Goal: Task Accomplishment & Management: Manage account settings

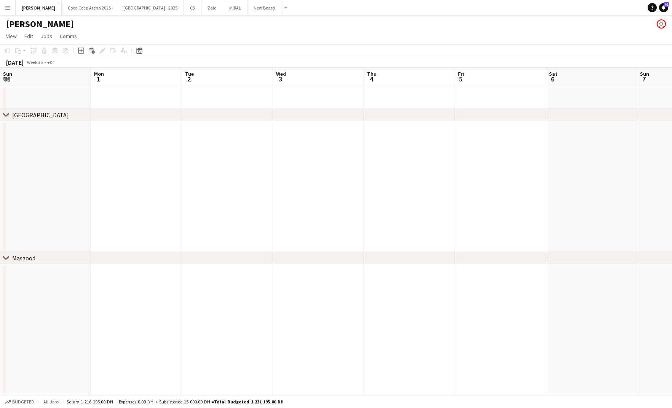
scroll to position [0, 347]
click at [84, 8] on button "[GEOGRAPHIC_DATA] 2025 Close" at bounding box center [90, 7] width 56 height 15
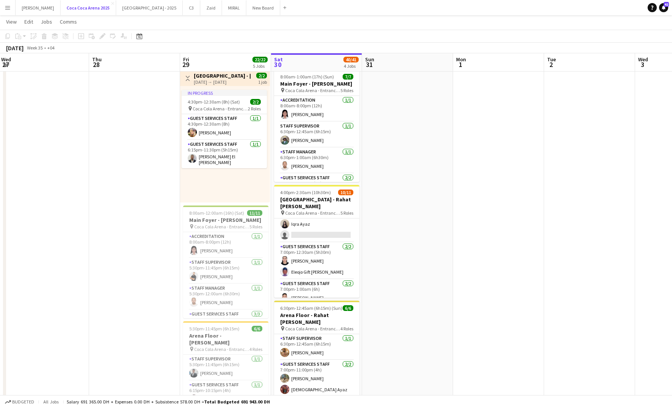
scroll to position [86, 0]
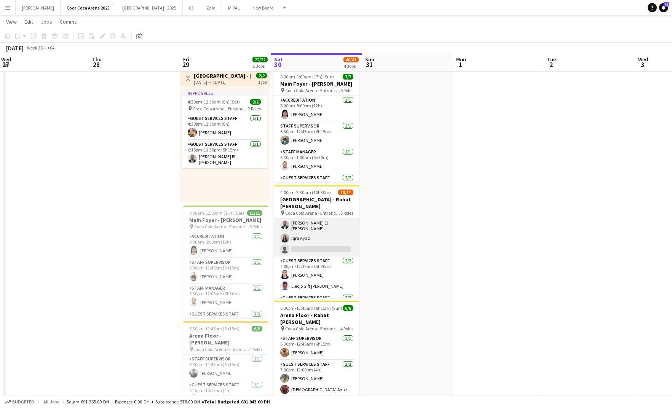
click at [327, 241] on app-card-role "Guest Services Staff 38A [DATE] 7:00pm-11:00pm (4h) [PERSON_NAME] [PERSON_NAME]…" at bounding box center [316, 220] width 85 height 72
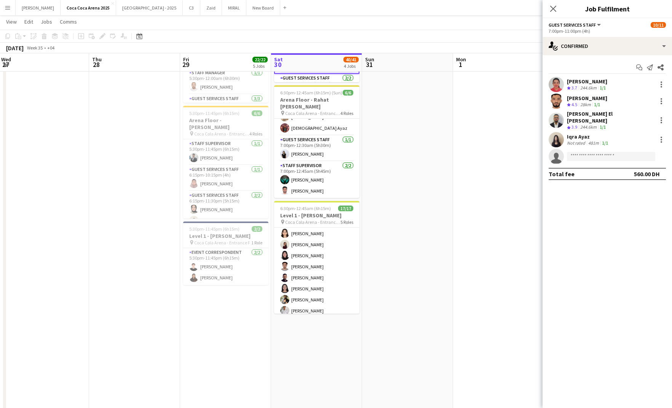
scroll to position [175, 0]
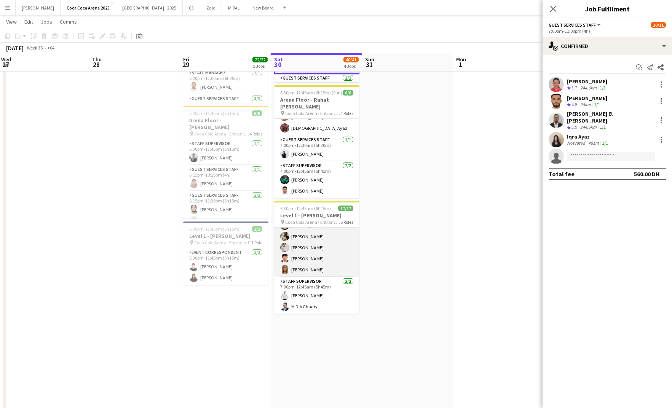
click at [308, 266] on app-card-role "Guest Services Staff 10/10 7:00pm-12:30am (5h30m) Menna Zayed Jood Stephenson R…" at bounding box center [316, 214] width 85 height 125
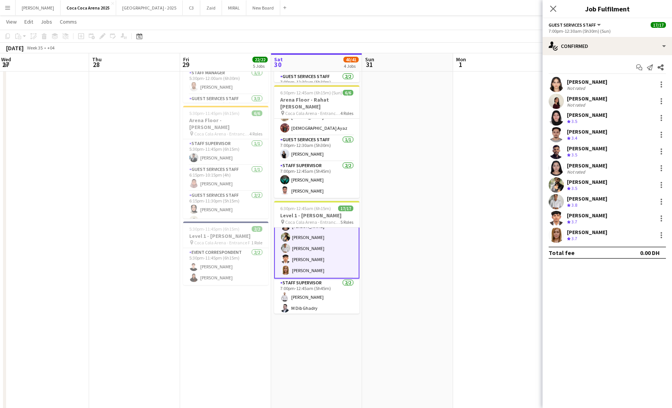
scroll to position [176, 0]
click at [661, 232] on div at bounding box center [660, 235] width 9 height 9
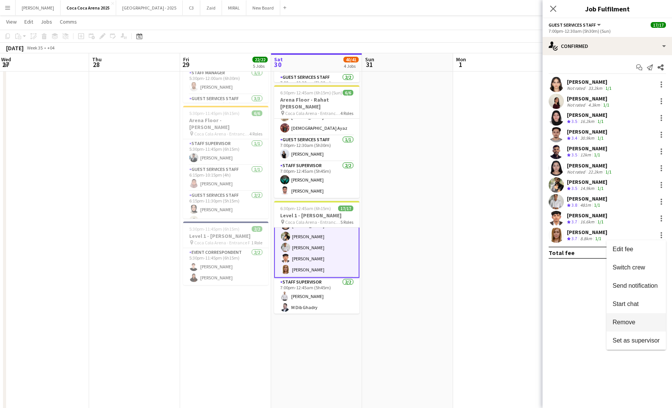
click at [626, 319] on span "Remove" at bounding box center [623, 322] width 23 height 6
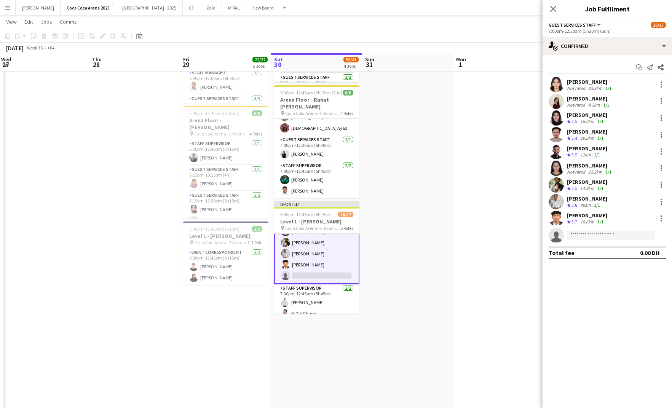
click at [511, 260] on app-date-cell at bounding box center [498, 148] width 91 height 594
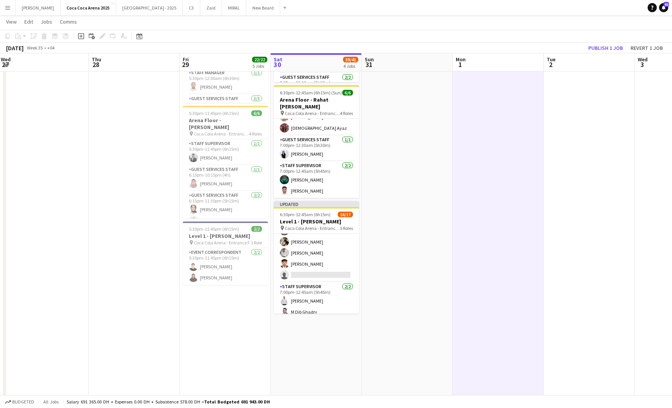
scroll to position [175, 0]
click at [610, 49] on button "Publish 1 job" at bounding box center [605, 48] width 41 height 10
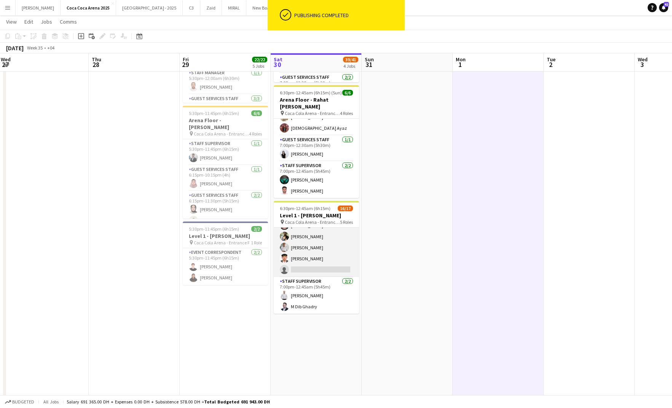
click at [308, 263] on app-card-role "Guest Services Staff 20A 9/10 7:00pm-12:30am (5h30m) Menna Zayed Jood Stephenso…" at bounding box center [316, 214] width 85 height 125
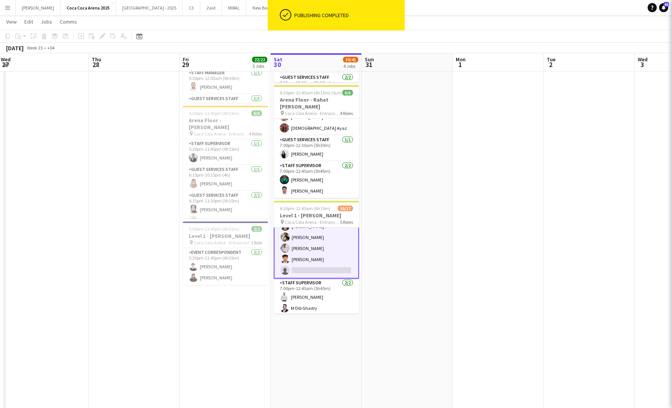
scroll to position [176, 0]
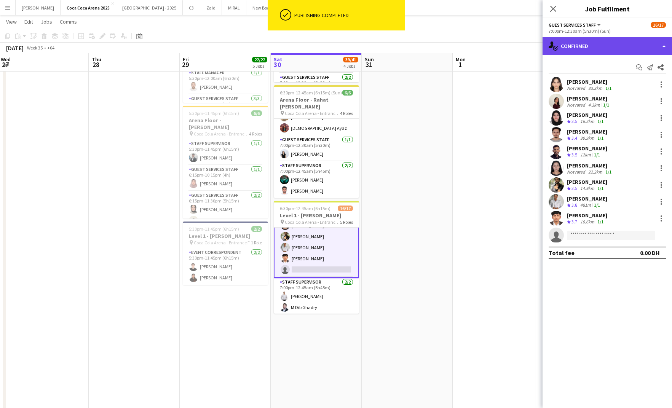
click at [583, 47] on div "single-neutral-actions-check-2 Confirmed" at bounding box center [606, 46] width 129 height 18
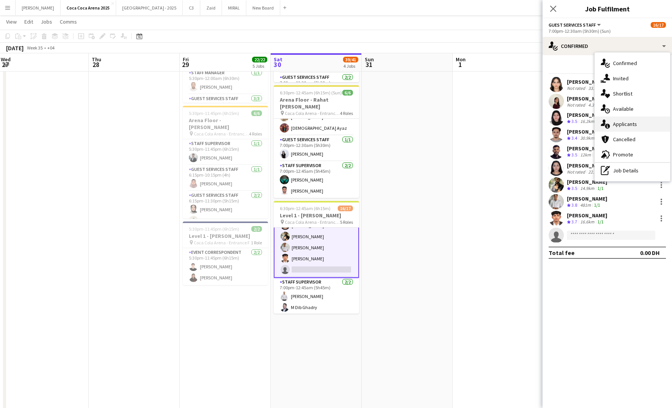
click at [613, 121] on div "single-neutral-actions-information Applicants" at bounding box center [631, 123] width 75 height 15
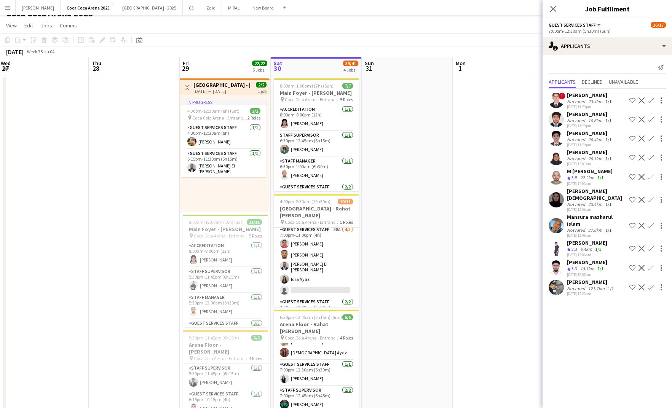
scroll to position [0, 0]
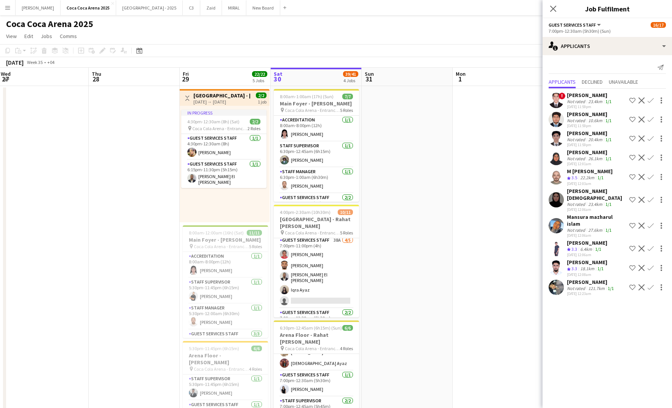
click at [579, 175] on div "22.2km" at bounding box center [586, 178] width 17 height 6
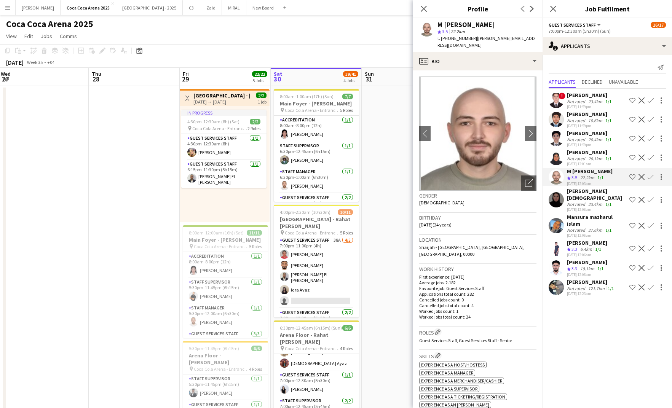
click at [649, 175] on app-icon "Confirm" at bounding box center [650, 177] width 6 height 6
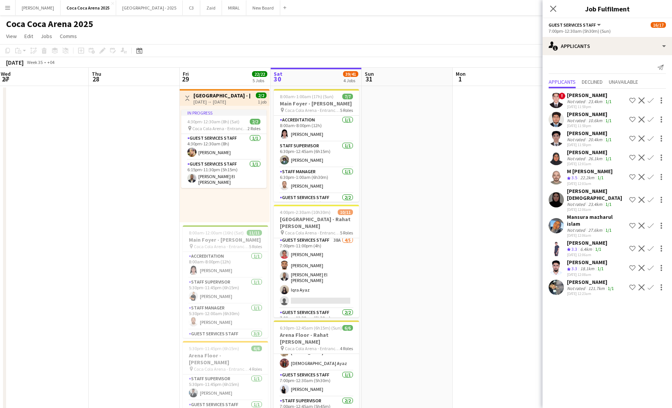
click at [649, 175] on app-icon "Confirm" at bounding box center [650, 177] width 6 height 6
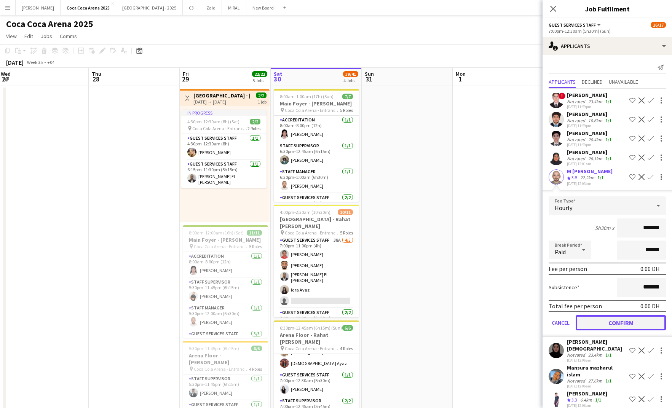
click at [602, 317] on button "Confirm" at bounding box center [620, 322] width 90 height 15
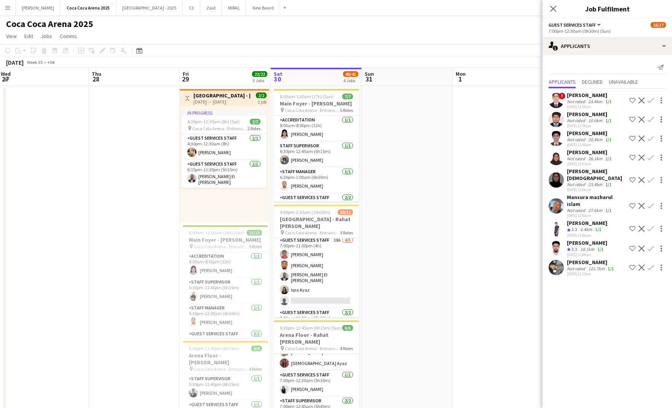
click at [457, 220] on app-date-cell at bounding box center [498, 383] width 91 height 594
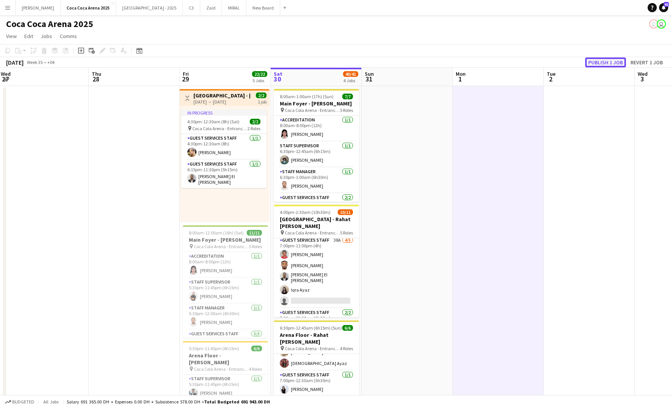
click at [594, 64] on button "Publish 1 job" at bounding box center [605, 62] width 41 height 10
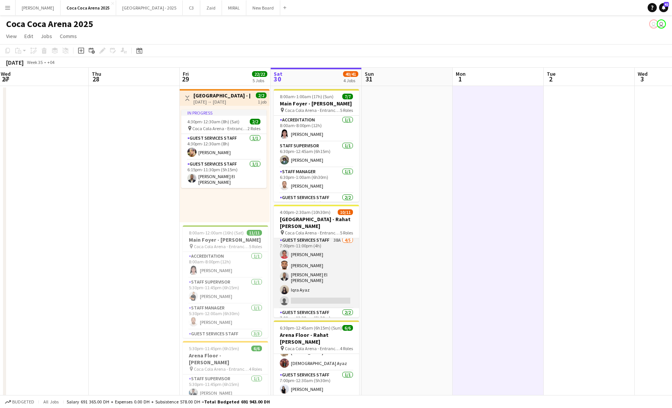
click at [317, 298] on app-card-role "Guest Services Staff 38A 4/5 7:00pm-11:00pm (4h) Kirti Sharma Marwan Davoodi Kh…" at bounding box center [316, 272] width 85 height 72
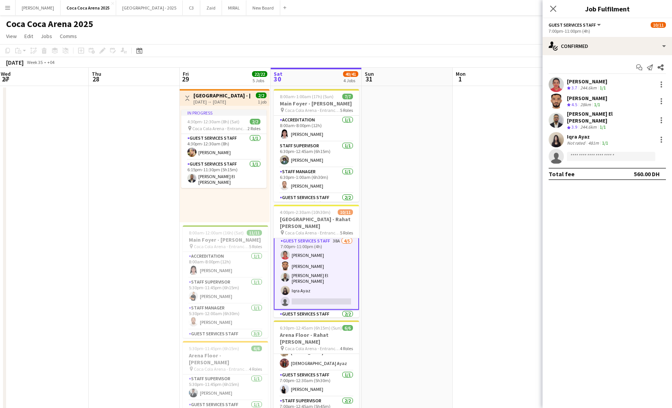
scroll to position [55, 0]
click at [583, 49] on div "single-neutral-actions-check-2 Confirmed" at bounding box center [606, 46] width 129 height 18
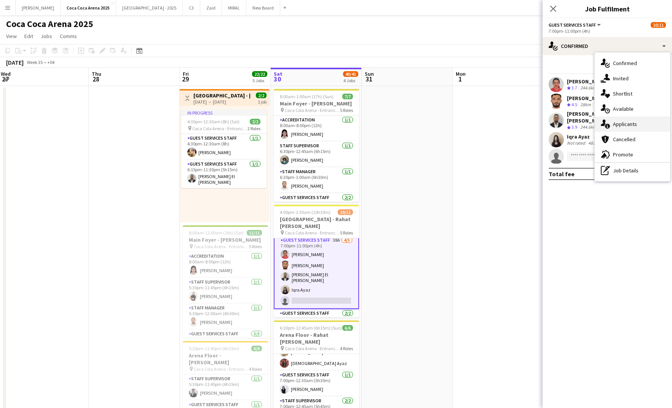
click at [613, 124] on div "single-neutral-actions-information Applicants" at bounding box center [631, 123] width 75 height 15
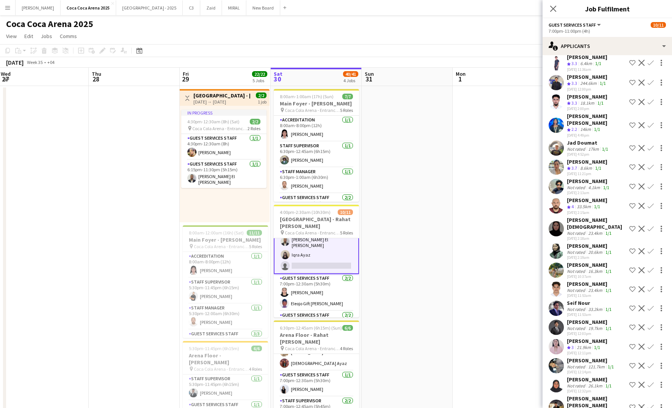
scroll to position [152, 0]
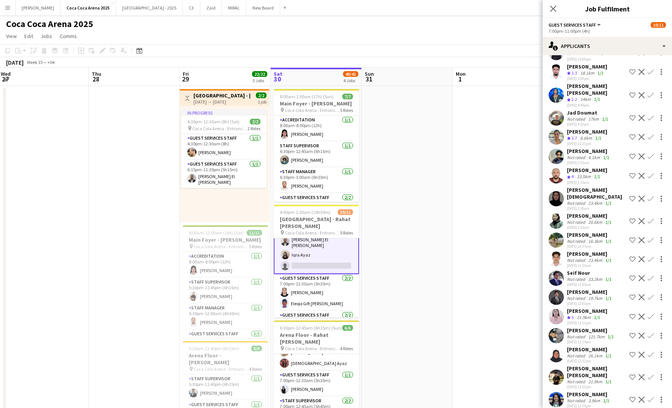
click at [573, 276] on div "Not rated" at bounding box center [577, 279] width 20 height 6
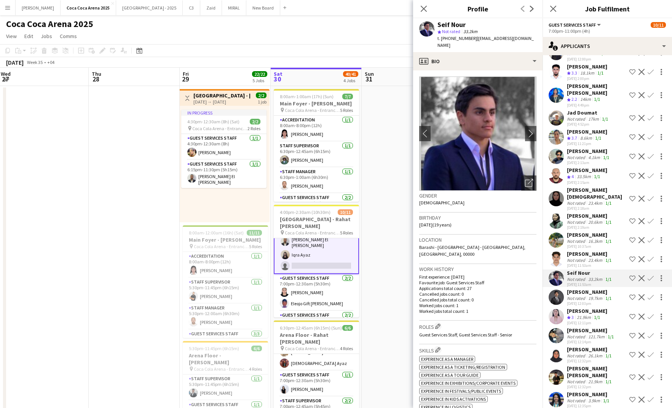
click at [649, 275] on app-icon "Confirm" at bounding box center [650, 278] width 6 height 6
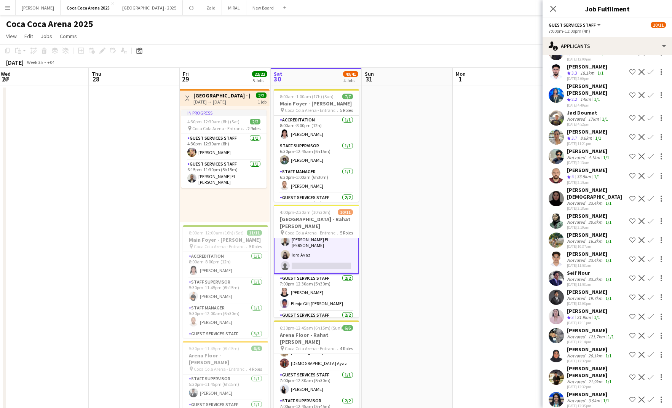
click at [648, 274] on button "Confirm" at bounding box center [650, 278] width 9 height 9
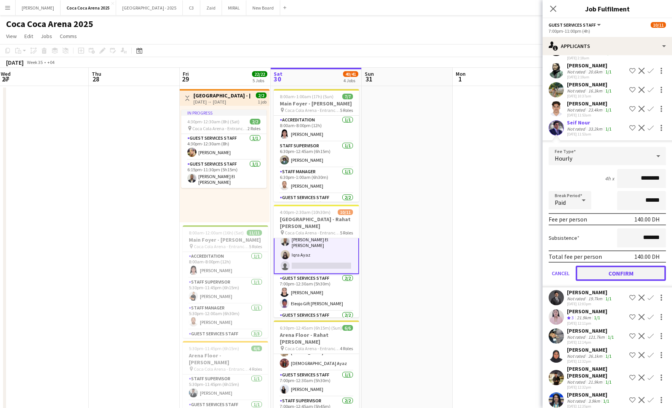
click at [608, 266] on button "Confirm" at bounding box center [620, 273] width 90 height 15
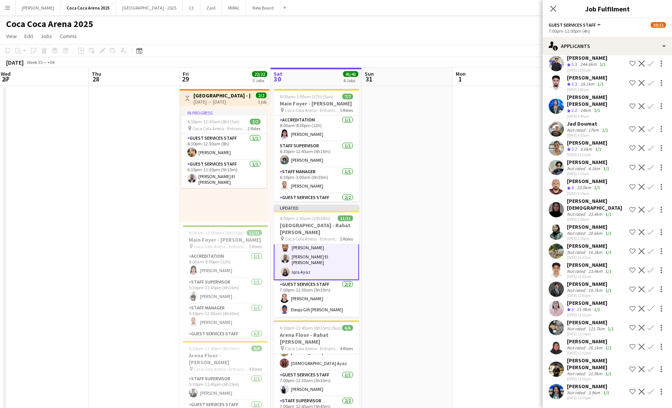
scroll to position [133, 0]
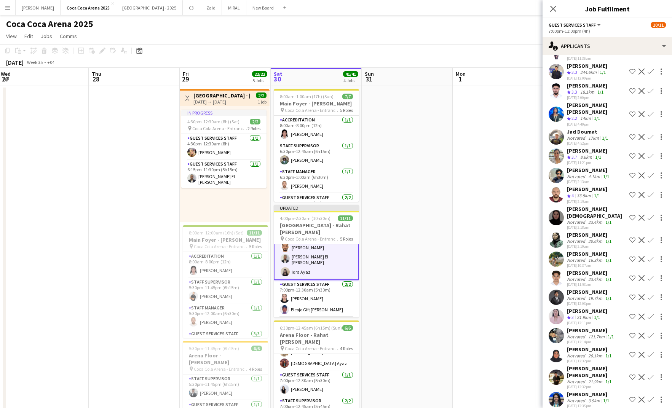
click at [483, 268] on app-date-cell at bounding box center [498, 383] width 91 height 594
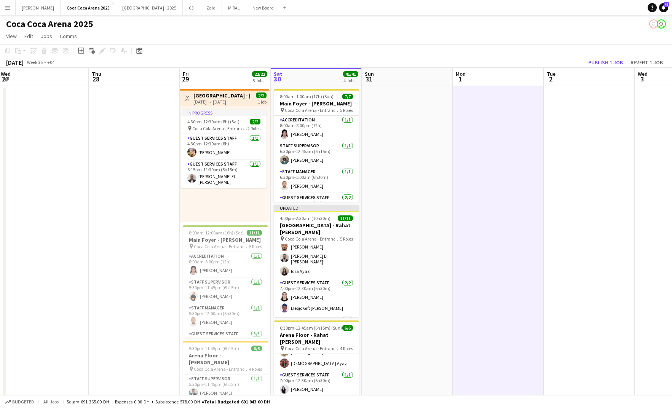
scroll to position [89, 0]
click at [595, 61] on button "Publish 1 job" at bounding box center [605, 62] width 41 height 10
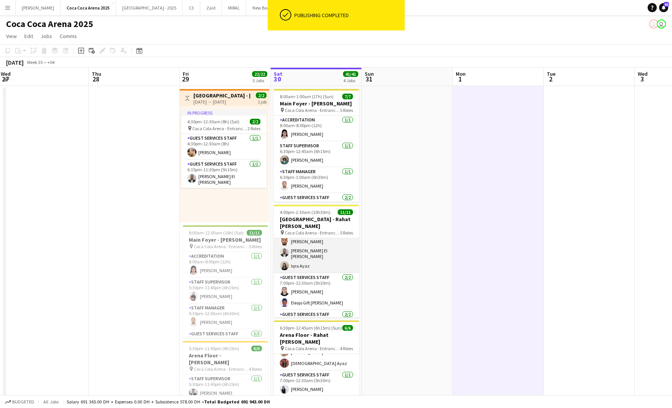
click at [329, 254] on app-card-role "Guest Services Staff 5/5 7:00pm-11:00pm (4h) Seif Nour Kirti Sharma Marwan Davo…" at bounding box center [316, 237] width 85 height 72
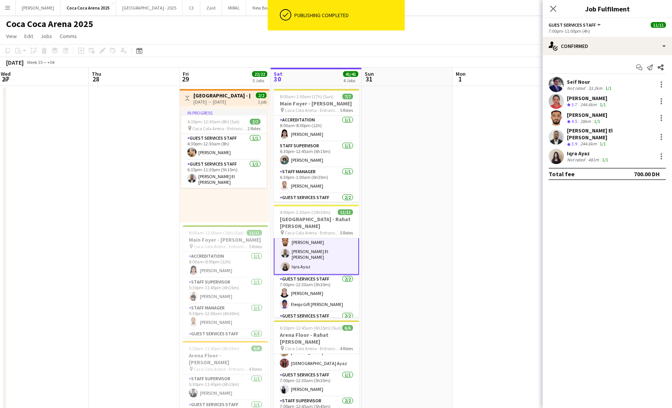
scroll to position [90, 0]
click at [635, 67] on app-icon "Start chat" at bounding box center [639, 67] width 11 height 11
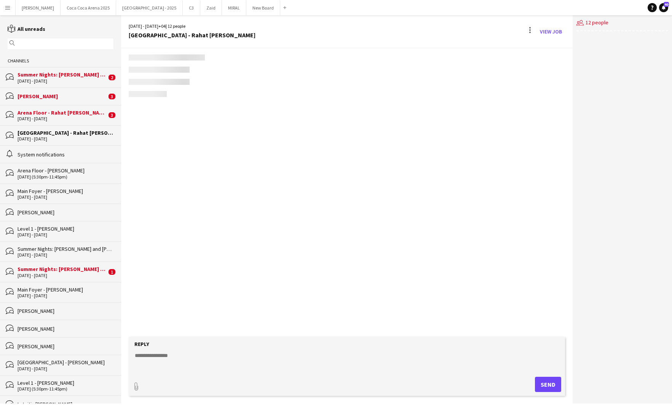
click at [73, 83] on div "[DATE] - [DATE]" at bounding box center [62, 80] width 89 height 5
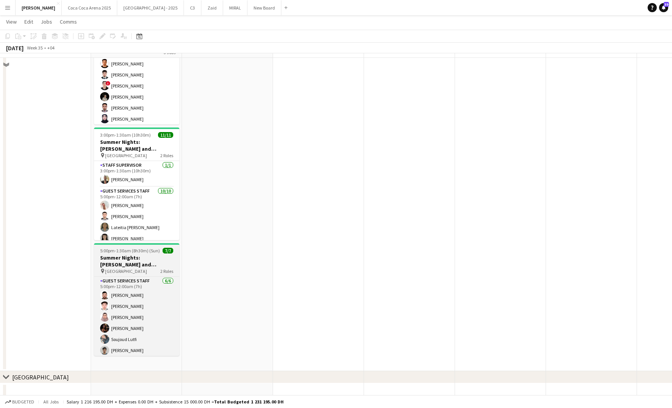
scroll to position [79, 0]
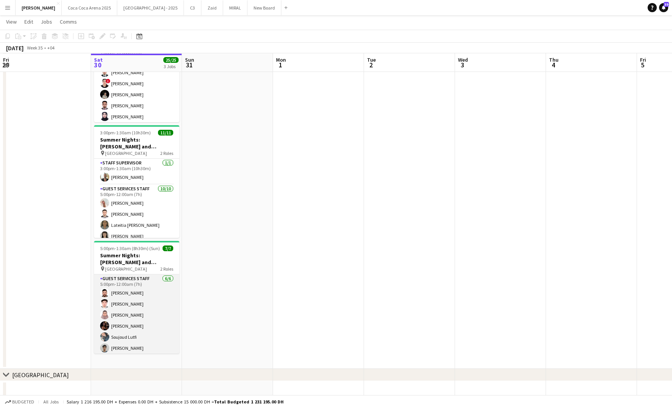
click at [114, 278] on app-card-role "Guest Services Staff 6/6 5:00pm-12:00am (7h) Bilal Al Hamad Rami Safar Magda Al…" at bounding box center [136, 314] width 85 height 81
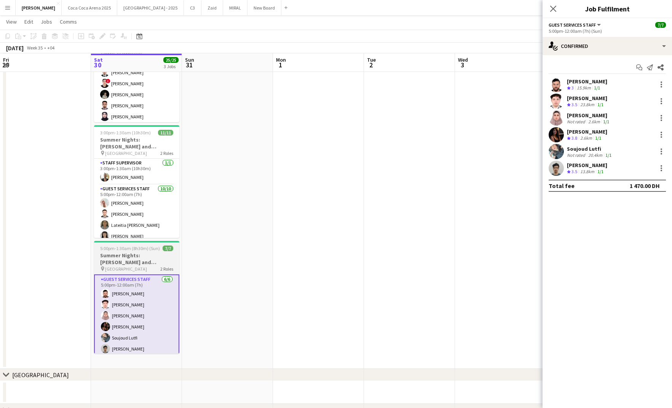
click at [123, 260] on h3 "Summer Nights: [PERSON_NAME] and [PERSON_NAME] - Internal" at bounding box center [136, 259] width 85 height 14
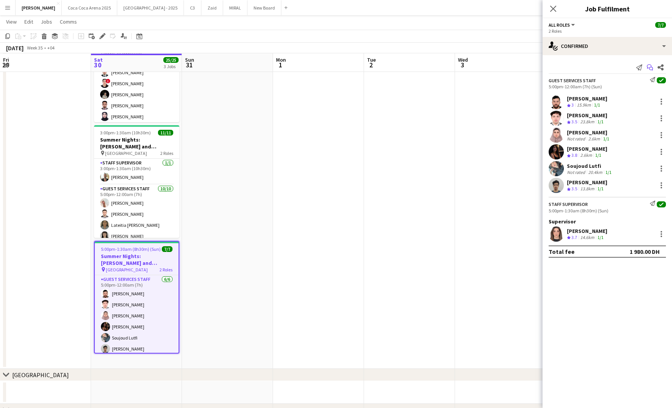
click at [650, 66] on icon "Start chat" at bounding box center [650, 67] width 6 height 6
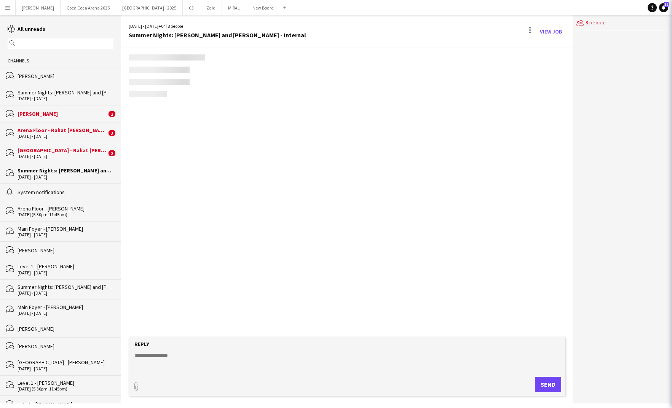
scroll to position [272, 0]
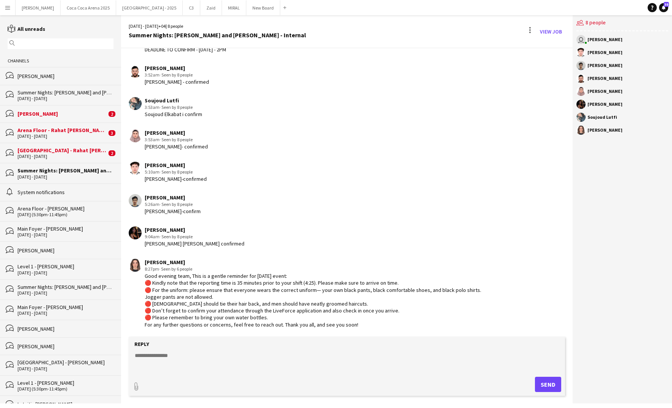
click at [257, 361] on textarea at bounding box center [348, 362] width 429 height 20
paste textarea "**********"
type textarea "**********"
click at [550, 386] on button "Send" at bounding box center [548, 384] width 26 height 15
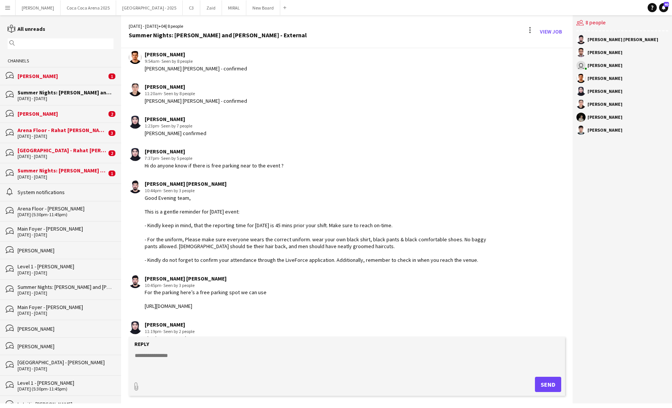
scroll to position [378, 0]
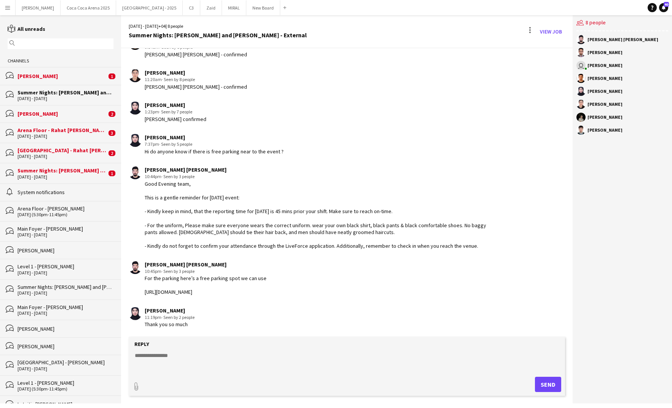
drag, startPoint x: 279, startPoint y: 289, endPoint x: 144, endPoint y: 280, distance: 135.4
click at [144, 280] on div "Hussain Al Saadi 10:45pm · Seen by 3 people For the parking here’s a free parki…" at bounding box center [309, 278] width 361 height 35
copy div "For the parking here’s a free parking spot we can use https://maps.app.goo.gl/b…"
click at [41, 286] on div "Summer Nights: [PERSON_NAME] and [PERSON_NAME] - Internal" at bounding box center [66, 287] width 96 height 7
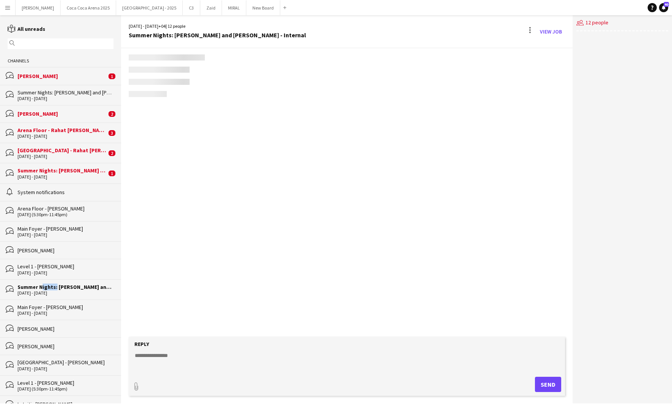
click at [41, 286] on div "Summer Nights: [PERSON_NAME] and [PERSON_NAME] - Internal" at bounding box center [66, 287] width 96 height 7
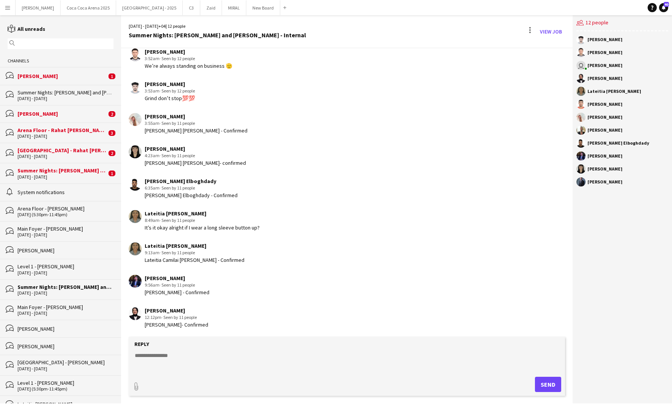
click at [169, 348] on form "Reply paperclip Send" at bounding box center [347, 366] width 437 height 59
click at [164, 359] on textarea at bounding box center [348, 362] width 429 height 20
paste textarea "**********"
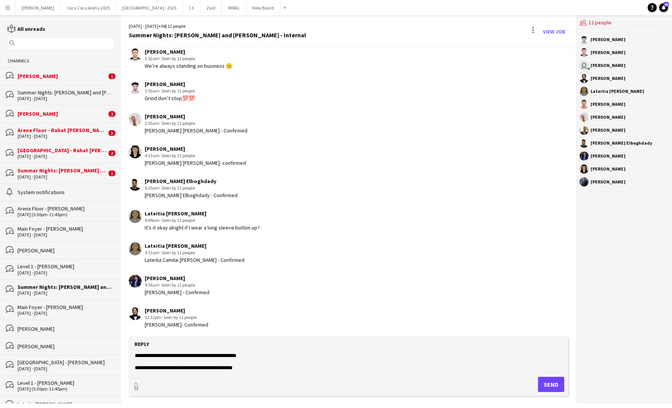
type textarea "**********"
click at [549, 394] on form "**********" at bounding box center [349, 366] width 440 height 59
click at [549, 388] on button "Send" at bounding box center [551, 384] width 26 height 15
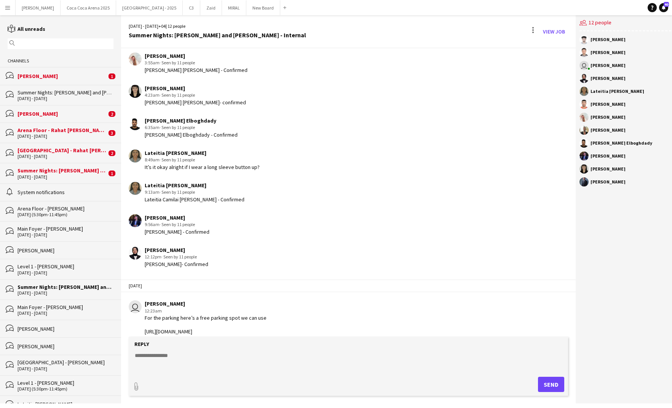
click at [66, 290] on div "[DATE] - [DATE]" at bounding box center [66, 292] width 96 height 5
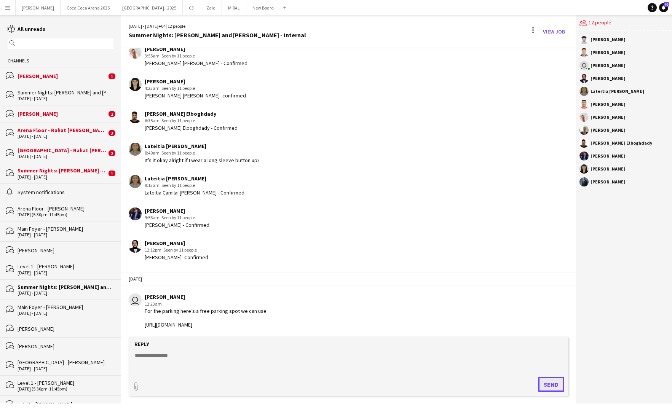
click at [548, 383] on button "Send" at bounding box center [551, 384] width 26 height 15
click at [39, 285] on div "Summer Nights: [PERSON_NAME] and [PERSON_NAME] - Internal" at bounding box center [66, 287] width 96 height 7
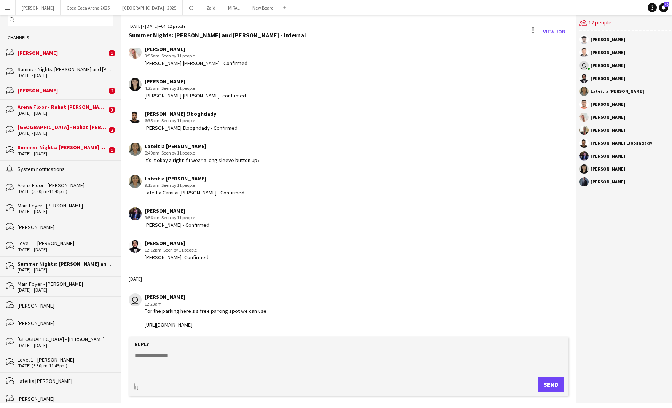
scroll to position [0, 0]
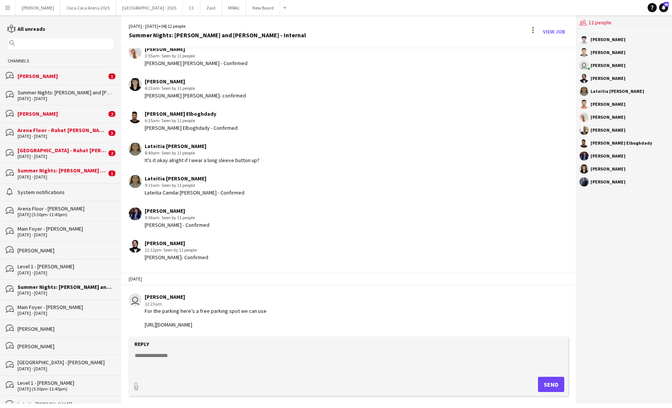
click at [55, 78] on div "[PERSON_NAME]" at bounding box center [62, 76] width 89 height 7
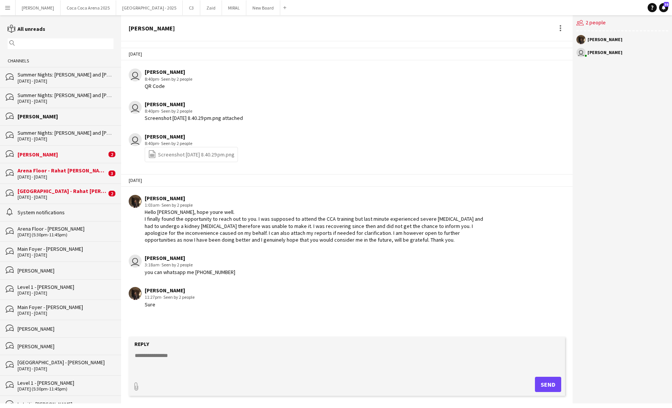
click at [44, 84] on div "bubbles Summer Nights: Ramy Sabry and Maha Ftouni - Internal 30 - 31 Aug 2025" at bounding box center [60, 77] width 121 height 20
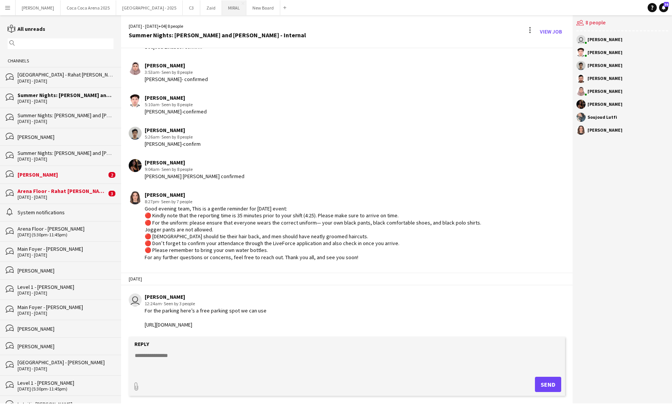
scroll to position [371, 0]
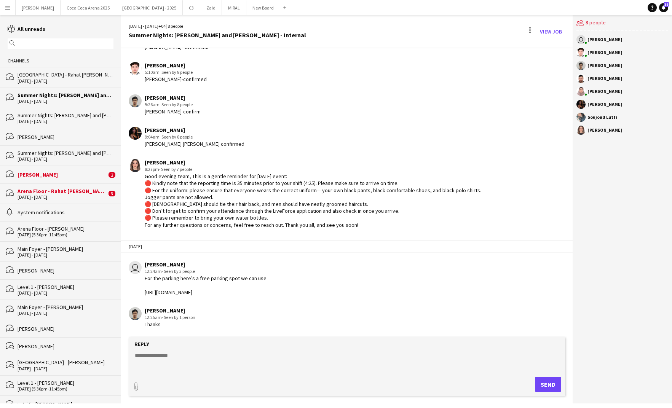
click at [63, 76] on div "[GEOGRAPHIC_DATA] - Rahat [PERSON_NAME]" at bounding box center [66, 74] width 96 height 7
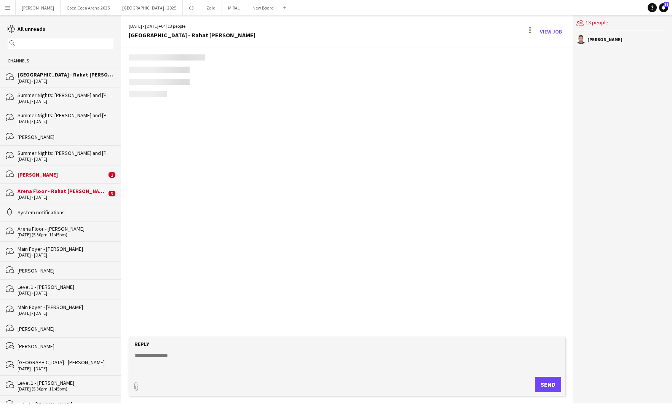
scroll to position [958, 0]
click at [57, 95] on div "Summer Nights: [PERSON_NAME] and [PERSON_NAME] - Internal" at bounding box center [66, 95] width 96 height 7
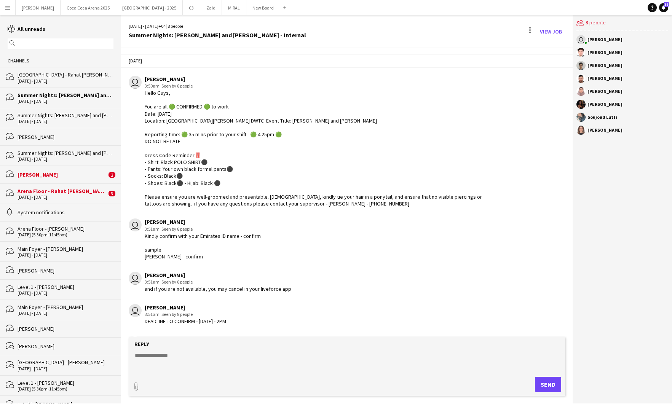
scroll to position [371, 0]
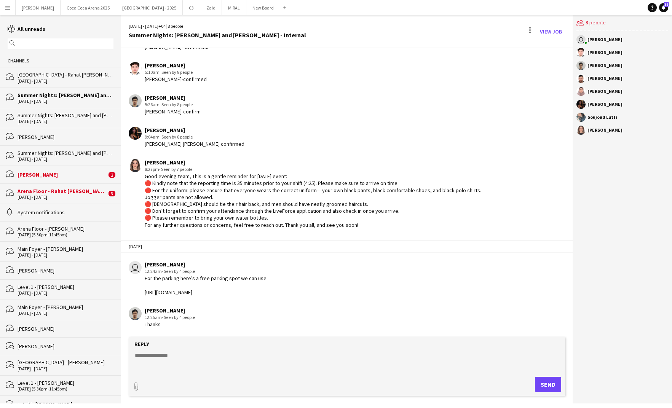
click at [56, 78] on div "[GEOGRAPHIC_DATA] - Rahat [PERSON_NAME]" at bounding box center [66, 74] width 96 height 7
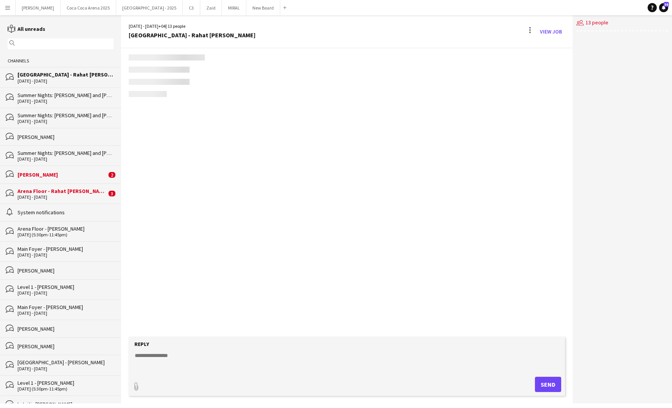
scroll to position [964, 0]
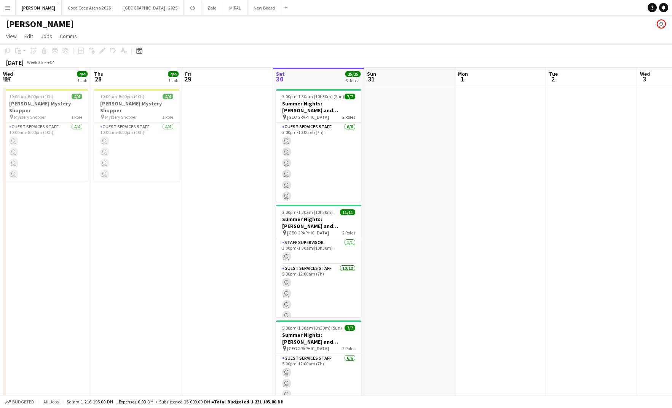
scroll to position [0, 182]
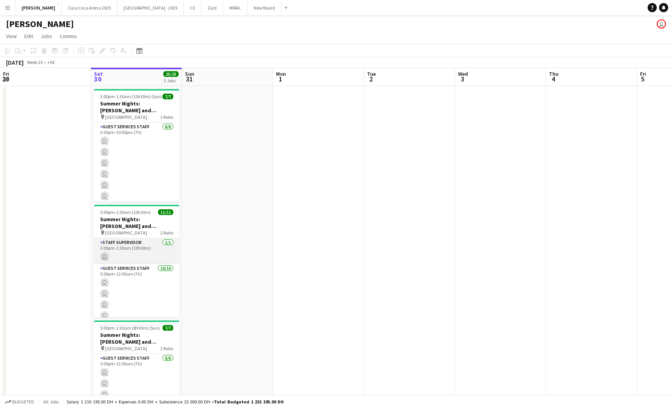
click at [124, 244] on app-card-role "Staff Supervisor [DATE] 3:00pm-1:30am (10h30m) user" at bounding box center [136, 251] width 85 height 26
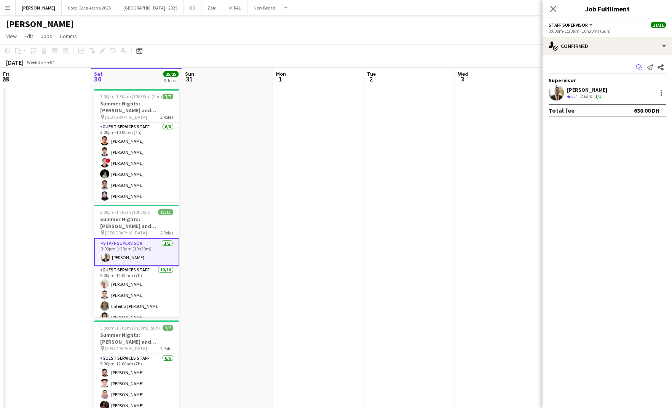
click at [637, 69] on icon "Start chat" at bounding box center [639, 67] width 6 height 6
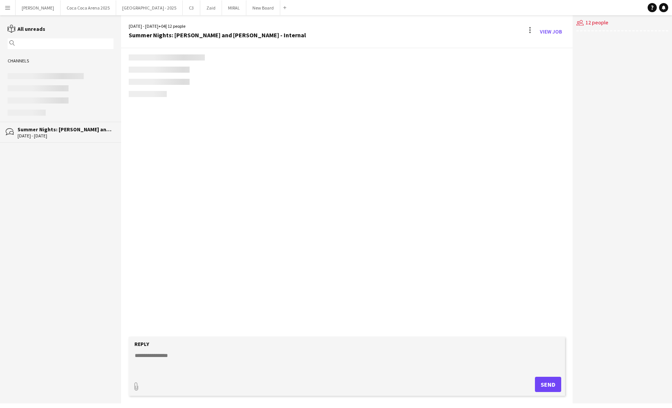
scroll to position [531, 0]
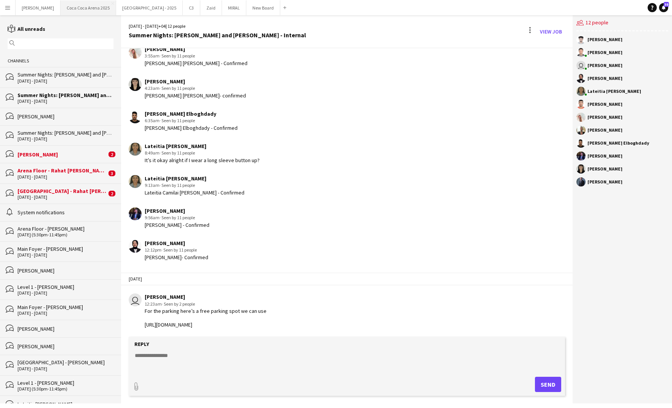
click at [73, 7] on button "Coca Coca Arena 2025 Close" at bounding box center [89, 7] width 56 height 15
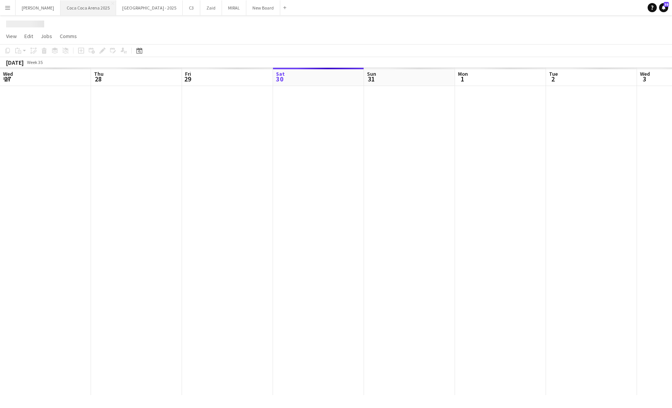
click at [73, 7] on button "Coca Coca Arena 2025 Close" at bounding box center [89, 7] width 56 height 15
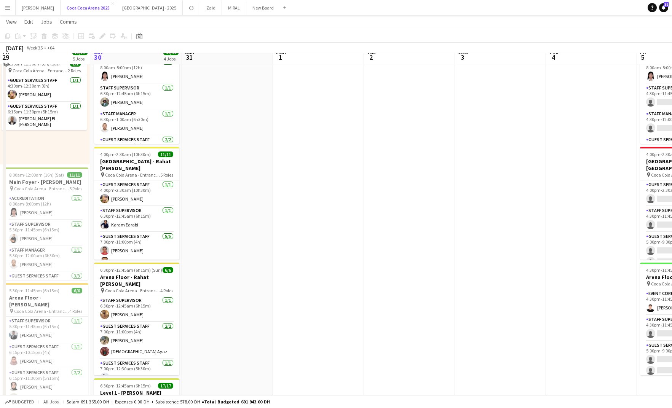
scroll to position [63, 0]
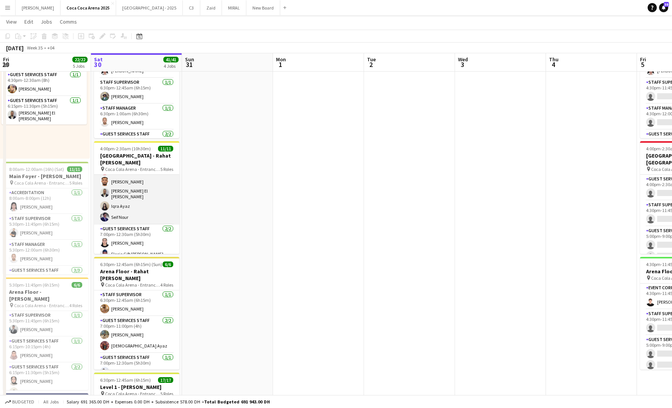
click at [149, 210] on app-card-role "Guest Services Staff 5/5 7:00pm-11:00pm (4h) Kirti Sharma Marwan Davoodi Khalid…" at bounding box center [136, 188] width 85 height 72
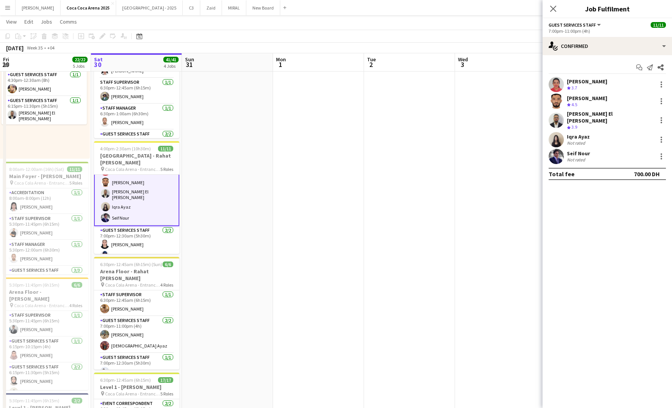
scroll to position [75, 0]
click at [638, 66] on icon "Start chat" at bounding box center [639, 67] width 6 height 6
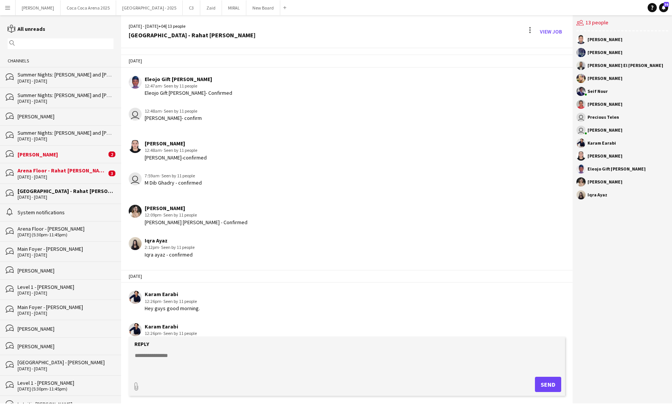
scroll to position [950, 0]
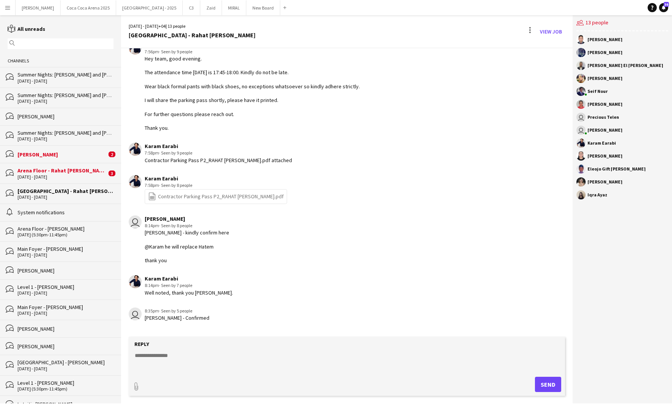
click at [203, 353] on textarea at bounding box center [348, 362] width 429 height 20
type textarea "*"
type textarea "**********"
click at [551, 384] on button "Send" at bounding box center [548, 384] width 26 height 15
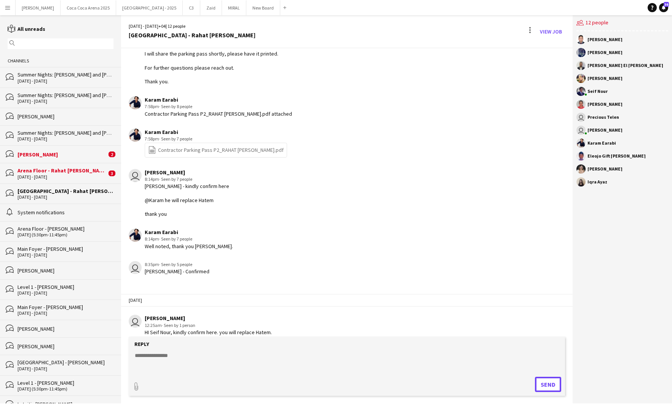
scroll to position [1004, 0]
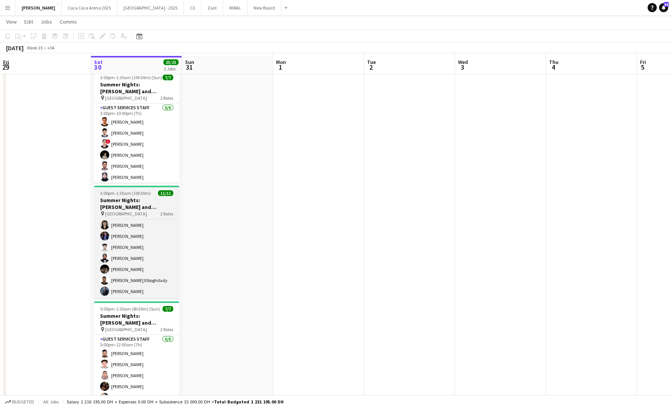
scroll to position [17, 0]
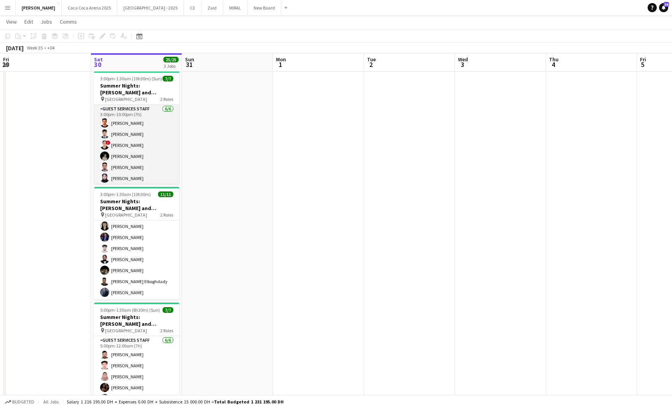
click at [134, 160] on app-card-role "Guest Services Staff [DATE] 3:00pm-10:00pm (7h) [PERSON_NAME] ! [PERSON_NAME] […" at bounding box center [136, 145] width 85 height 81
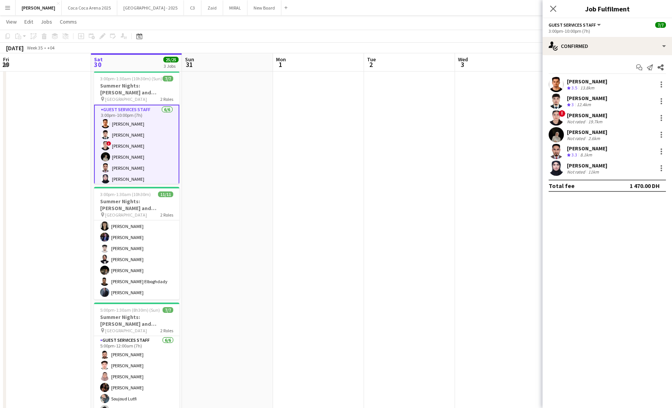
click at [591, 134] on div "[PERSON_NAME]" at bounding box center [587, 132] width 40 height 7
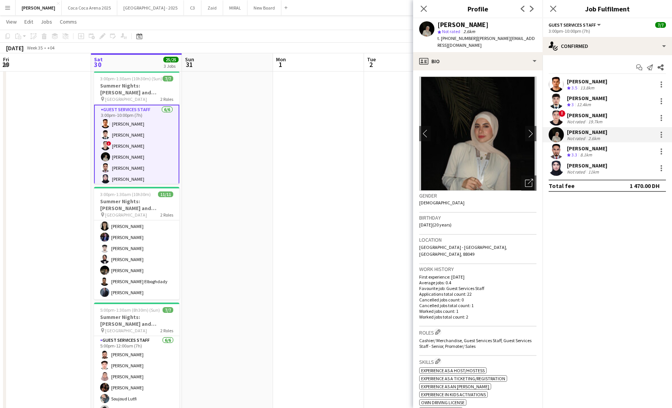
drag, startPoint x: 471, startPoint y: 40, endPoint x: 440, endPoint y: 40, distance: 31.6
click at [440, 40] on div "t. [PHONE_NUMBER] | [PERSON_NAME][EMAIL_ADDRESS][DOMAIN_NAME]" at bounding box center [486, 42] width 99 height 14
copy span "[PHONE_NUMBER]"
click at [602, 131] on div "[PERSON_NAME] Not rated 2.6km" at bounding box center [606, 134] width 129 height 15
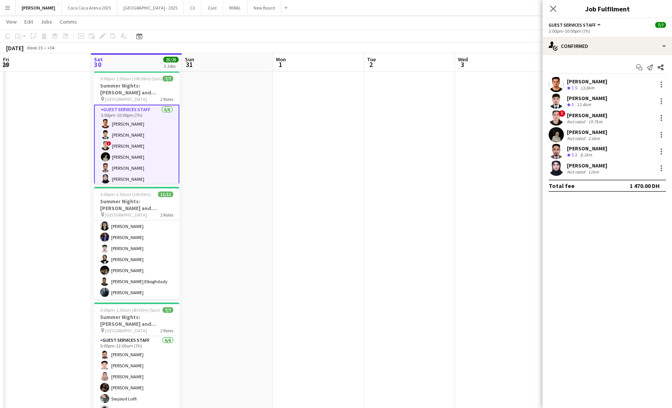
click at [602, 131] on div "[PERSON_NAME] Not rated 2.6km" at bounding box center [606, 134] width 129 height 15
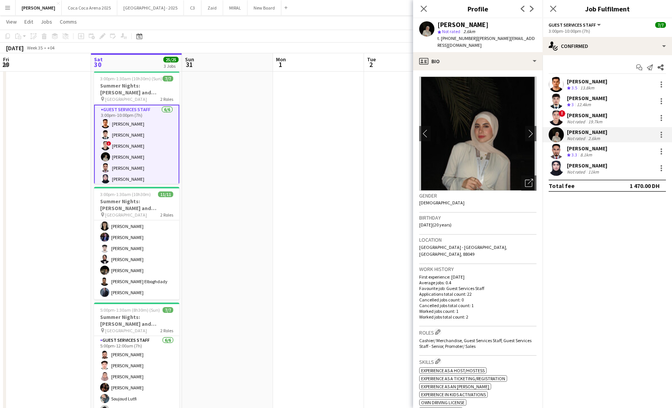
click at [481, 37] on span "| [PERSON_NAME][EMAIL_ADDRESS][DOMAIN_NAME]" at bounding box center [485, 41] width 97 height 13
click at [477, 56] on div "profile Bio" at bounding box center [477, 61] width 129 height 18
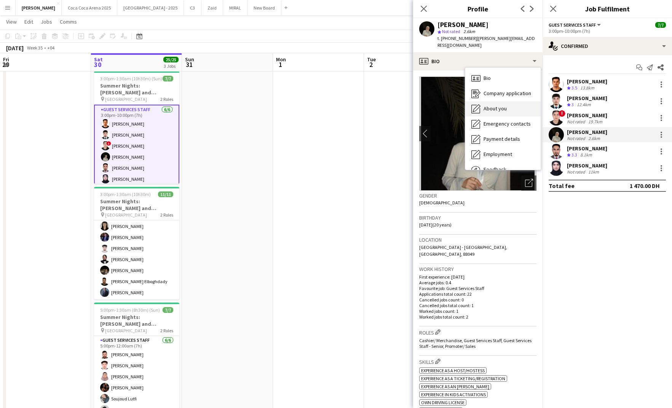
click at [502, 105] on span "About you" at bounding box center [494, 108] width 23 height 7
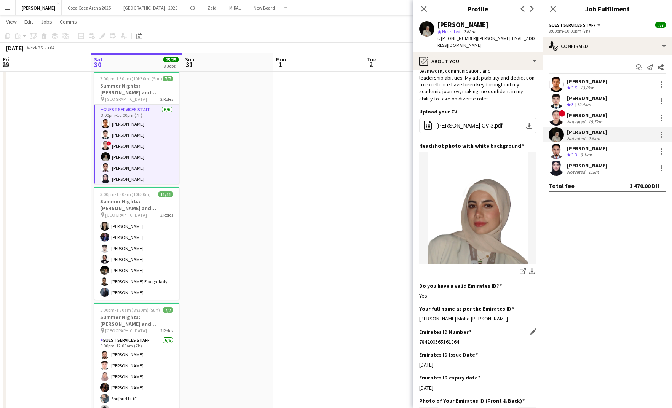
scroll to position [64, 0]
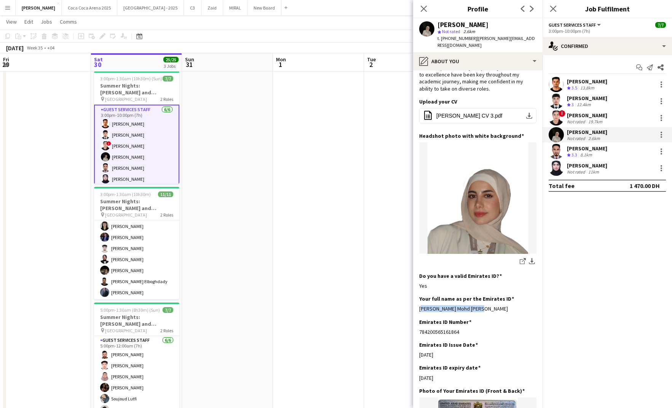
drag, startPoint x: 475, startPoint y: 303, endPoint x: 417, endPoint y: 304, distance: 57.9
click at [417, 304] on app-section-data-types "Bio Edit this field I am a third-year dentistry student at Ajman University wit…" at bounding box center [477, 239] width 129 height 338
copy div "Sarah Mohd Sami Alfarra"
click at [510, 320] on div "Emirates ID Number Edit this field 784200565161864" at bounding box center [477, 330] width 117 height 23
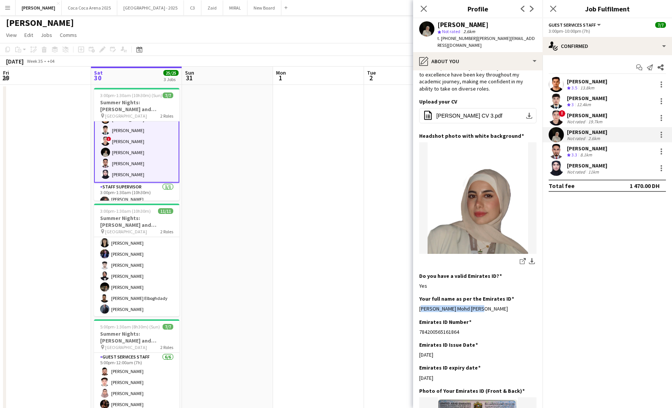
scroll to position [29, 0]
click at [660, 135] on div at bounding box center [661, 135] width 2 height 2
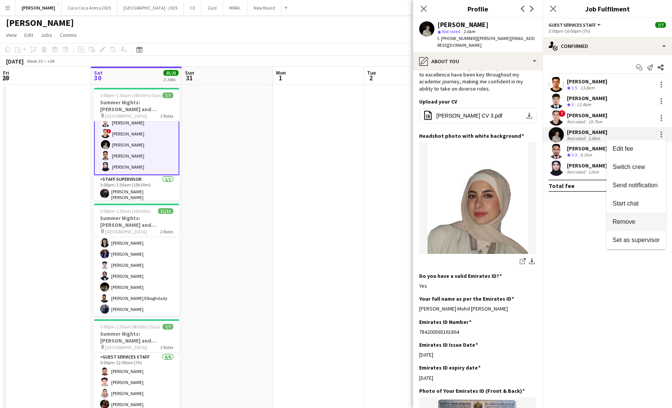
click at [632, 220] on span "Remove" at bounding box center [623, 221] width 23 height 6
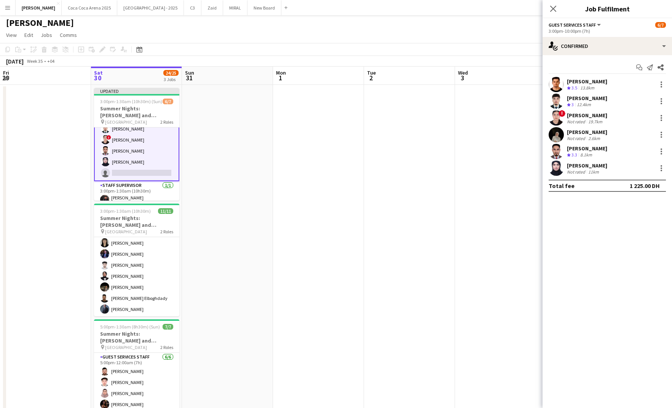
click at [386, 184] on app-date-cell at bounding box center [409, 266] width 91 height 362
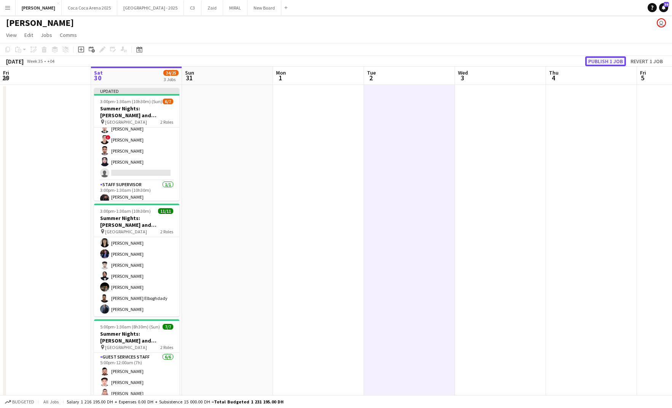
click at [610, 63] on button "Publish 1 job" at bounding box center [605, 61] width 41 height 10
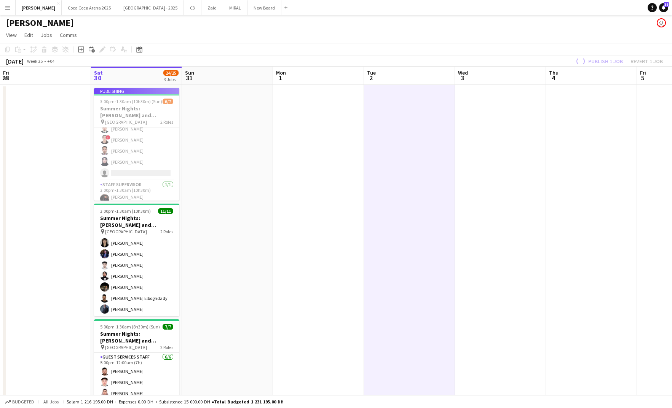
click at [139, 120] on app-job-card "Publishing 3:00pm-1:30am (10h30m) (Sun) 6/7 Summer Nights: Ramy Sabry and Maha …" at bounding box center [136, 144] width 85 height 113
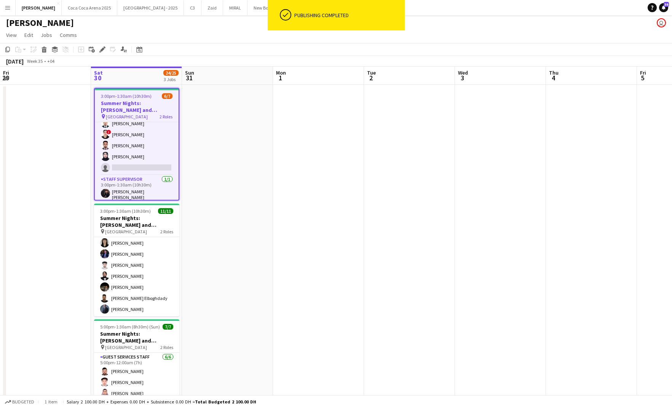
click at [132, 105] on h3 "Summer Nights: [PERSON_NAME] and [PERSON_NAME] - External" at bounding box center [137, 107] width 84 height 14
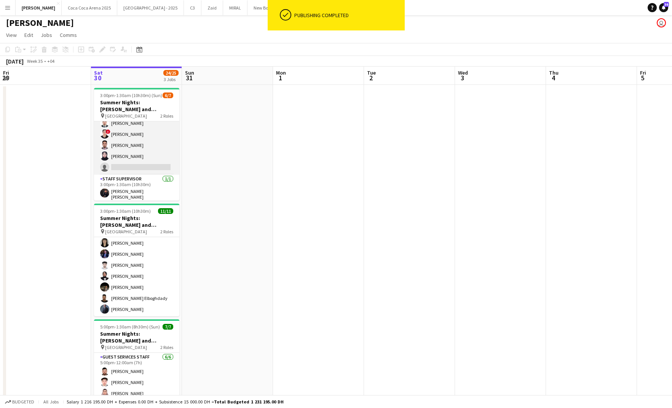
click at [156, 153] on app-card-role "Guest Services Staff 186A 5/6 3:00pm-10:00pm (7h) Abdallah qasim Ahmad Alkakuri…" at bounding box center [136, 134] width 85 height 81
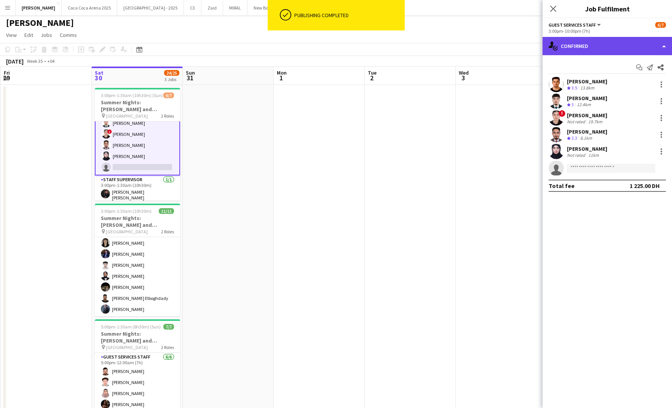
click at [593, 49] on div "single-neutral-actions-check-2 Confirmed" at bounding box center [606, 46] width 129 height 18
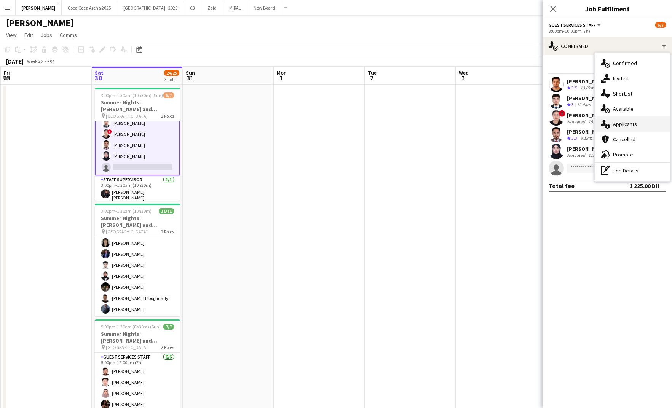
click at [625, 123] on div "single-neutral-actions-information Applicants" at bounding box center [631, 123] width 75 height 15
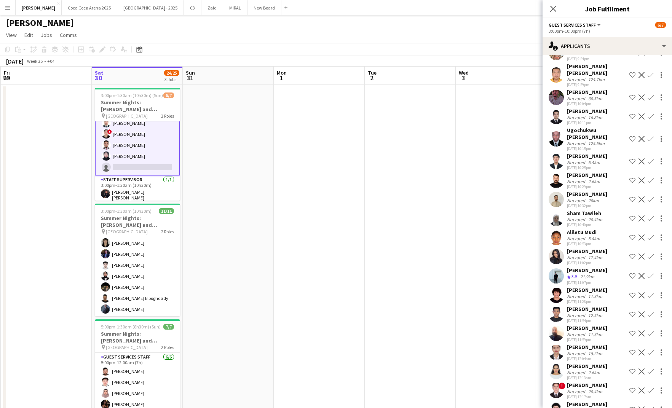
scroll to position [2627, 0]
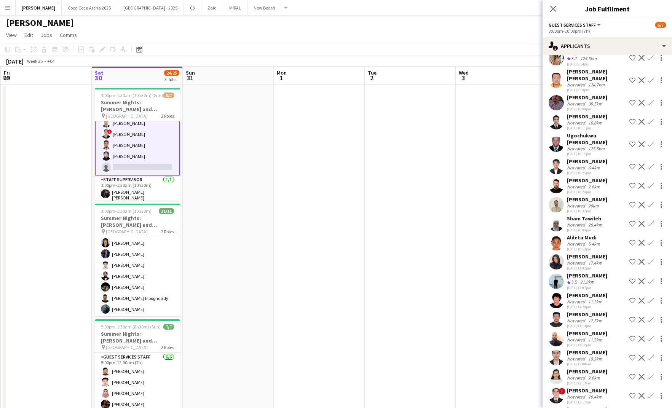
click at [579, 279] on div "21.9km" at bounding box center [586, 282] width 17 height 6
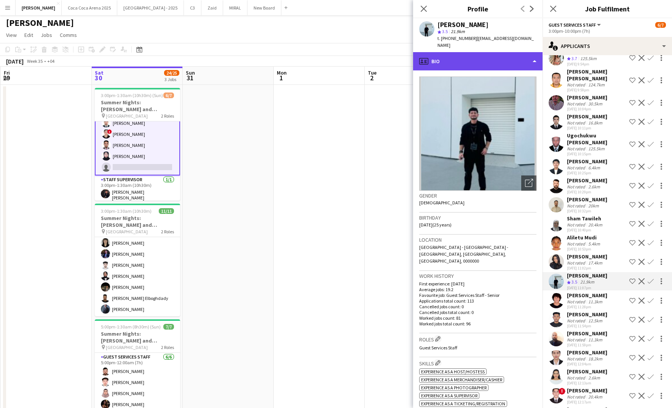
click at [446, 52] on div "profile Bio" at bounding box center [477, 61] width 129 height 18
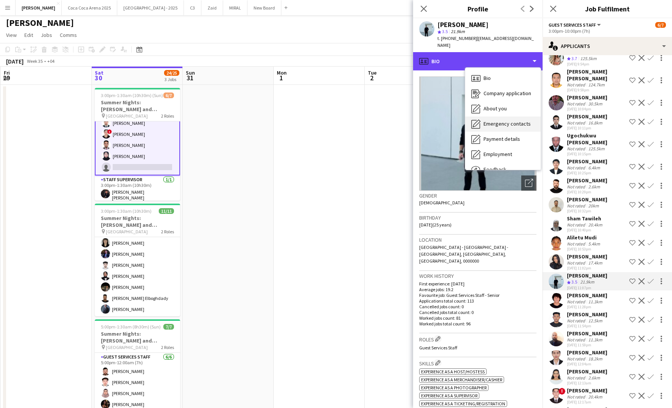
scroll to position [25, 0]
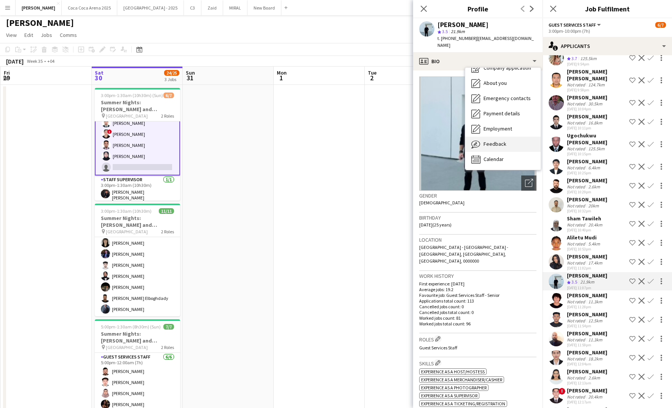
click at [493, 140] on span "Feedback" at bounding box center [494, 143] width 23 height 7
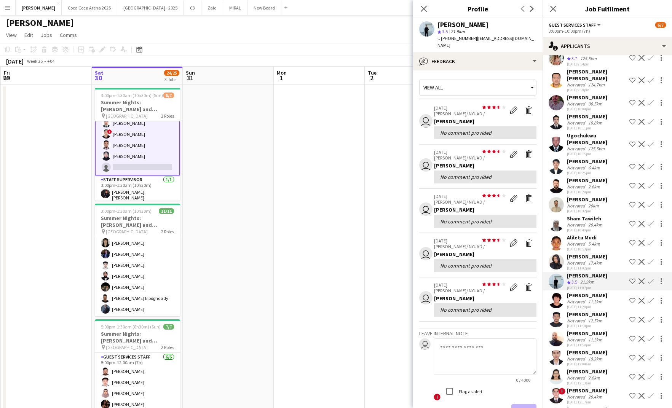
click at [457, 80] on div "View all" at bounding box center [473, 87] width 109 height 14
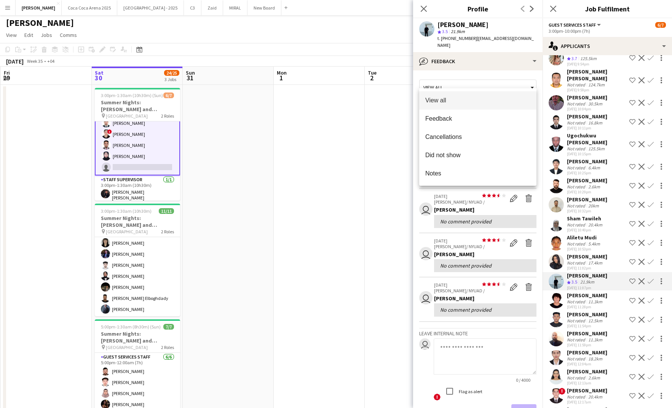
click at [457, 349] on div at bounding box center [336, 204] width 672 height 408
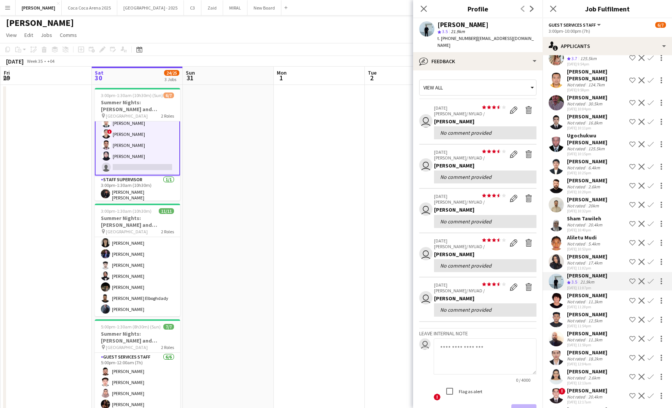
click at [457, 341] on textarea at bounding box center [484, 356] width 103 height 36
click at [462, 339] on textarea "**********" at bounding box center [484, 356] width 103 height 36
type textarea "**********"
click at [522, 404] on button "Save" at bounding box center [523, 411] width 25 height 15
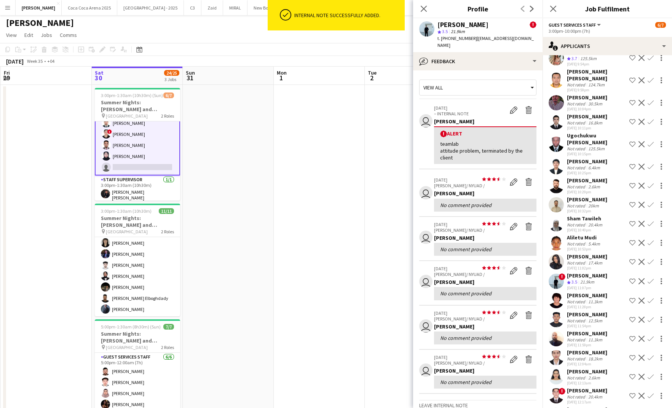
click at [584, 241] on div "Not rated" at bounding box center [577, 244] width 20 height 6
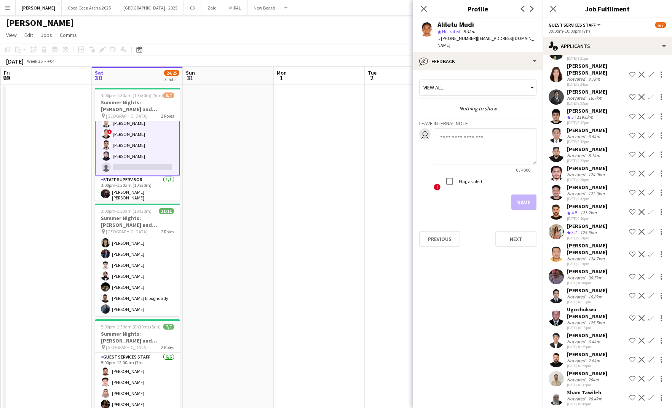
scroll to position [2446, 0]
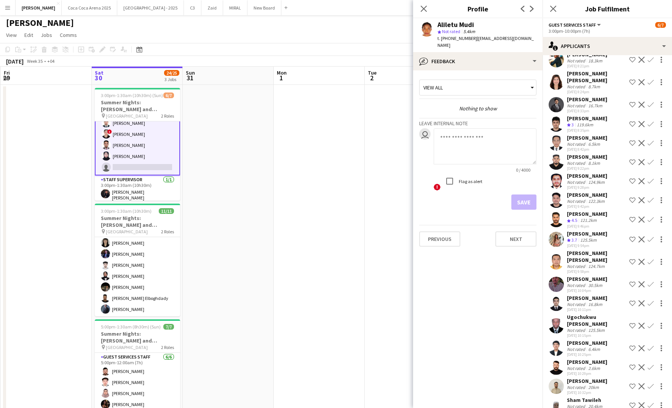
click at [581, 217] on div "121.2km" at bounding box center [587, 220] width 19 height 6
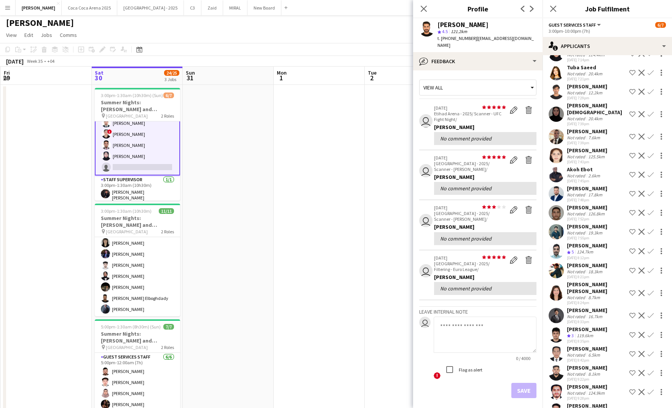
scroll to position [2226, 0]
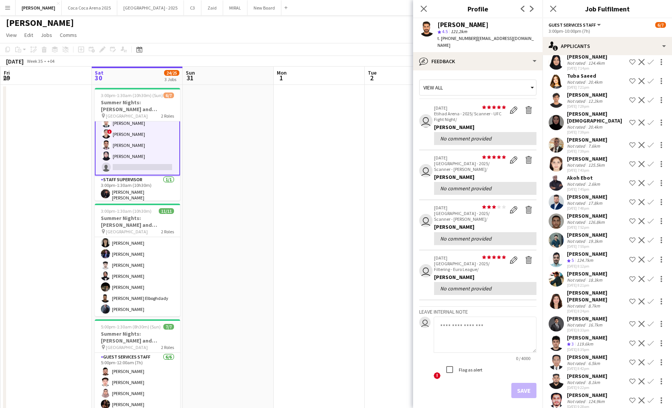
click at [579, 162] on div "Not rated" at bounding box center [577, 165] width 20 height 6
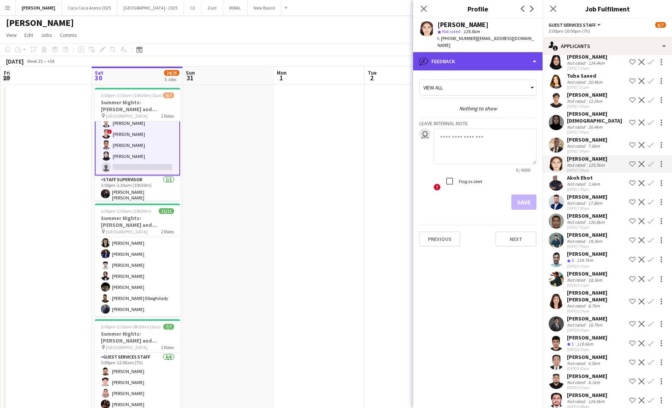
click at [465, 56] on div "bubble-pencil Feedback" at bounding box center [477, 61] width 129 height 18
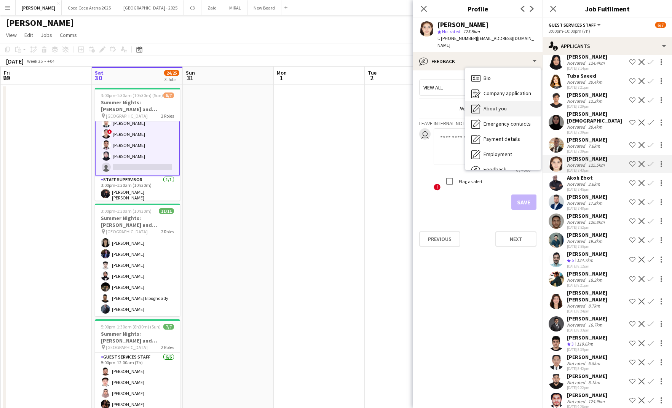
click at [481, 101] on div "About you About you" at bounding box center [502, 108] width 75 height 15
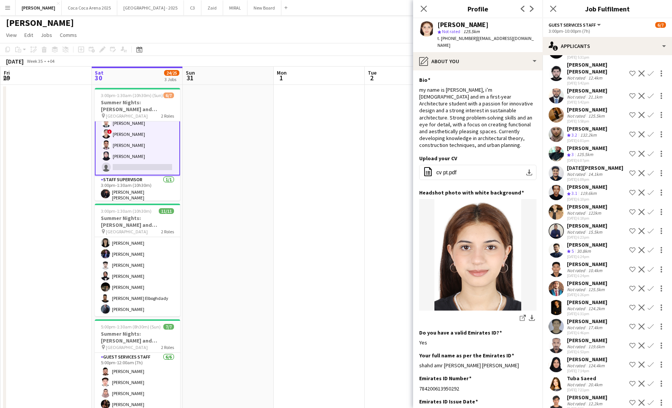
scroll to position [1921, 0]
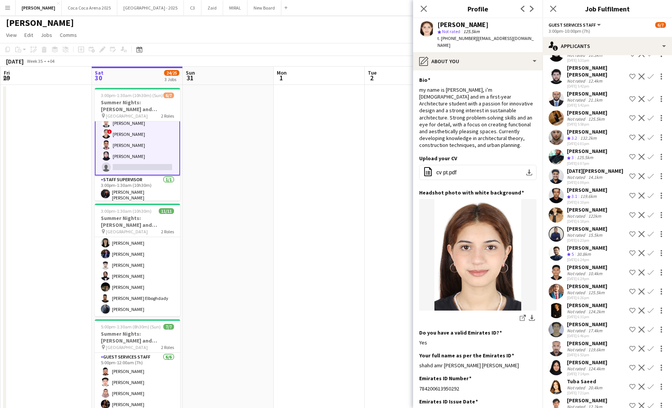
click at [577, 161] on div "28-08-2025 6:07pm" at bounding box center [587, 163] width 40 height 5
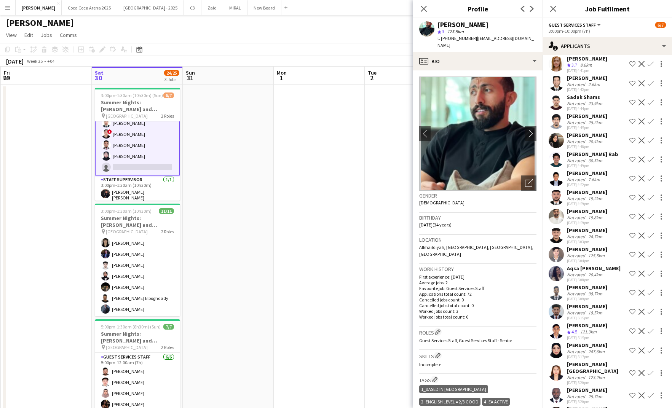
scroll to position [1557, 0]
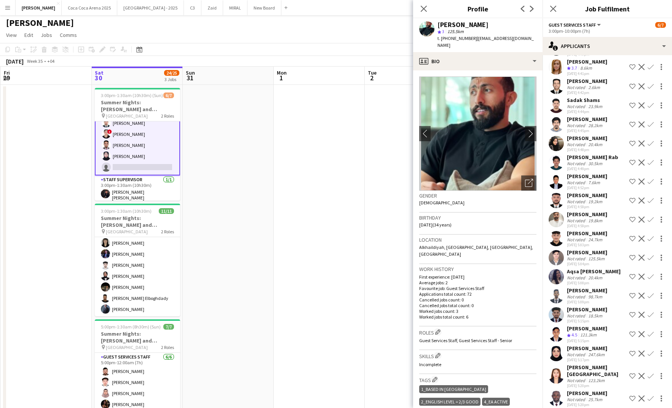
click at [586, 147] on div "28-08-2025 4:48pm" at bounding box center [587, 149] width 40 height 5
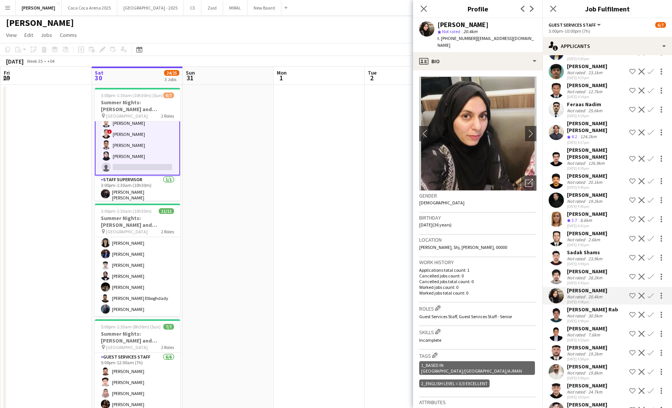
scroll to position [1405, 0]
click at [586, 140] on div "28-08-2025 4:37pm" at bounding box center [596, 142] width 59 height 5
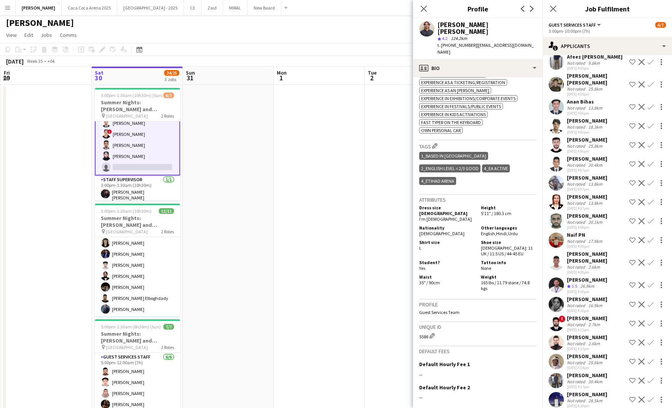
scroll to position [930, 0]
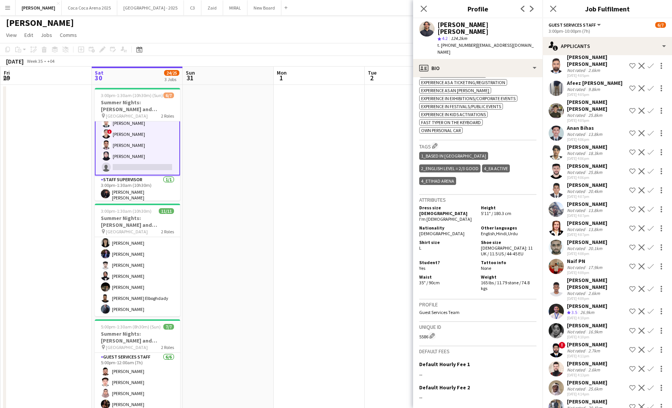
click at [582, 173] on div "Not rated" at bounding box center [577, 172] width 20 height 6
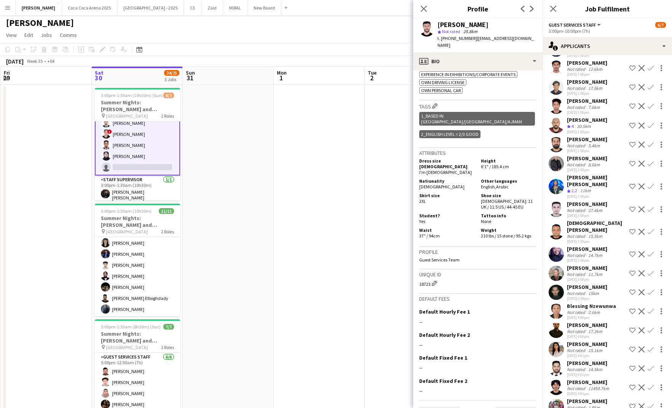
scroll to position [469, 0]
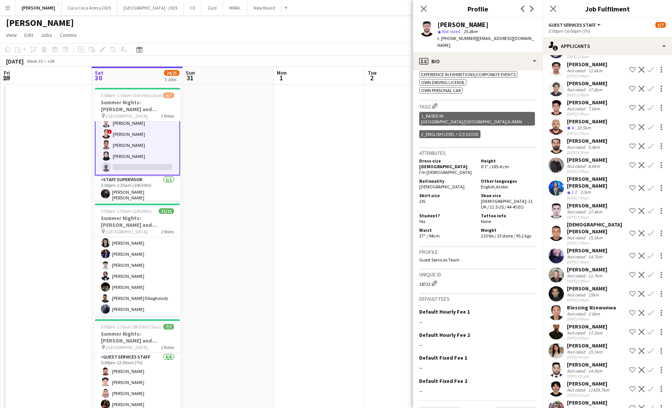
click at [575, 189] on div "Marium Akhtar Muhammad akhtar" at bounding box center [596, 182] width 59 height 14
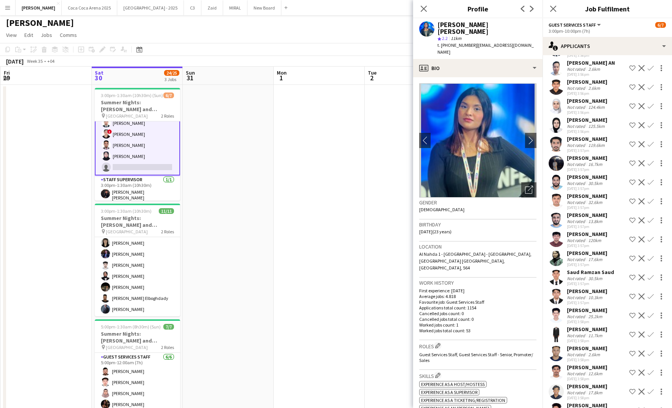
scroll to position [155, 0]
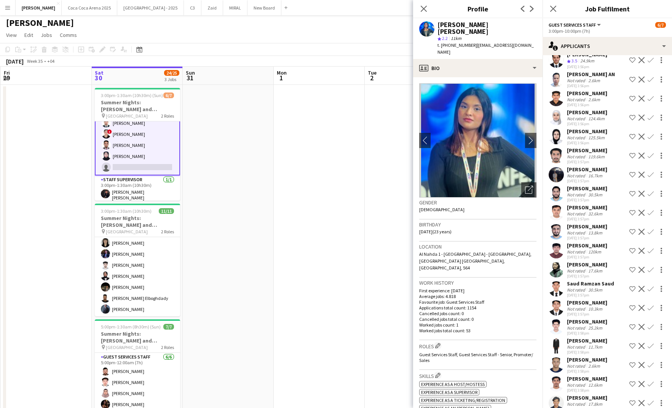
click at [577, 145] on div "[DATE] 3:56pm" at bounding box center [587, 142] width 40 height 5
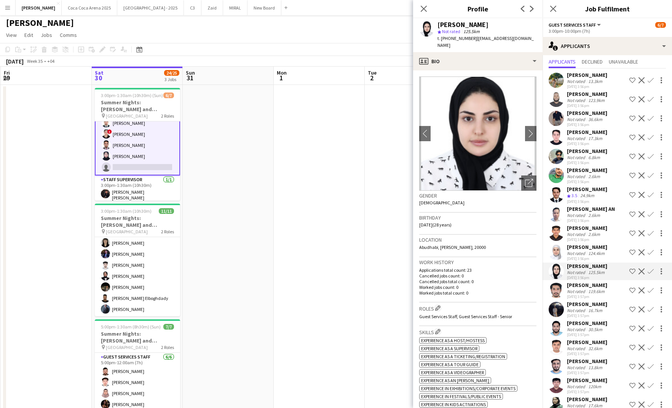
scroll to position [0, 0]
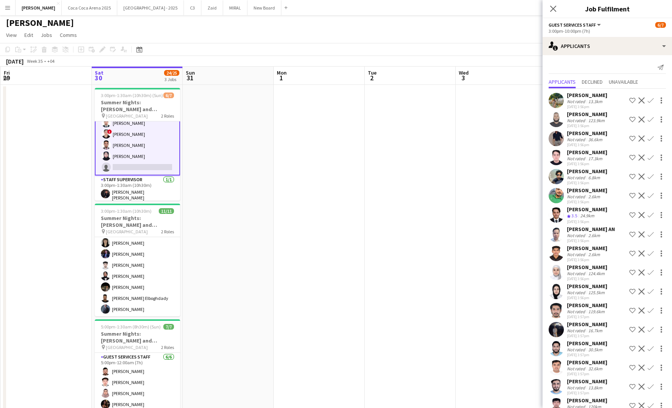
click at [579, 103] on div "Not rated" at bounding box center [577, 102] width 20 height 6
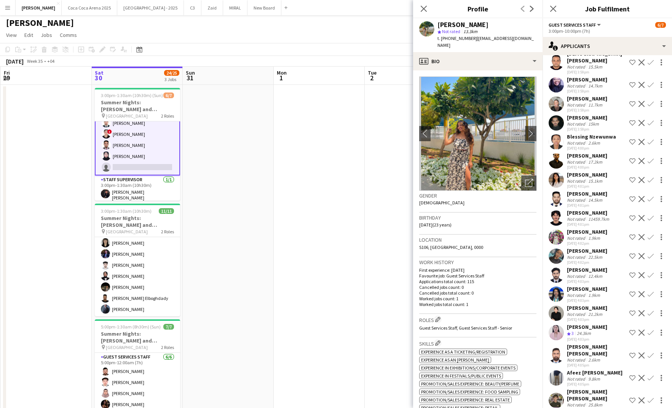
scroll to position [655, 0]
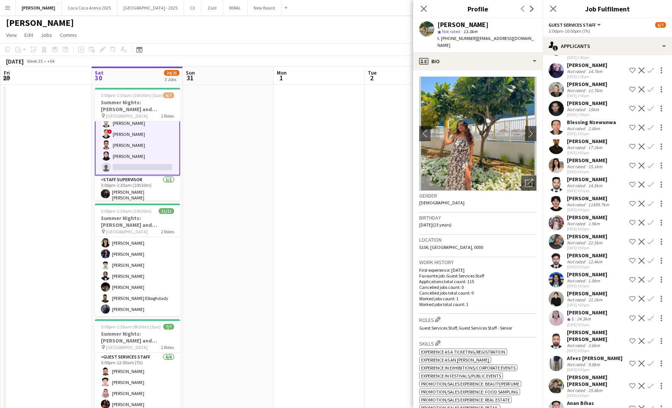
click at [572, 284] on div "Not rated" at bounding box center [577, 281] width 20 height 6
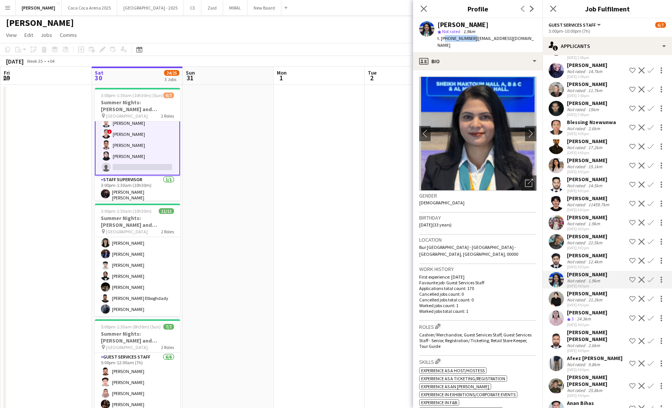
drag, startPoint x: 470, startPoint y: 36, endPoint x: 442, endPoint y: 40, distance: 28.0
click at [442, 40] on span "t. [PHONE_NUMBER]" at bounding box center [457, 38] width 40 height 6
copy span "971585917990"
click at [572, 297] on div "Krizel Elaine H" at bounding box center [587, 293] width 40 height 7
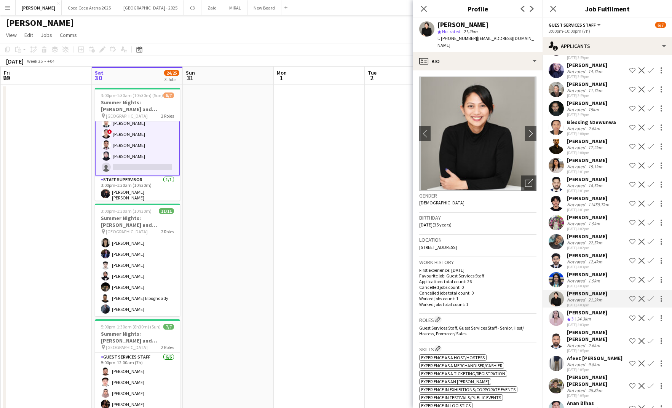
click at [574, 322] on div "Crew rating 3" at bounding box center [571, 319] width 8 height 6
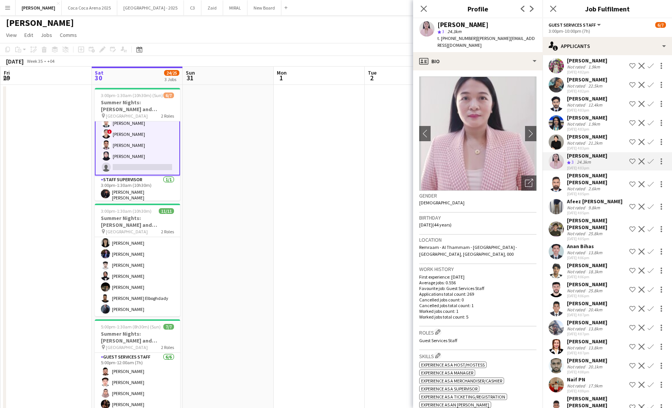
scroll to position [810, 0]
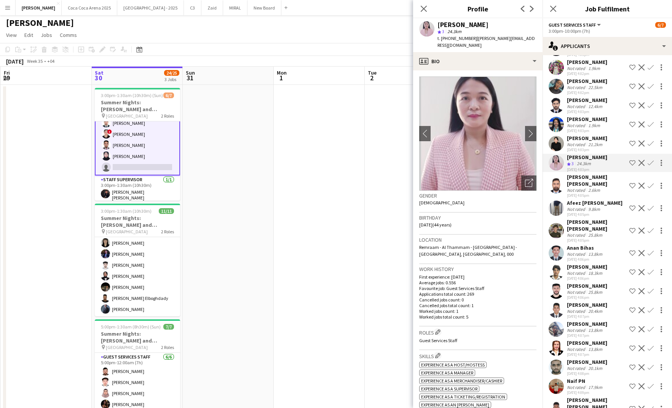
click at [596, 128] on div "1.9km" at bounding box center [593, 126] width 15 height 6
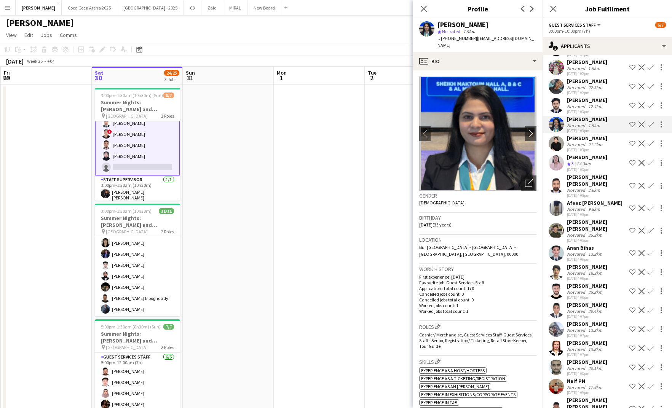
click at [650, 127] on app-icon "Confirm" at bounding box center [650, 124] width 6 height 6
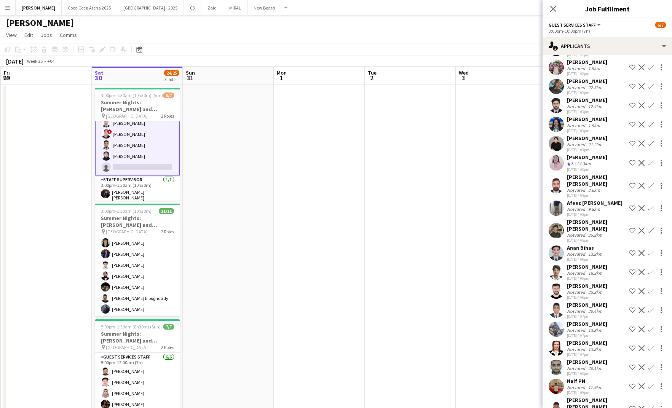
click at [650, 127] on app-icon "Confirm" at bounding box center [650, 124] width 6 height 6
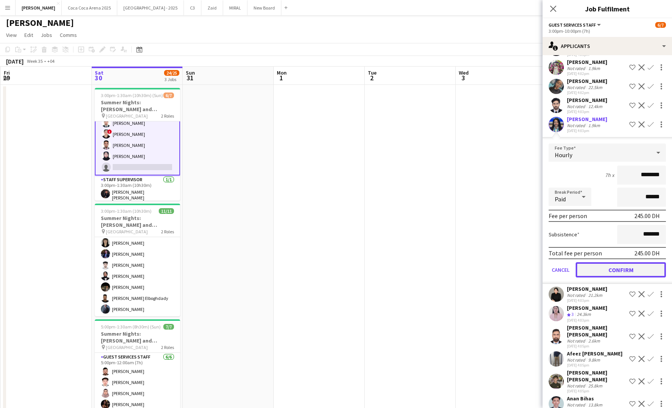
click at [625, 275] on button "Confirm" at bounding box center [620, 269] width 90 height 15
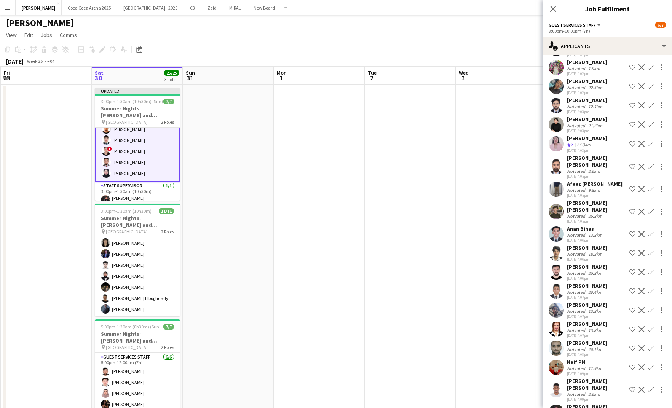
click at [469, 253] on app-date-cell at bounding box center [501, 266] width 91 height 362
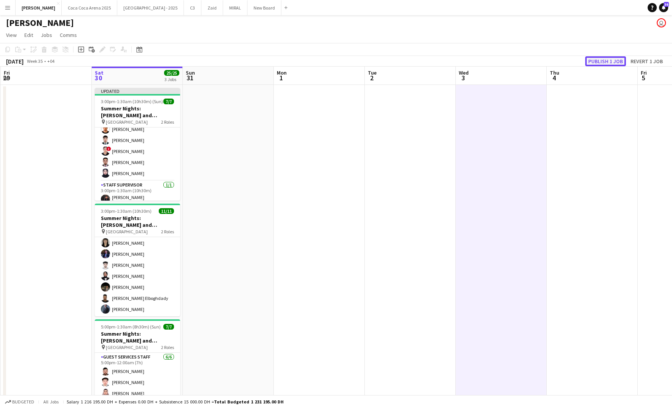
click at [592, 64] on button "Publish 1 job" at bounding box center [605, 61] width 41 height 10
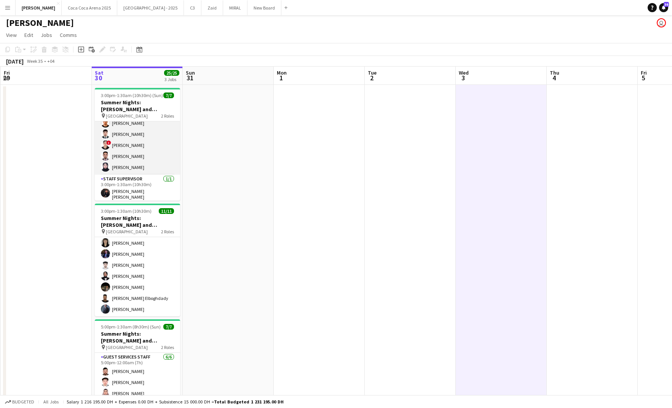
click at [160, 124] on app-card-role "Guest Services Staff [DATE] 3:00pm-10:00pm (7h) [PERSON_NAME] ! [PERSON_NAME] […" at bounding box center [137, 134] width 85 height 81
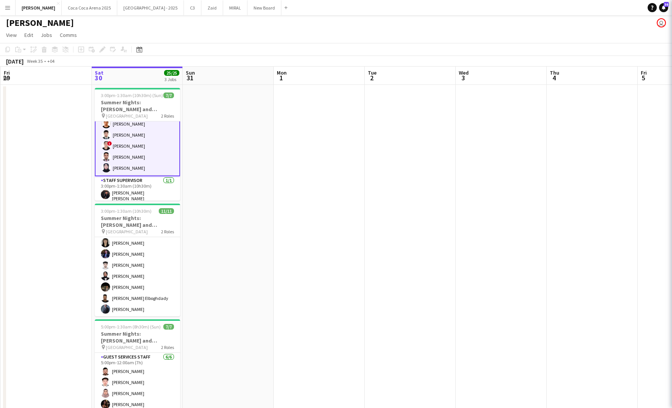
scroll to position [29, 0]
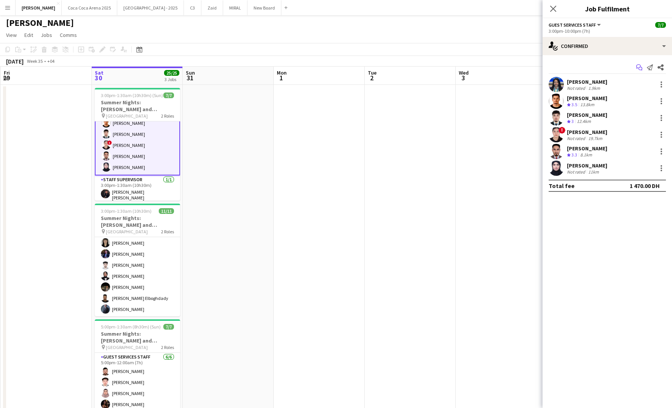
click at [641, 68] on icon at bounding box center [640, 69] width 4 height 4
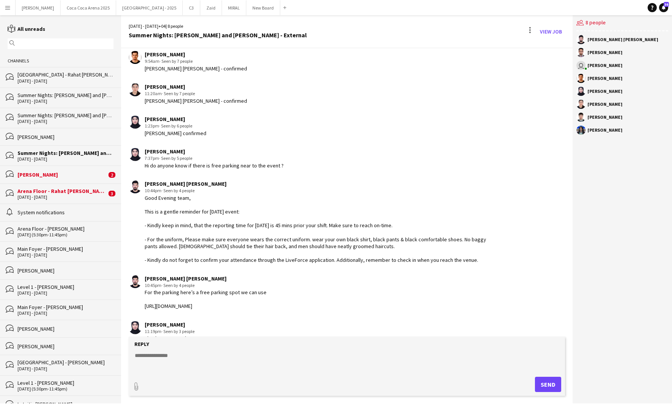
scroll to position [378, 0]
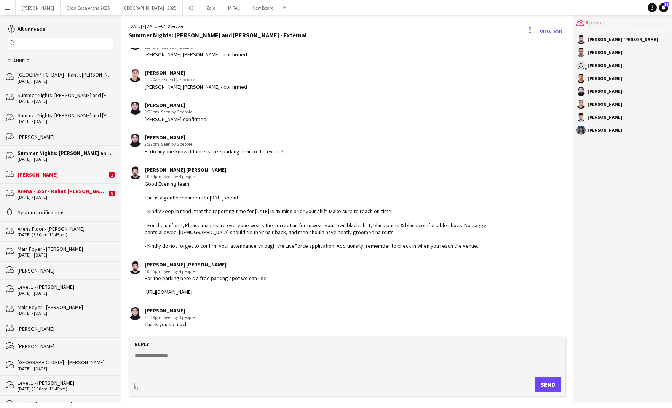
click at [206, 353] on textarea at bounding box center [348, 362] width 429 height 20
type textarea "**********"
click at [554, 384] on button "Send" at bounding box center [548, 384] width 26 height 15
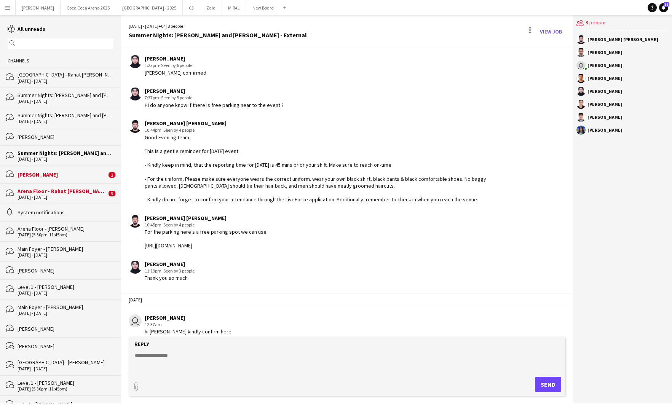
click at [56, 197] on div "30 - 31 Aug 2025" at bounding box center [62, 196] width 89 height 5
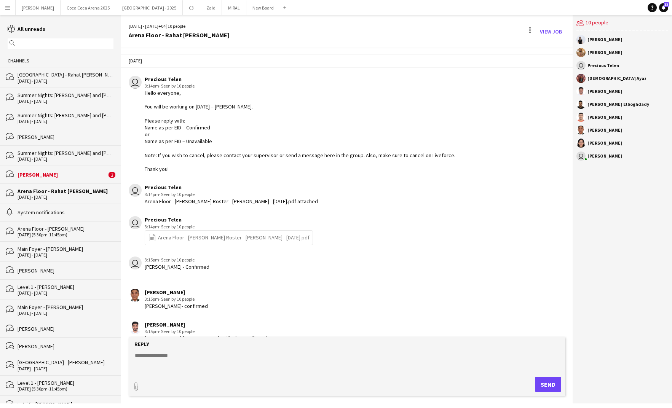
scroll to position [795, 0]
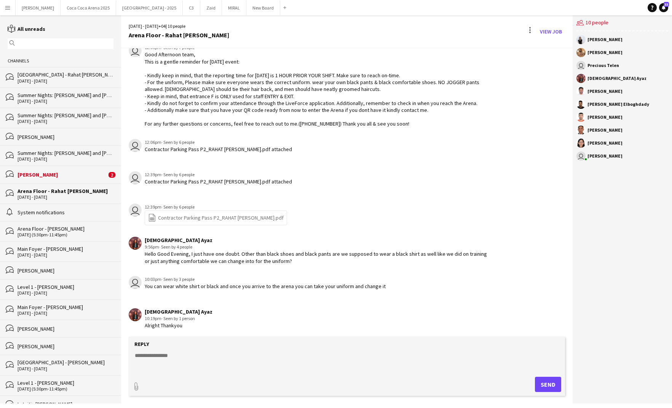
click at [52, 169] on div "bubbles Amina Yasser 2" at bounding box center [60, 175] width 121 height 18
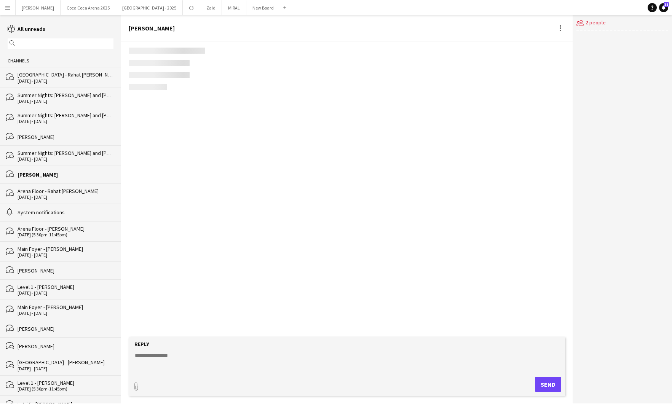
scroll to position [6, 0]
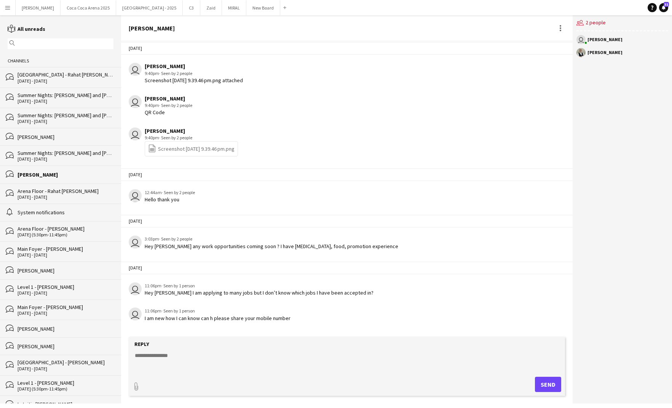
click at [52, 80] on div "30 - 31 Aug 2025" at bounding box center [66, 80] width 96 height 5
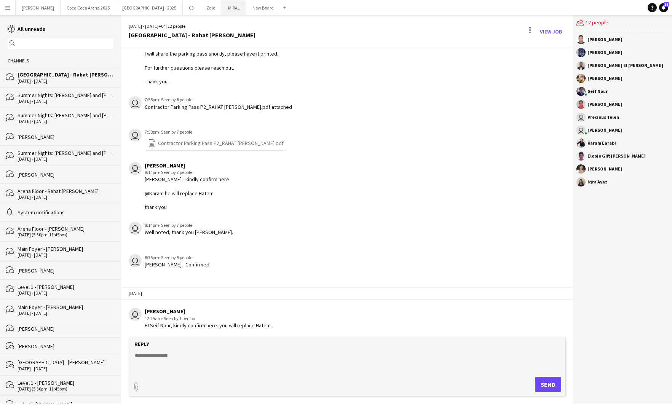
scroll to position [958, 0]
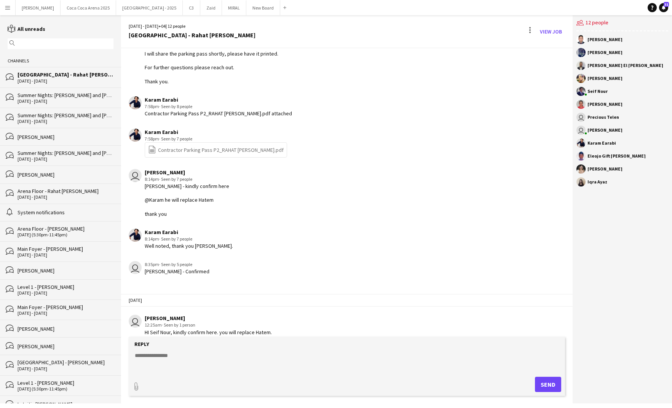
click at [42, 198] on div "30 - 31 Aug 2025" at bounding box center [66, 196] width 96 height 5
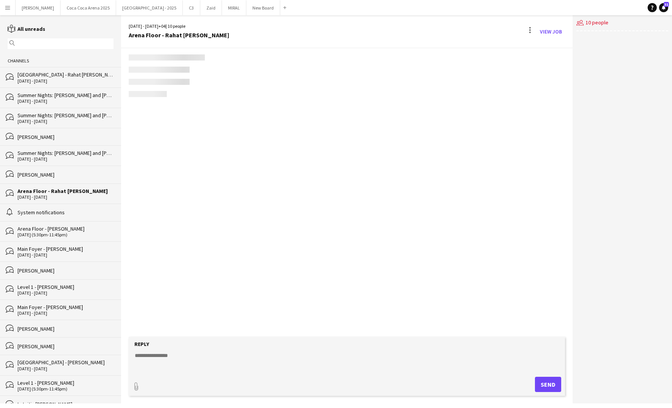
scroll to position [816, 0]
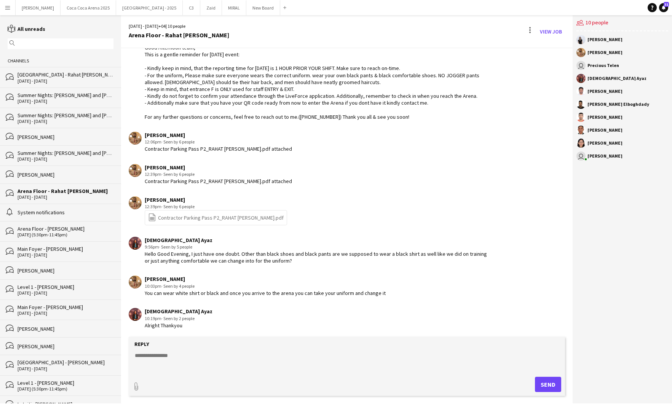
click at [28, 214] on div "System notifications" at bounding box center [66, 212] width 96 height 7
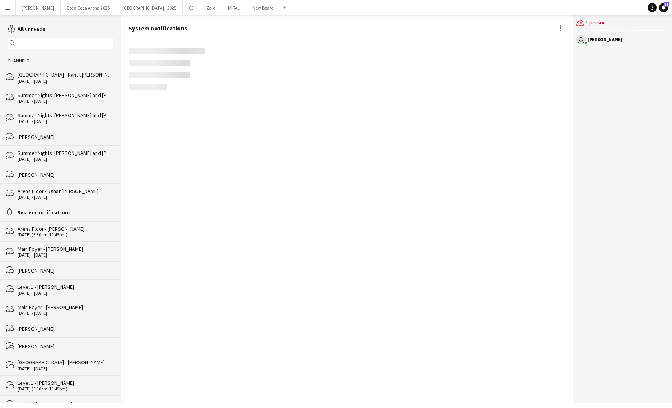
scroll to position [882, 0]
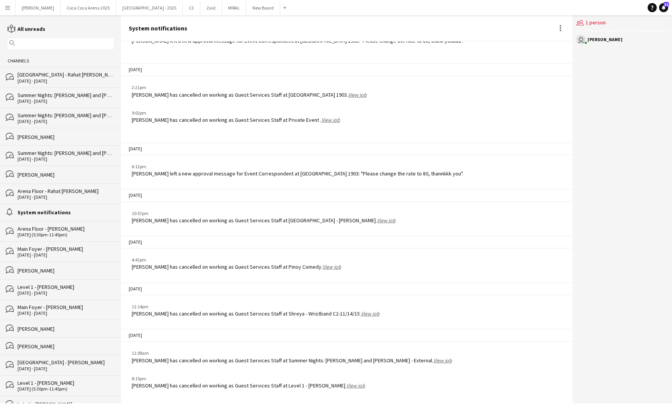
click at [24, 230] on div "Arena Floor - Macy Gray" at bounding box center [66, 228] width 96 height 7
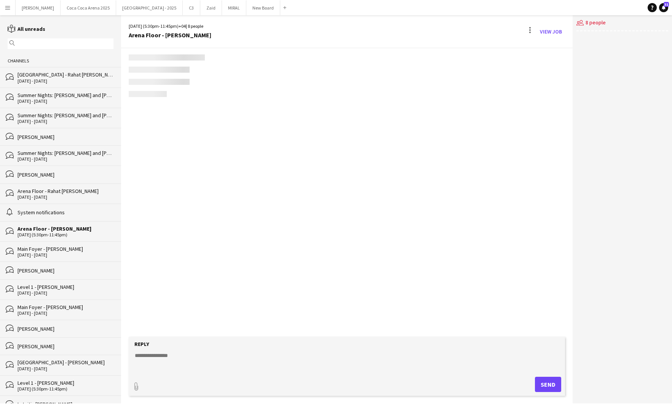
scroll to position [523, 0]
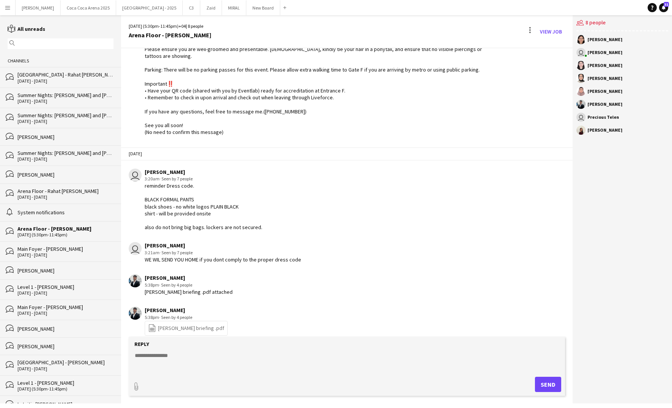
click at [24, 255] on div "29 - 30 Aug 2025" at bounding box center [66, 254] width 96 height 5
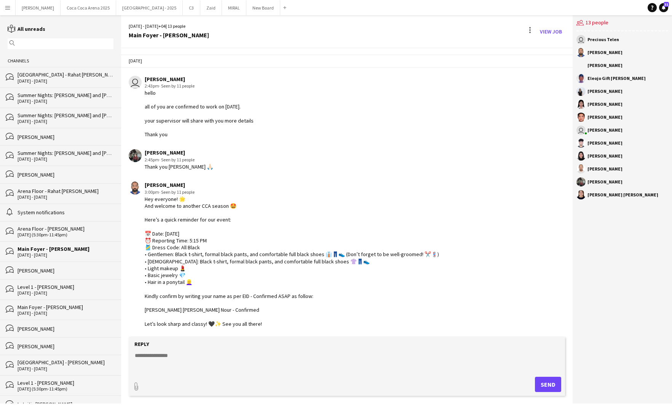
scroll to position [688, 0]
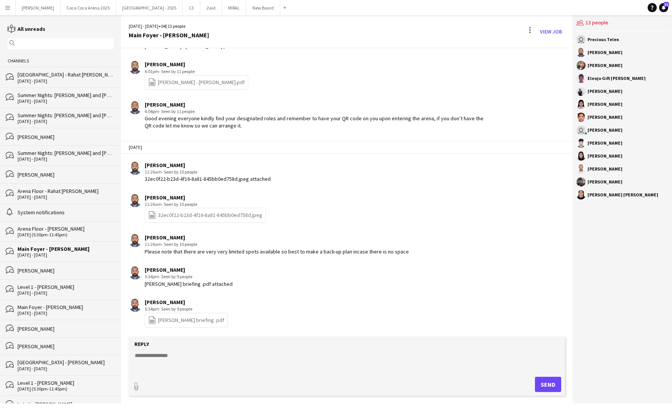
click at [30, 272] on div "[PERSON_NAME]" at bounding box center [66, 270] width 96 height 7
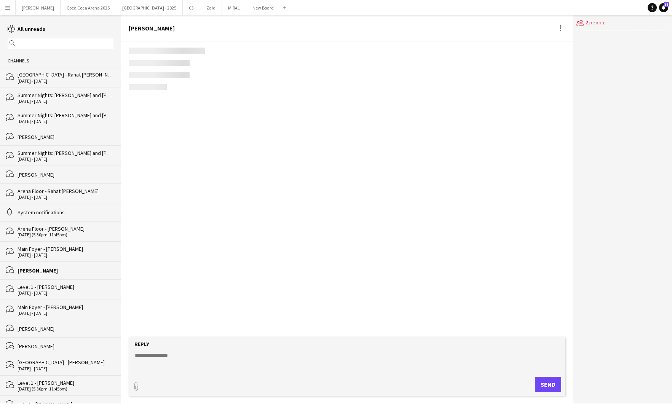
scroll to position [8, 0]
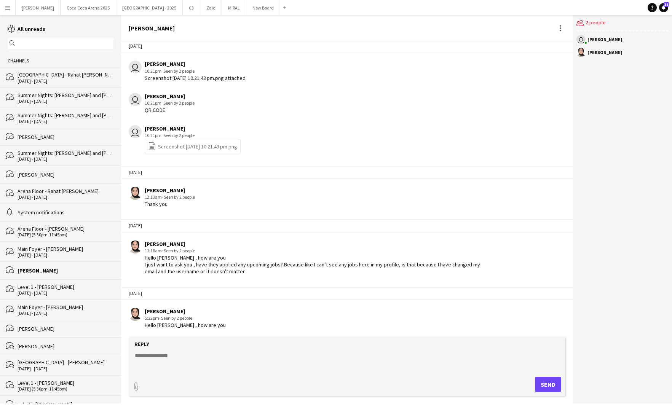
click at [31, 291] on div "30 - 31 Aug 2025" at bounding box center [66, 292] width 96 height 5
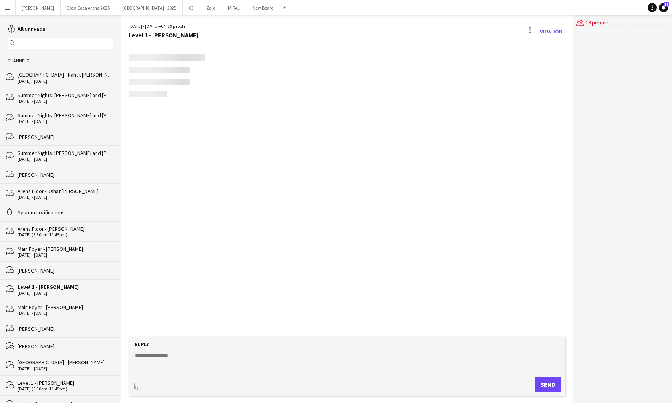
scroll to position [1048, 0]
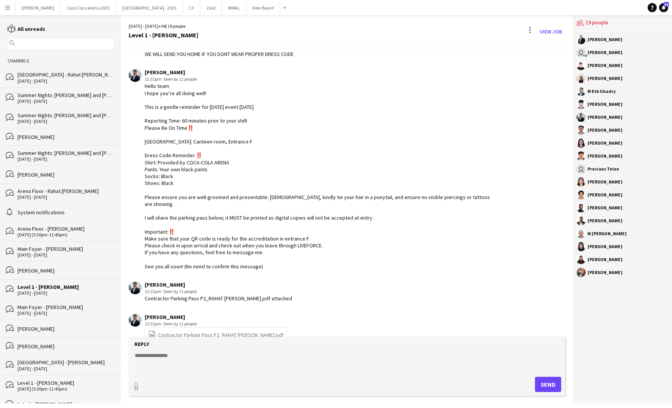
click at [40, 99] on div "30 - 31 Aug 2025" at bounding box center [66, 101] width 96 height 5
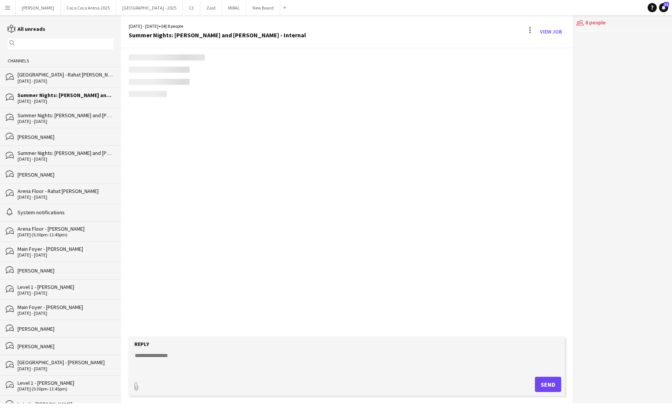
scroll to position [371, 0]
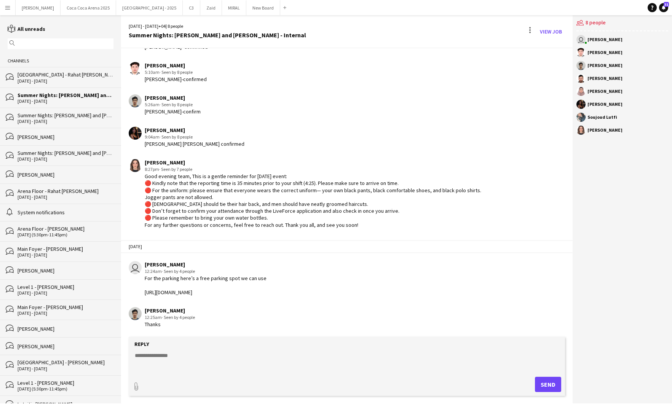
click at [40, 83] on div "bubbles Arena Plaza - Rahat Fateh Ali Khan 30 - 31 Aug 2025" at bounding box center [60, 77] width 121 height 20
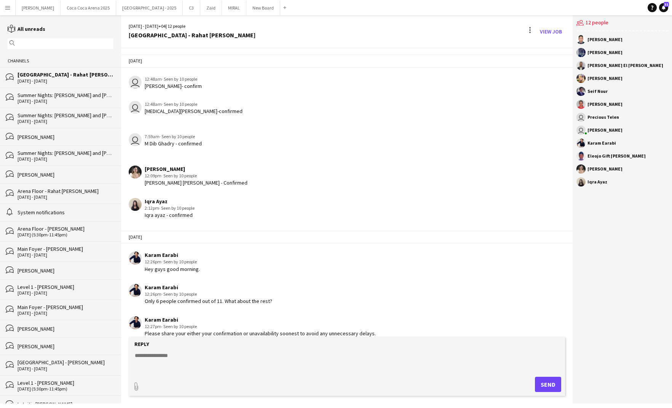
scroll to position [964, 0]
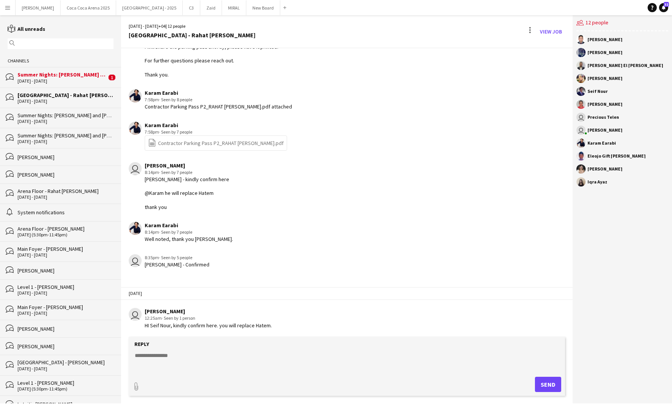
click at [76, 81] on div "30 - 31 Aug 2025" at bounding box center [62, 80] width 89 height 5
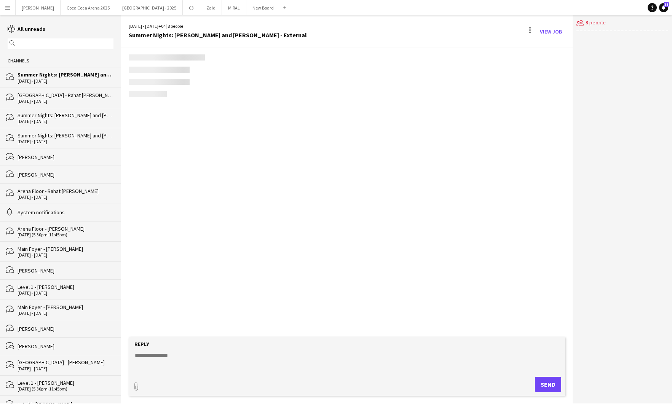
scroll to position [464, 0]
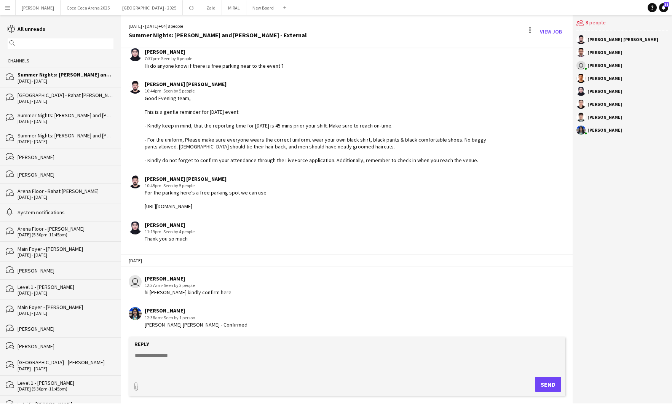
click at [169, 358] on textarea at bounding box center [348, 362] width 429 height 20
type textarea "**********"
click at [537, 383] on button "Send" at bounding box center [548, 384] width 26 height 15
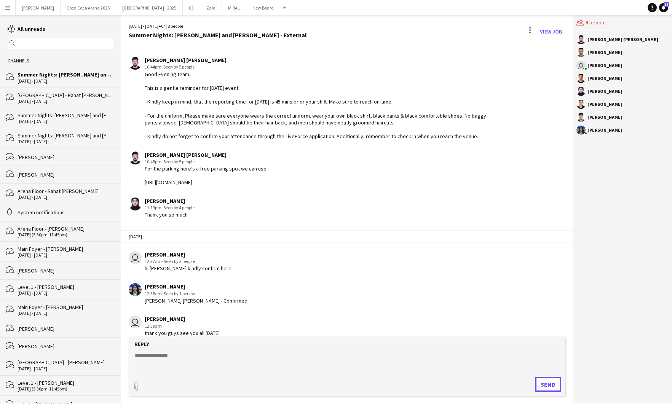
scroll to position [487, 0]
click at [50, 106] on div "bubbles Arena Plaza - Rahat Fateh Ali Khan 30 - 31 Aug 2025" at bounding box center [60, 98] width 121 height 20
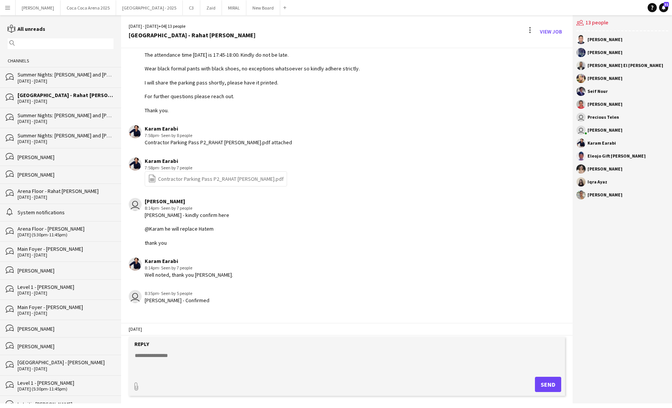
scroll to position [1842, 0]
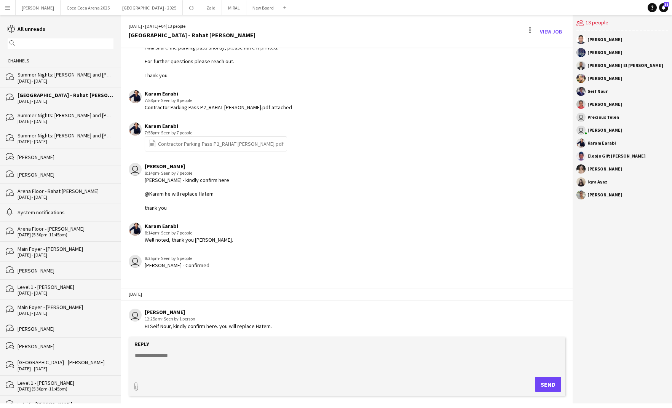
click at [175, 360] on textarea at bounding box center [348, 362] width 429 height 20
click at [70, 86] on div "bubbles Summer Nights: Ramy Sabry and Maha Ftouni - External 30 - 31 Aug 2025 1" at bounding box center [60, 77] width 121 height 20
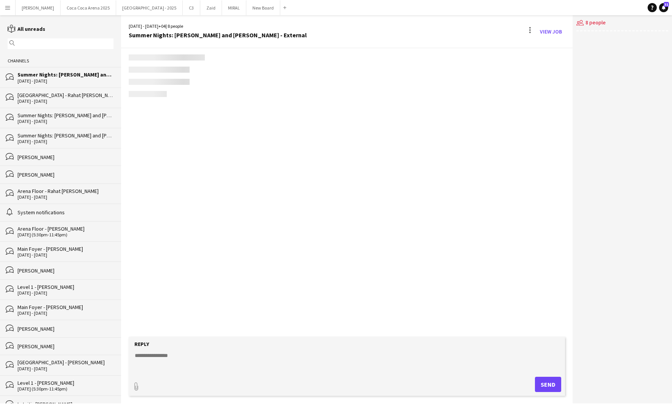
scroll to position [528, 0]
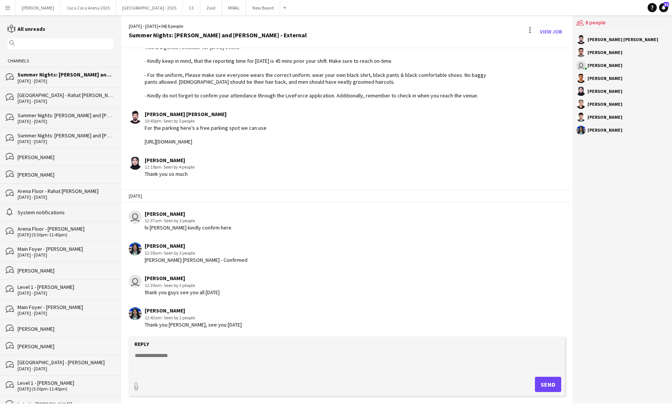
click at [63, 100] on div "30 - 31 Aug 2025" at bounding box center [66, 101] width 96 height 5
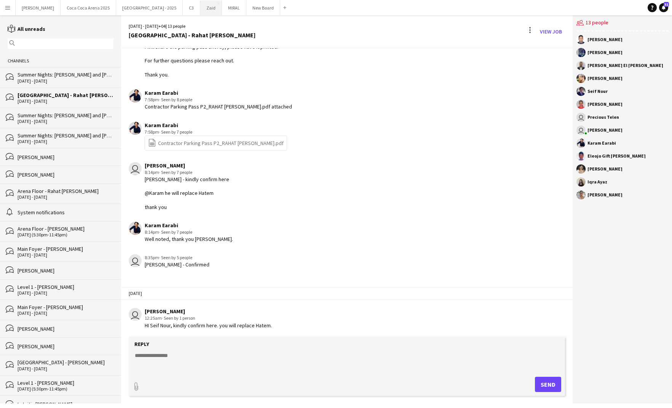
scroll to position [1029, 0]
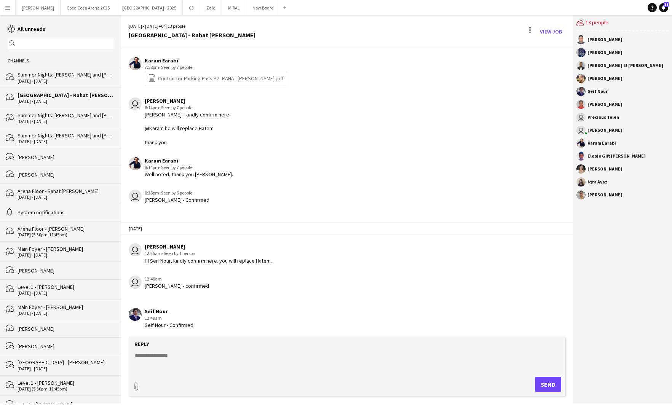
click at [51, 210] on div "System notifications" at bounding box center [66, 212] width 96 height 7
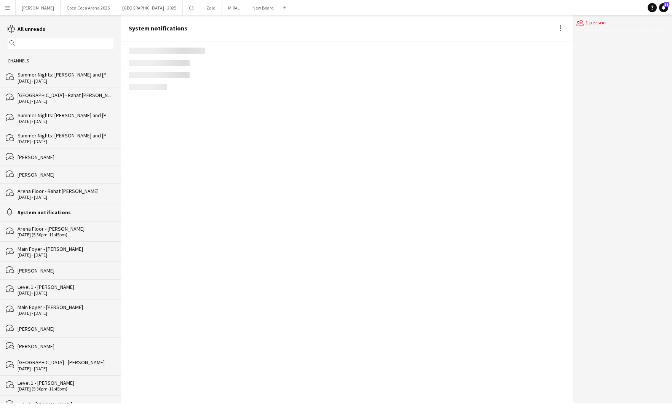
scroll to position [882, 0]
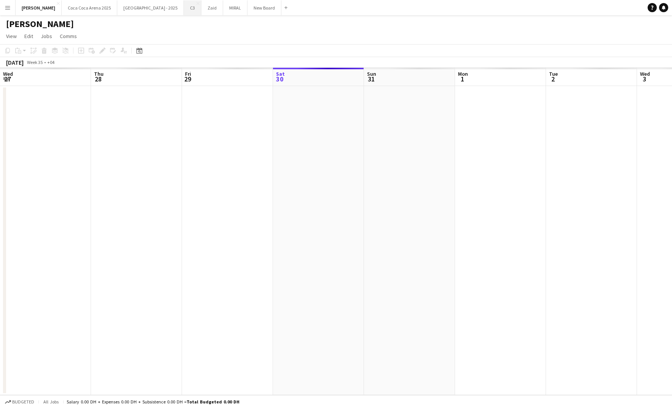
scroll to position [0, 182]
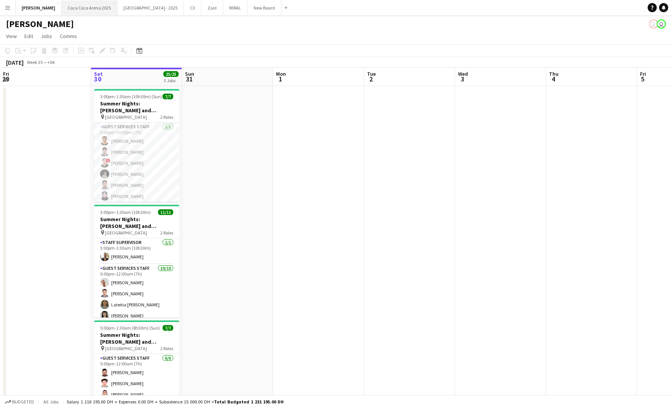
click at [71, 3] on button "[GEOGRAPHIC_DATA] 2025 Close" at bounding box center [90, 7] width 56 height 15
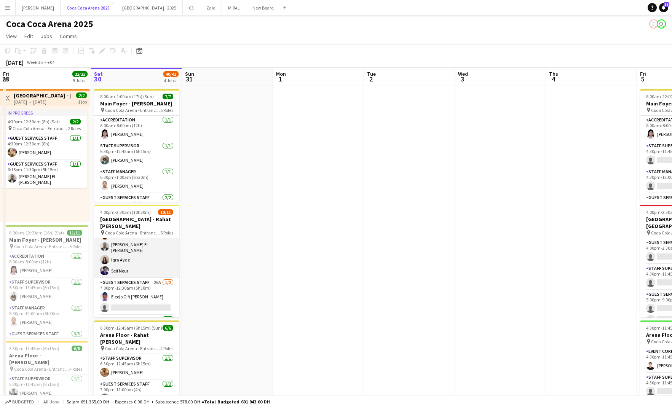
scroll to position [82, 0]
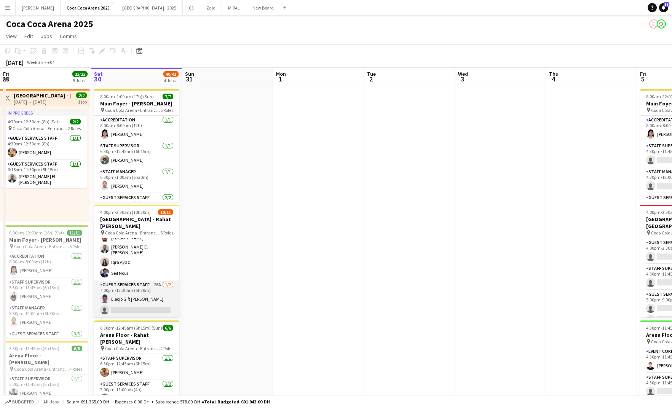
click at [131, 286] on app-card-role "Guest Services Staff 26A [DATE] 7:00pm-12:30am (5h30m) Eleojo Gift [PERSON_NAME…" at bounding box center [136, 298] width 85 height 37
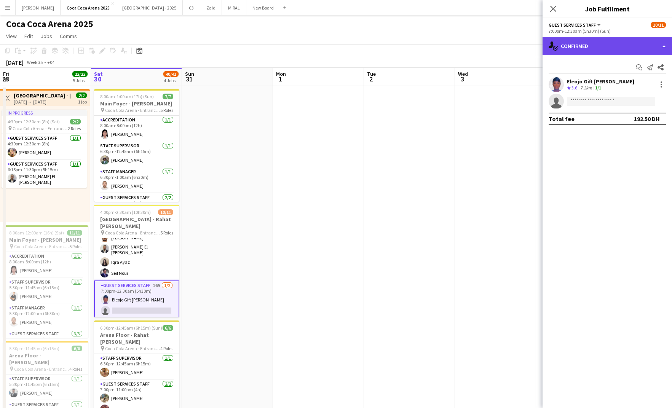
click at [573, 43] on div "single-neutral-actions-check-2 Confirmed" at bounding box center [606, 46] width 129 height 18
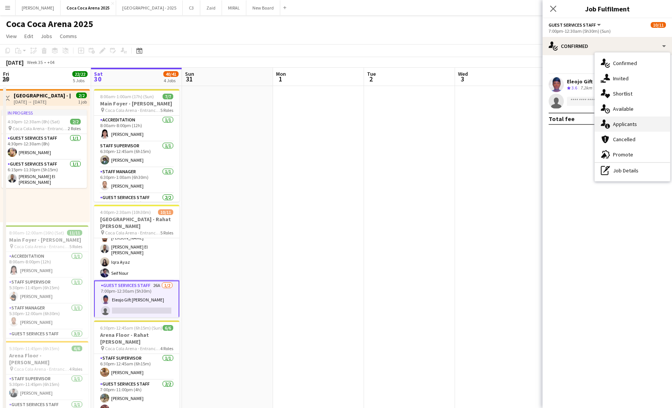
click at [621, 124] on div "single-neutral-actions-information Applicants" at bounding box center [631, 123] width 75 height 15
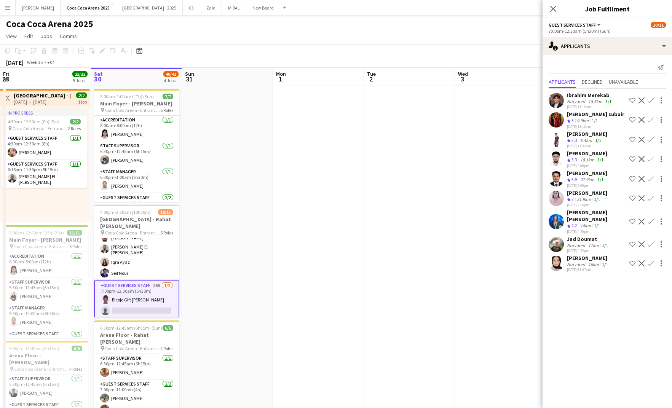
click at [584, 117] on div "Suhana Shaik subair" at bounding box center [595, 114] width 57 height 7
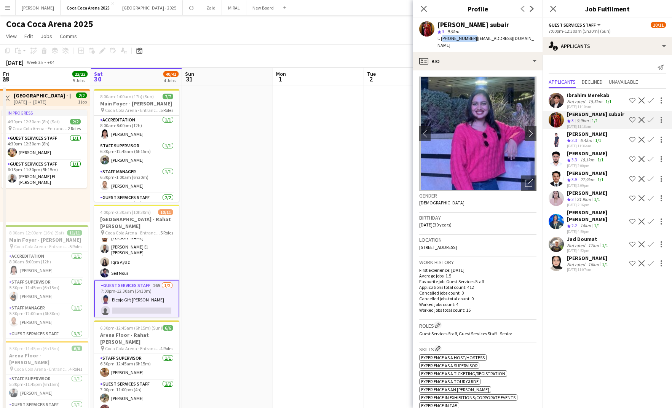
drag, startPoint x: 470, startPoint y: 38, endPoint x: 440, endPoint y: 40, distance: 29.8
click at [440, 40] on span "t. +971561132090" at bounding box center [457, 38] width 40 height 6
copy span "+971561132090"
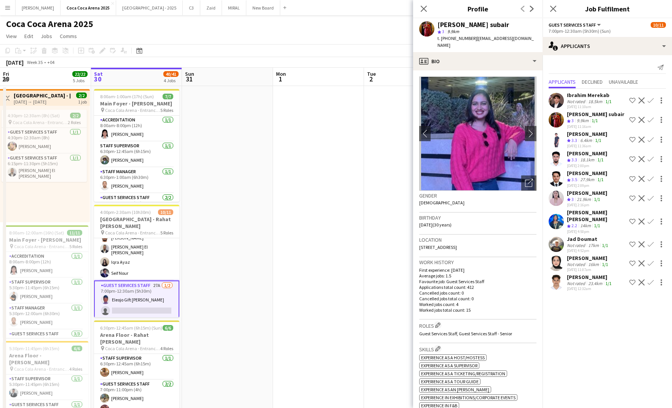
click at [572, 105] on div "21-08-2025 11:10am" at bounding box center [590, 106] width 46 height 5
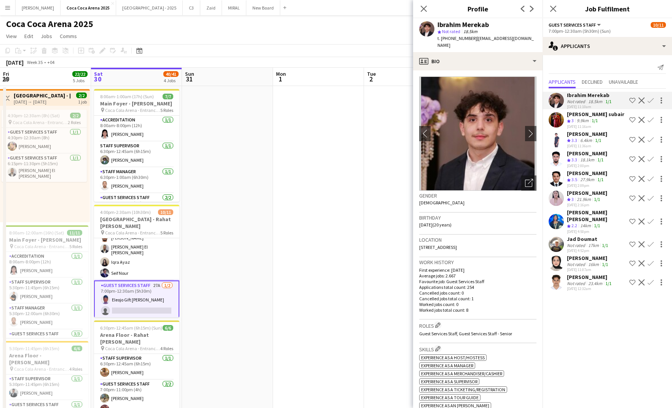
click at [573, 279] on div "[PERSON_NAME]" at bounding box center [590, 277] width 46 height 7
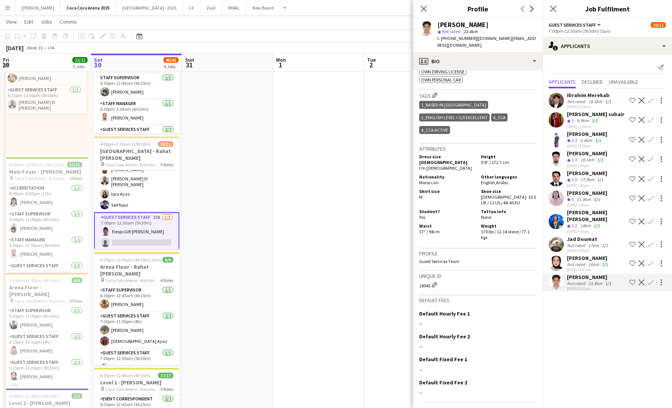
scroll to position [74, 0]
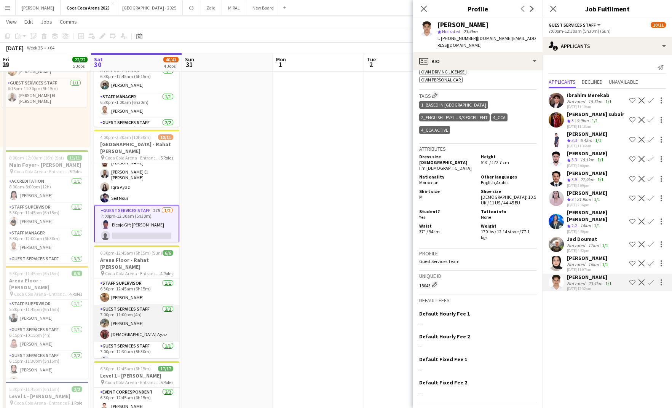
click at [145, 328] on app-card-role "Guest Services Staff 2/2 7:00pm-11:00pm (4h) Marium Younus Aqsa Ayaz" at bounding box center [136, 323] width 85 height 37
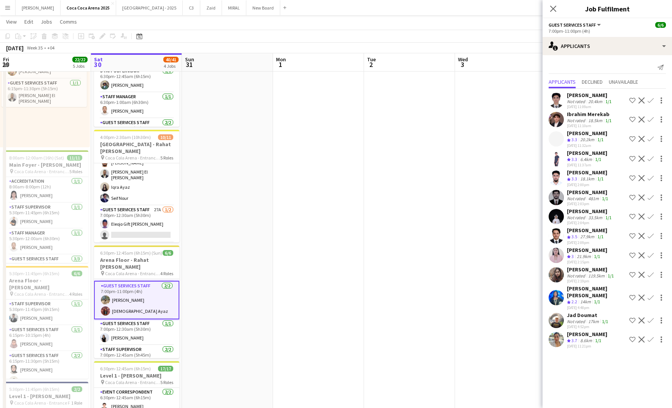
scroll to position [36, 0]
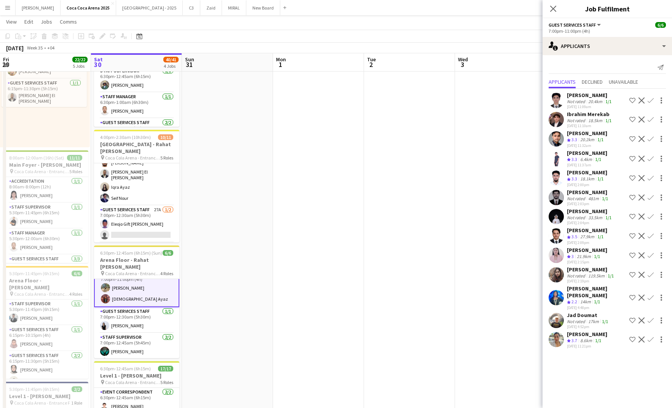
click at [587, 254] on div "21.9km" at bounding box center [583, 256] width 17 height 6
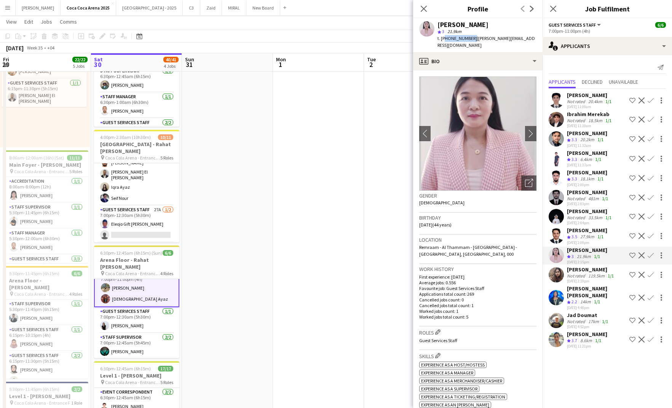
drag, startPoint x: 470, startPoint y: 37, endPoint x: 442, endPoint y: 38, distance: 28.2
click at [442, 38] on span "t. +971565240106" at bounding box center [457, 38] width 40 height 6
copy span "971565240106"
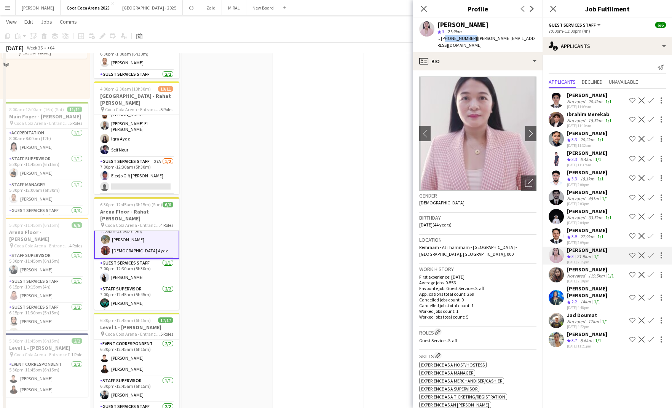
scroll to position [132, 0]
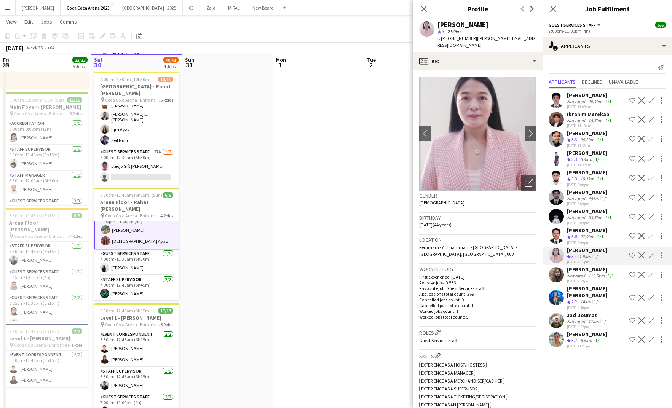
click at [591, 347] on div "21-08-2025 11:21pm" at bounding box center [587, 346] width 40 height 5
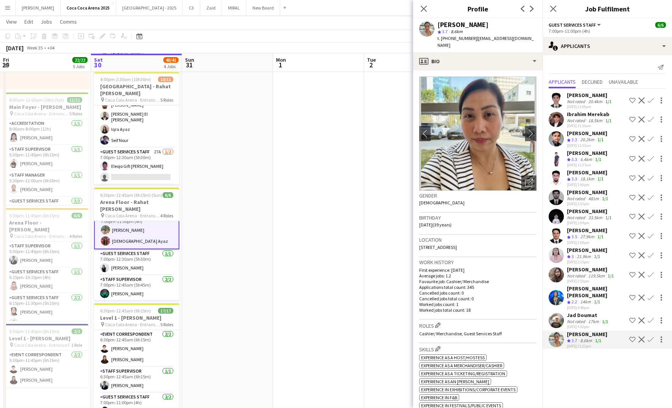
click at [580, 251] on div "Gladys Cervantes" at bounding box center [587, 250] width 40 height 7
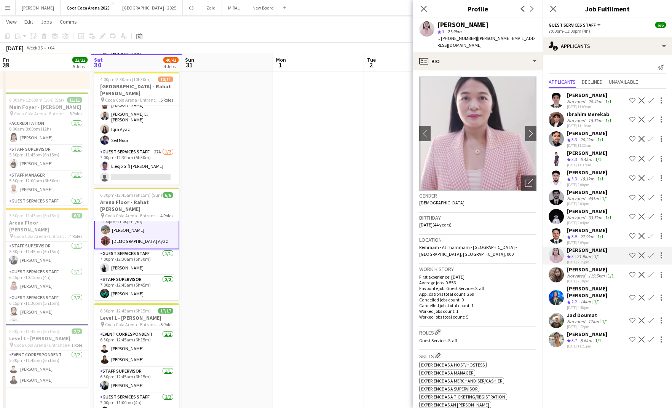
click at [572, 343] on div "Crew rating 3.7" at bounding box center [573, 341] width 12 height 6
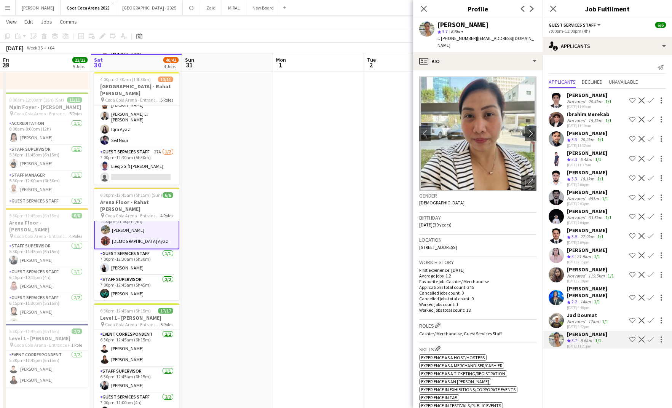
click at [651, 339] on app-icon "Confirm" at bounding box center [650, 339] width 6 height 6
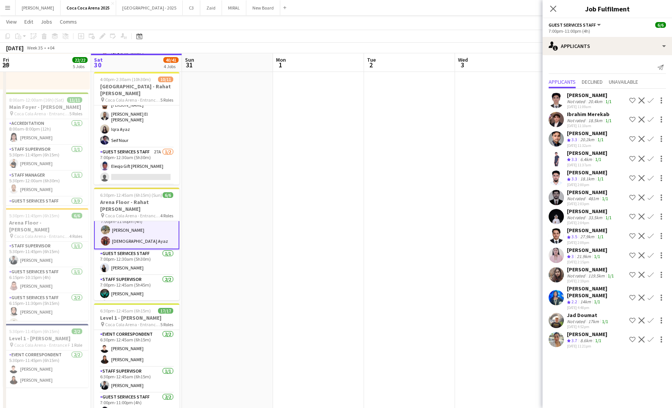
click at [651, 339] on app-icon "Confirm" at bounding box center [650, 339] width 6 height 6
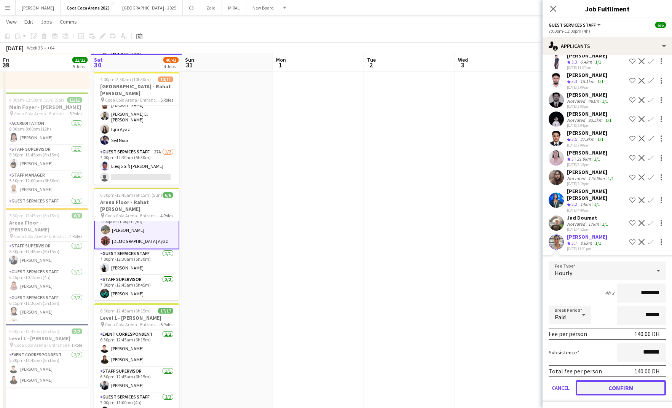
click at [609, 392] on button "Confirm" at bounding box center [620, 387] width 90 height 15
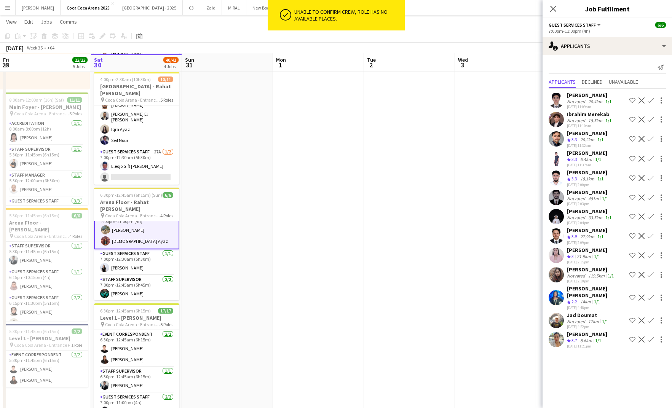
scroll to position [0, 0]
click at [436, 311] on app-date-cell at bounding box center [409, 250] width 91 height 594
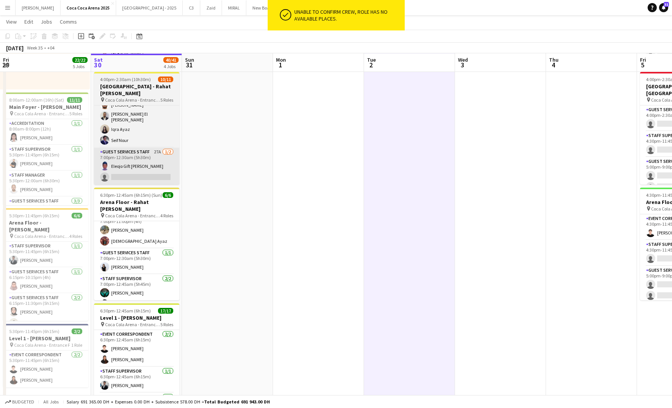
click at [155, 179] on app-card-role "Guest Services Staff 27A 1/2 7:00pm-12:30am (5h30m) Eleojo Gift Mohammed single…" at bounding box center [136, 166] width 85 height 37
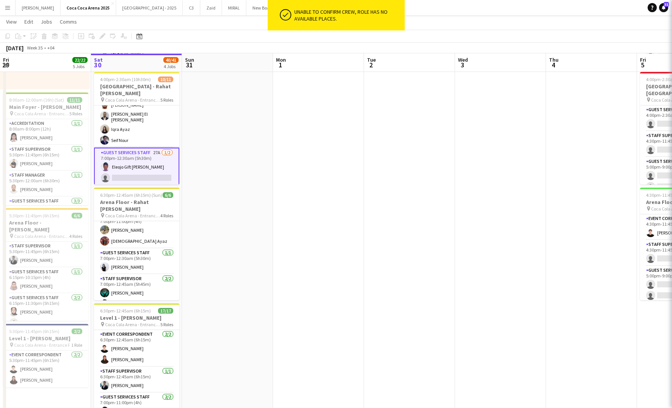
scroll to position [0, 182]
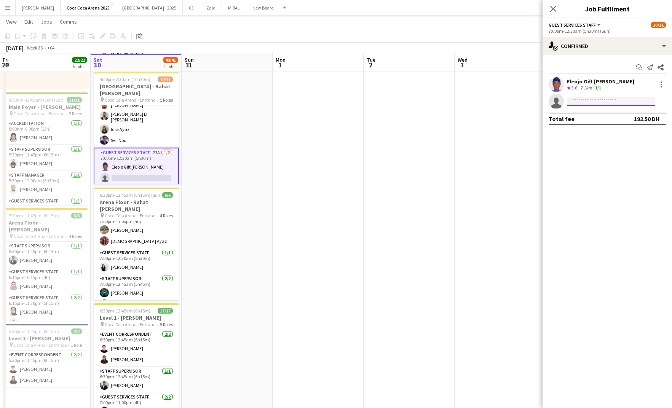
click at [591, 103] on input at bounding box center [611, 101] width 88 height 9
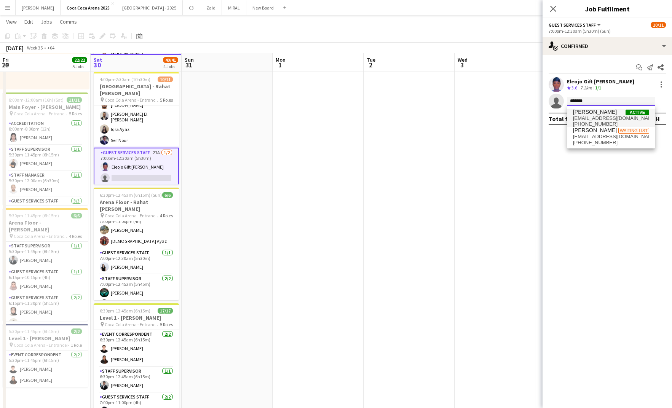
type input "*******"
click at [589, 119] on span "adorina.laxa06@gmail.com" at bounding box center [611, 118] width 76 height 6
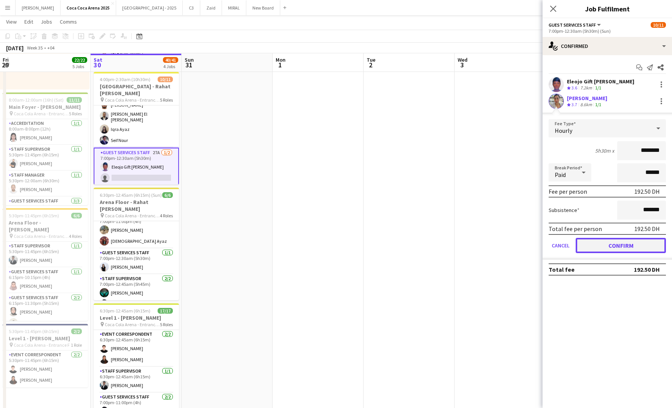
click at [605, 245] on button "Confirm" at bounding box center [620, 245] width 90 height 15
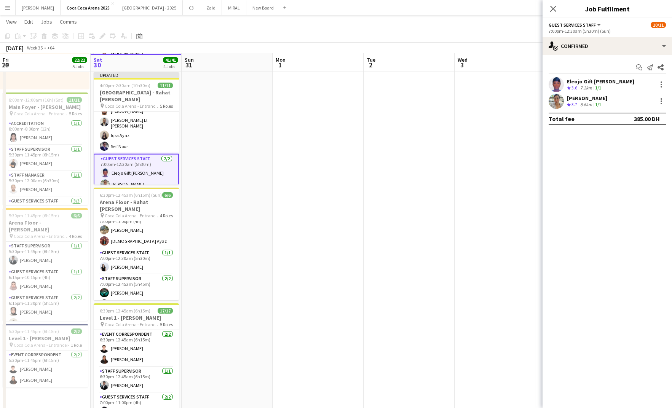
click at [381, 174] on app-date-cell at bounding box center [408, 250] width 91 height 594
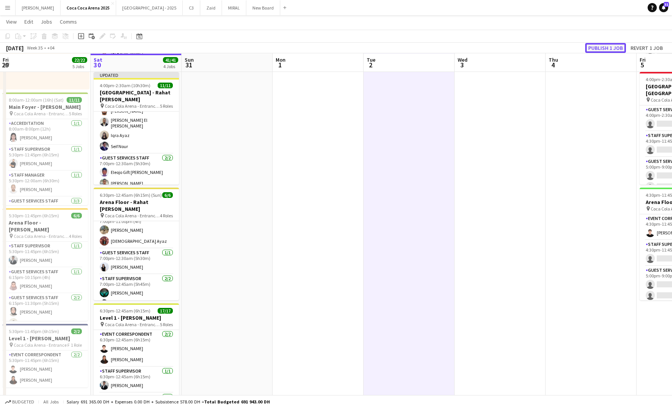
click at [599, 44] on button "Publish 1 job" at bounding box center [605, 48] width 41 height 10
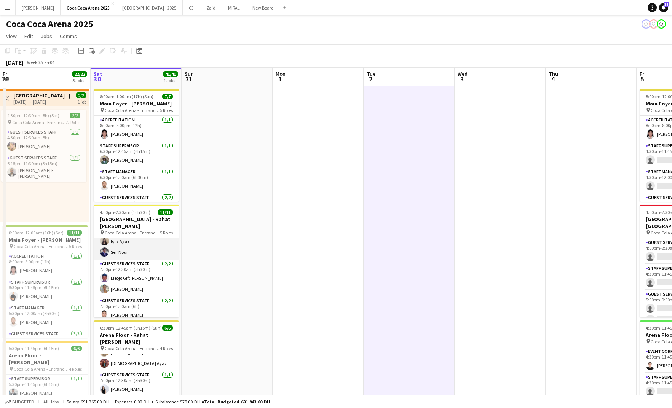
scroll to position [102, 0]
click at [126, 252] on app-card-role "Guest Services Staff 5/5 7:00pm-11:00pm (4h) Kirti Sharma Marwan Davoodi Khalid…" at bounding box center [136, 224] width 85 height 72
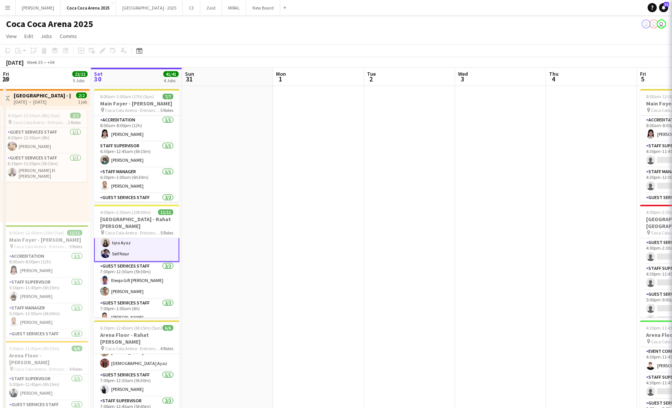
scroll to position [103, 0]
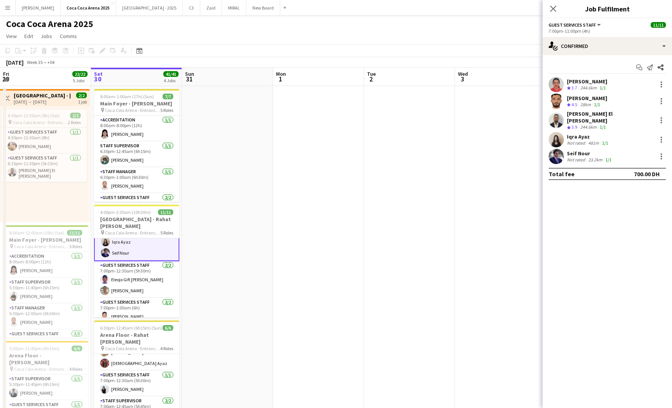
click at [590, 157] on div "33.2km" at bounding box center [594, 160] width 17 height 6
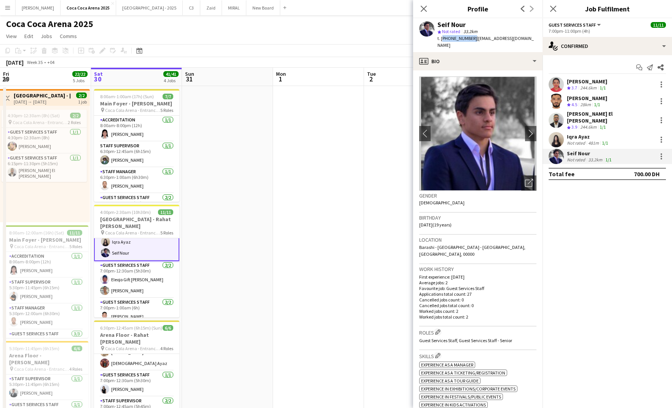
drag, startPoint x: 470, startPoint y: 38, endPoint x: 441, endPoint y: 40, distance: 29.3
click at [441, 40] on span "t. +971562031964" at bounding box center [457, 38] width 40 height 6
copy span "+971562031964"
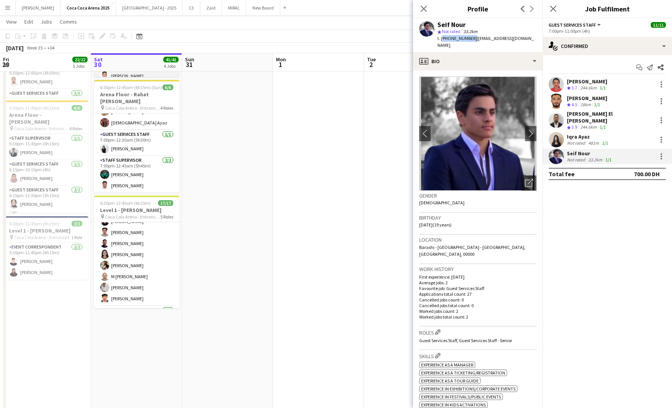
scroll to position [175, 0]
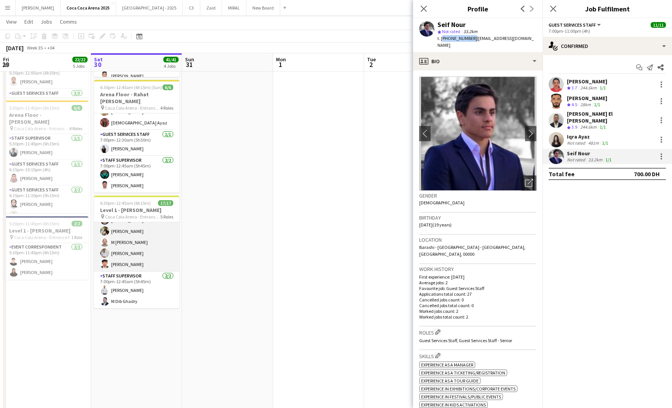
click at [137, 234] on app-card-role "Guest Services Staff 10/10 7:00pm-12:30am (5h30m) Menna Zayed Jood Stephenson R…" at bounding box center [136, 209] width 85 height 125
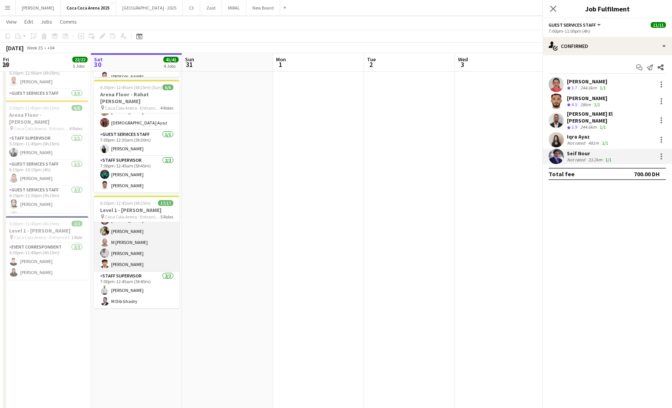
scroll to position [176, 0]
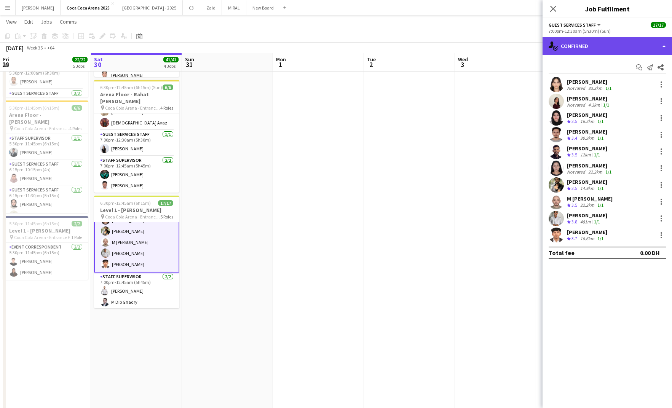
click at [562, 46] on div "single-neutral-actions-check-2 Confirmed" at bounding box center [606, 46] width 129 height 18
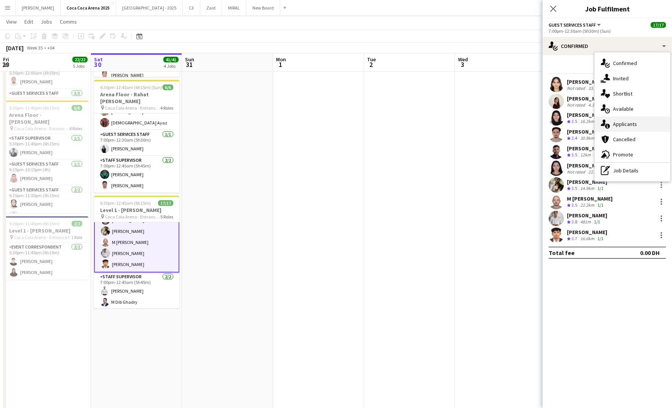
click at [612, 122] on div "single-neutral-actions-information Applicants" at bounding box center [631, 123] width 75 height 15
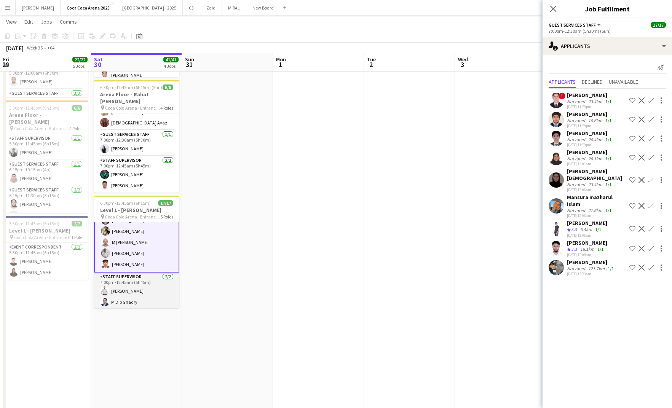
click at [139, 292] on app-card-role "Staff Supervisor 2/2 7:00pm-12:45am (5h45m) Umran Hamad M Dib Ghadry" at bounding box center [136, 290] width 85 height 37
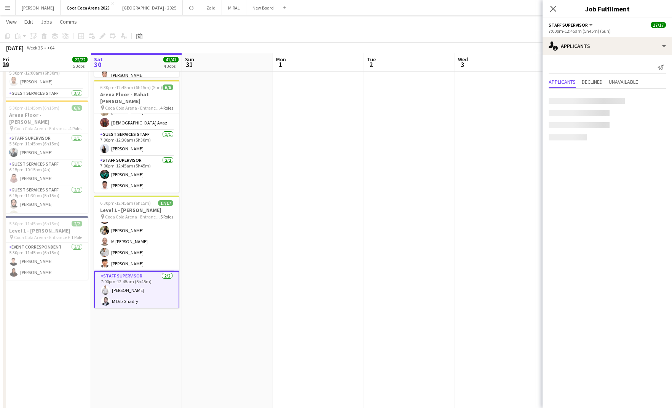
scroll to position [175, 0]
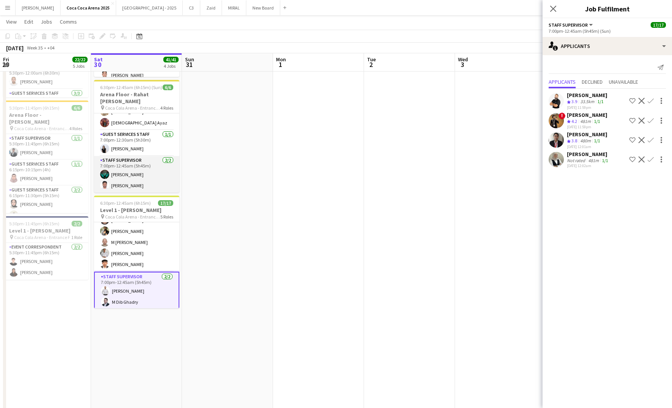
click at [135, 173] on app-card-role "Staff Supervisor 2/2 7:00pm-12:45am (5h45m) Jomari Monteverde Mohammed Balfaqih" at bounding box center [136, 174] width 85 height 37
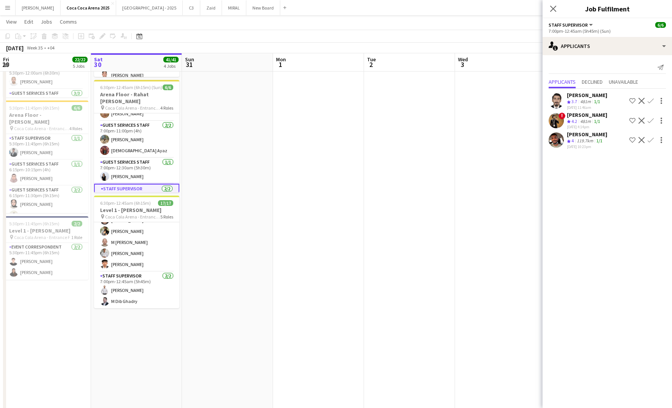
scroll to position [18, 0]
click at [136, 142] on app-card-role "Guest Services Staff 2/2 7:00pm-11:00pm (4h) Marium Younus Aqsa Ayaz" at bounding box center [136, 140] width 85 height 37
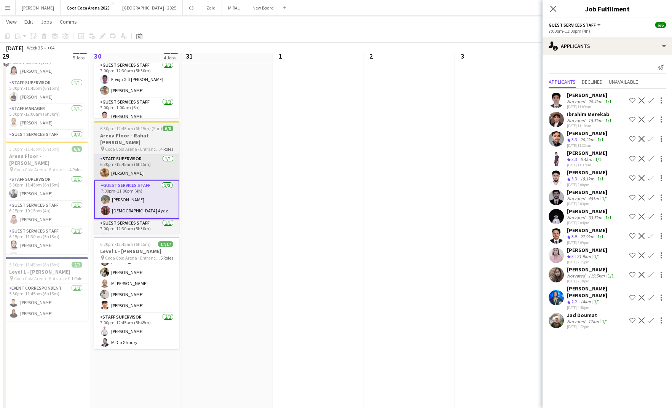
scroll to position [190, 0]
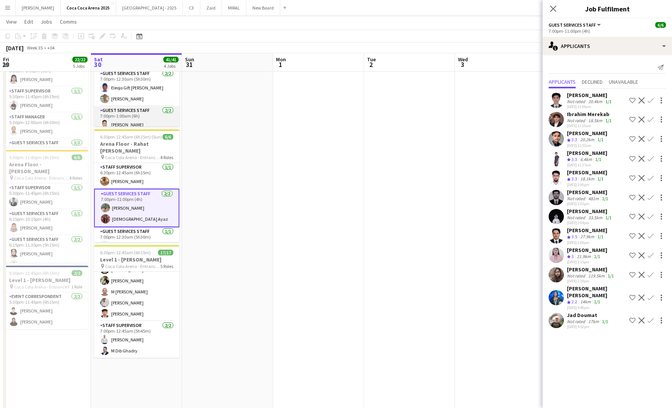
click at [134, 118] on app-card-role "Guest Services Staff 2/2 7:00pm-1:00am (6h) Tommie Lajum Andrea Yerro" at bounding box center [136, 124] width 85 height 37
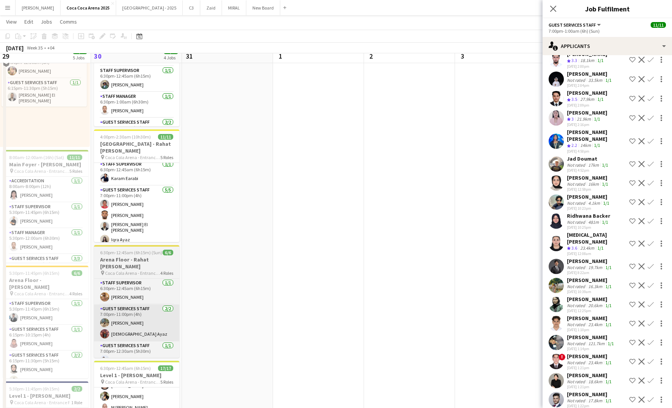
scroll to position [66, 0]
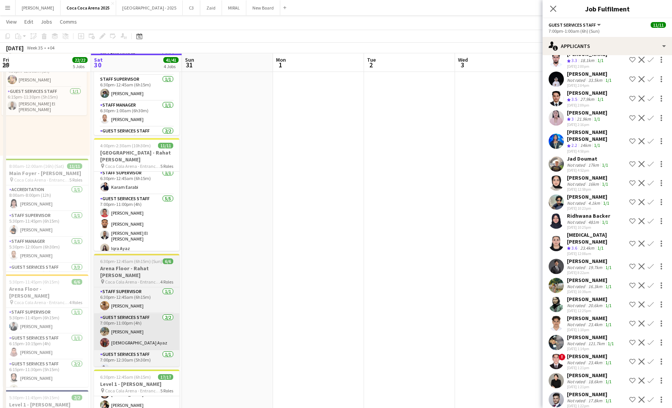
click at [158, 200] on app-card-role "Guest Services Staff 5/5 7:00pm-11:00pm (4h) Kirti Sharma Marwan Davoodi Khalid…" at bounding box center [136, 230] width 85 height 72
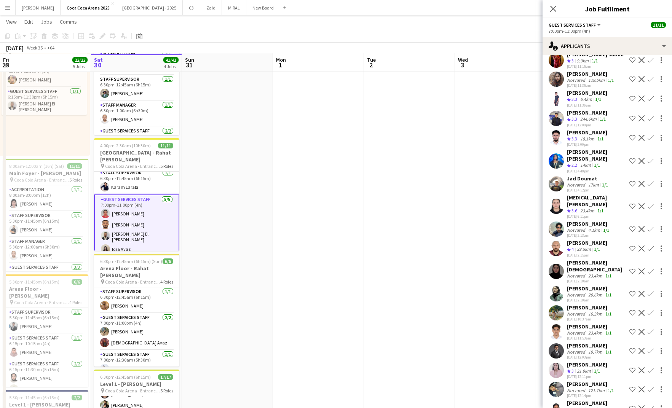
scroll to position [114, 0]
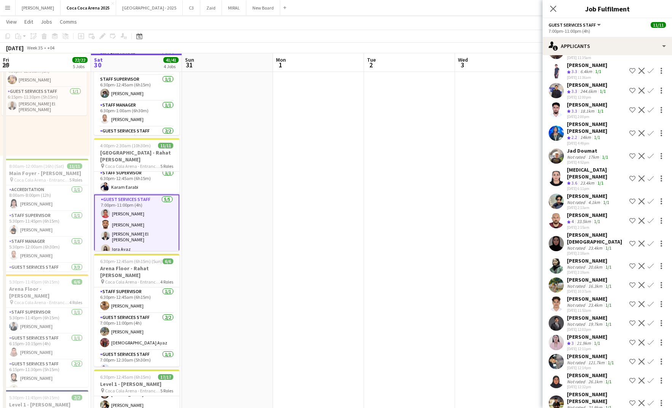
click at [575, 88] on span "3.3" at bounding box center [574, 91] width 6 height 6
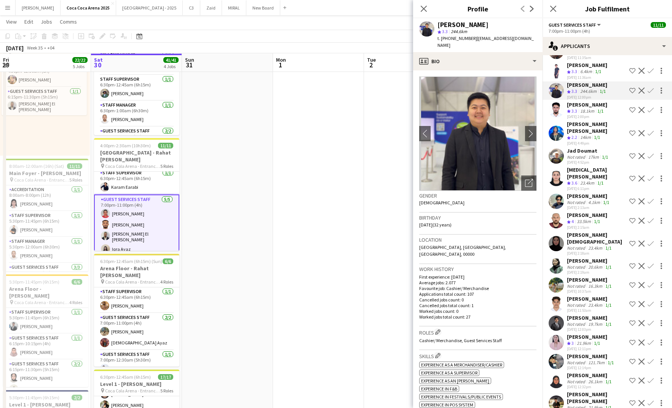
click at [585, 81] on div "Janine Mariano" at bounding box center [587, 84] width 40 height 7
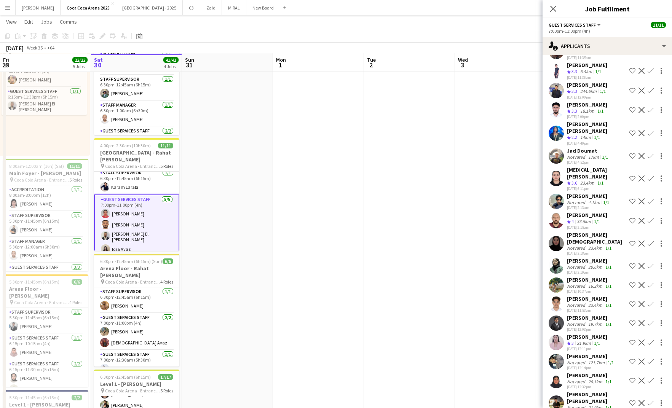
click at [585, 81] on div "Janine Mariano" at bounding box center [587, 84] width 40 height 7
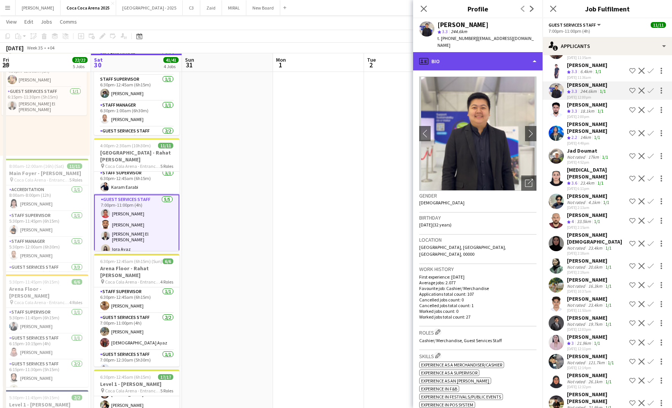
click at [448, 52] on div "profile Bio" at bounding box center [477, 61] width 129 height 18
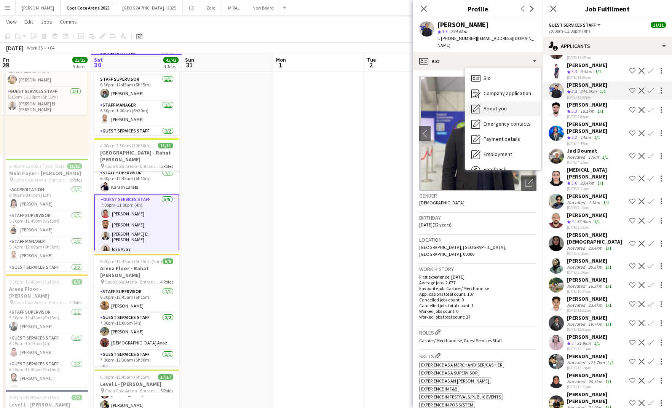
click at [491, 105] on span "About you" at bounding box center [494, 108] width 23 height 7
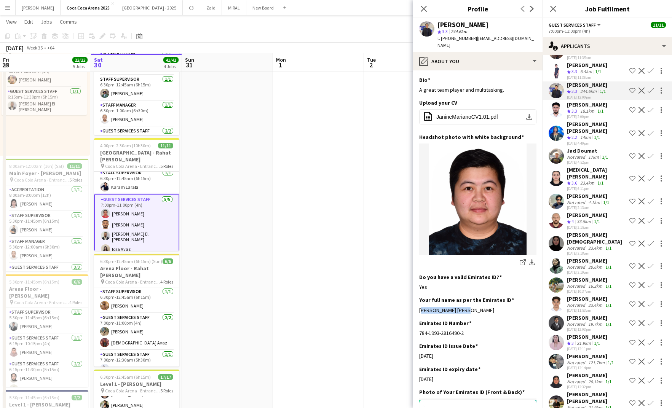
drag, startPoint x: 467, startPoint y: 304, endPoint x: 417, endPoint y: 303, distance: 50.2
click at [417, 303] on app-section-data-types "Bio Edit this field A great team player and multitasking. Upload your CV Edit t…" at bounding box center [477, 239] width 129 height 338
copy div "Janine Lui Mariano"
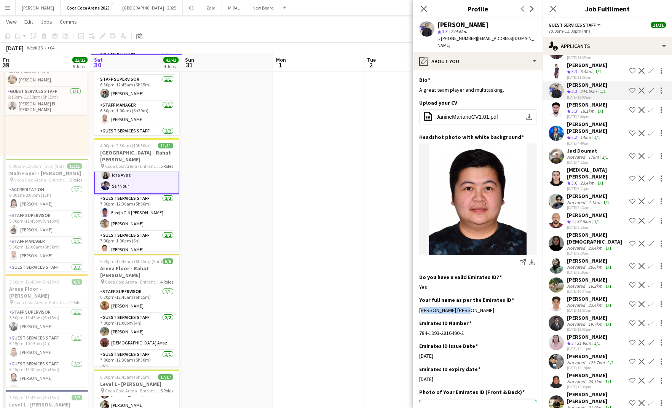
scroll to position [109, 0]
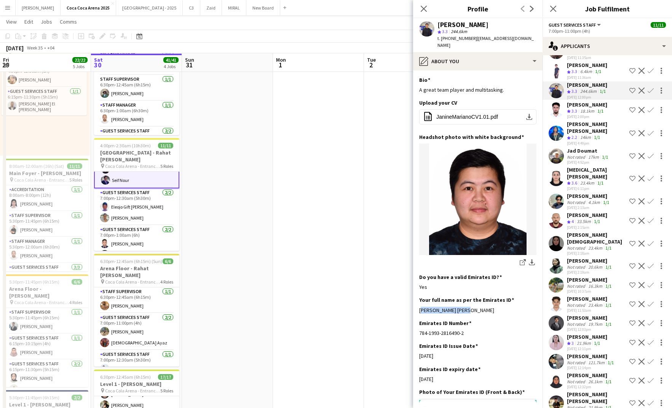
click at [154, 209] on app-card-role "Guest Services Staff 2/2 7:00pm-12:30am (5h30m) Eleojo Gift Mohammed Adorina La…" at bounding box center [136, 206] width 85 height 37
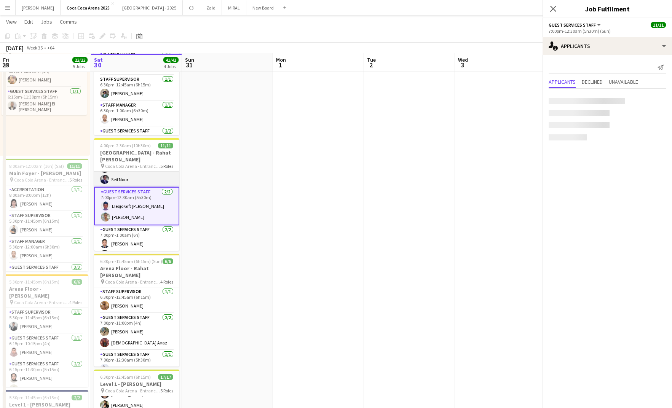
scroll to position [108, 0]
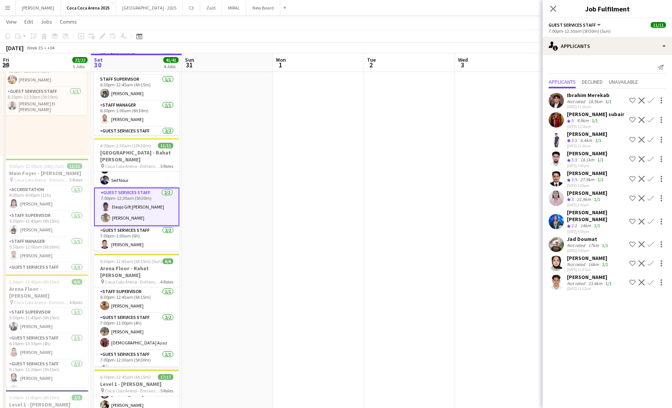
click at [124, 216] on app-card-role "Guest Services Staff 2/2 7:00pm-12:30am (5h30m) Eleojo Gift Mohammed Adorina La…" at bounding box center [136, 207] width 85 height 38
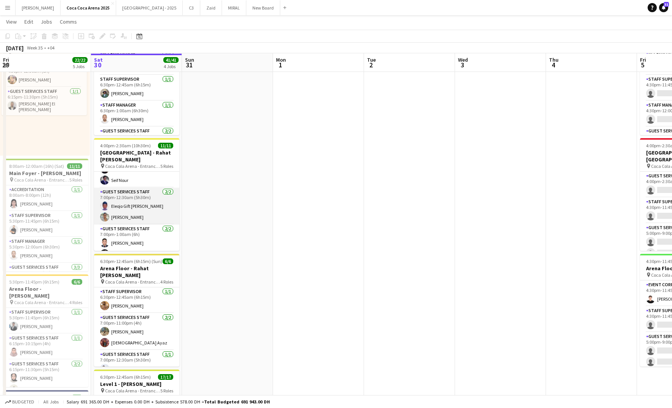
click at [124, 216] on app-card-role "Guest Services Staff 2/2 7:00pm-12:30am (5h30m) Eleojo Gift Mohammed Adorina La…" at bounding box center [136, 206] width 85 height 37
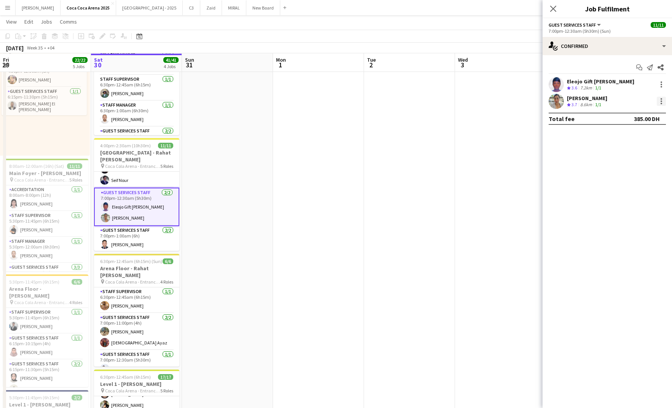
click at [660, 99] on div at bounding box center [661, 99] width 2 height 2
click at [627, 185] on span "Remove" at bounding box center [623, 188] width 23 height 6
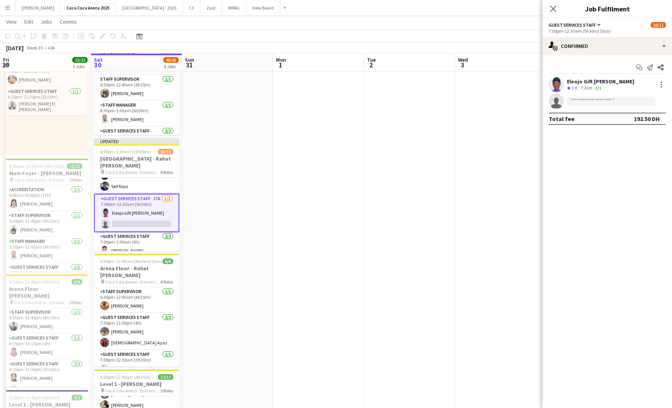
click at [480, 124] on app-date-cell at bounding box center [500, 316] width 91 height 594
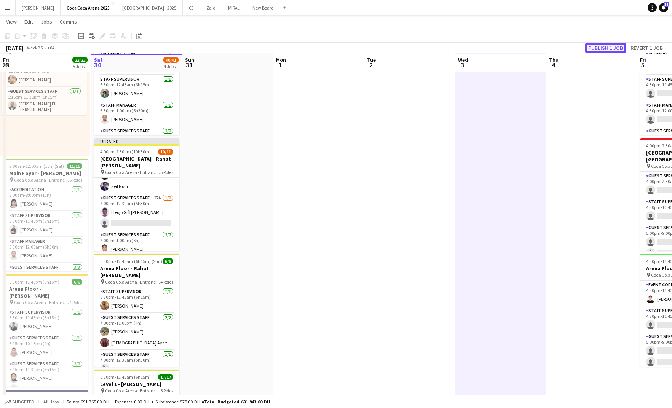
click at [601, 46] on button "Publish 1 job" at bounding box center [605, 48] width 41 height 10
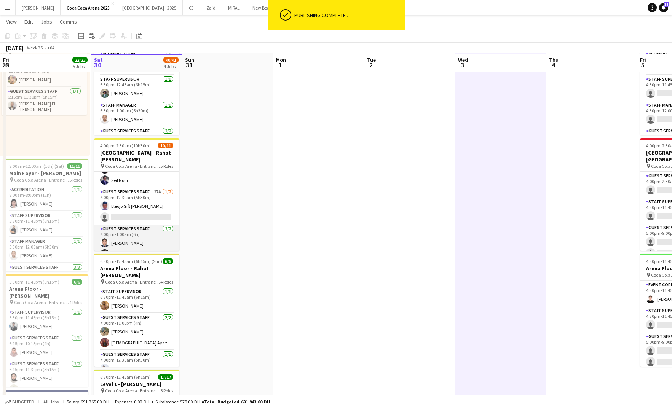
click at [137, 225] on app-card-role "Guest Services Staff 2/2 7:00pm-1:00am (6h) Tommie Lajum Andrea Yerro" at bounding box center [136, 243] width 85 height 37
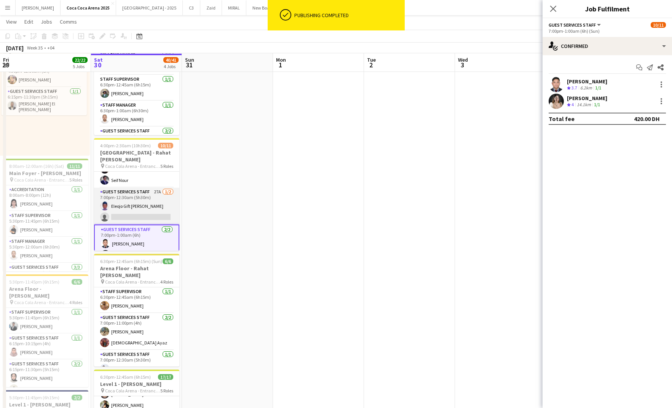
click at [137, 213] on app-card-role "Guest Services Staff 27A 1/2 7:00pm-12:30am (5h30m) Eleojo Gift Mohammed single…" at bounding box center [136, 206] width 85 height 37
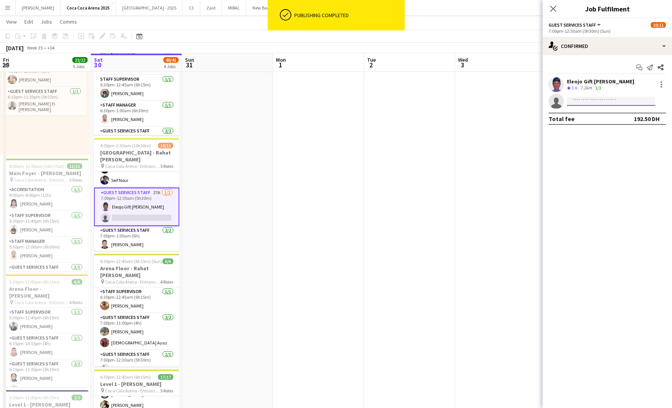
click at [596, 105] on input at bounding box center [611, 101] width 88 height 9
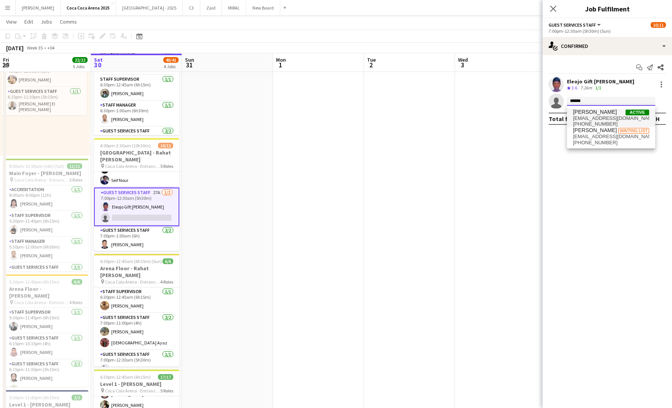
type input "******"
click at [600, 113] on span "Janine Mariano" at bounding box center [595, 112] width 44 height 6
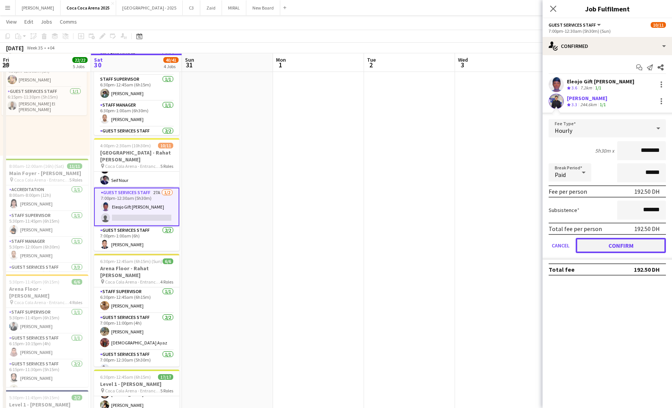
click at [602, 242] on button "Confirm" at bounding box center [620, 245] width 90 height 15
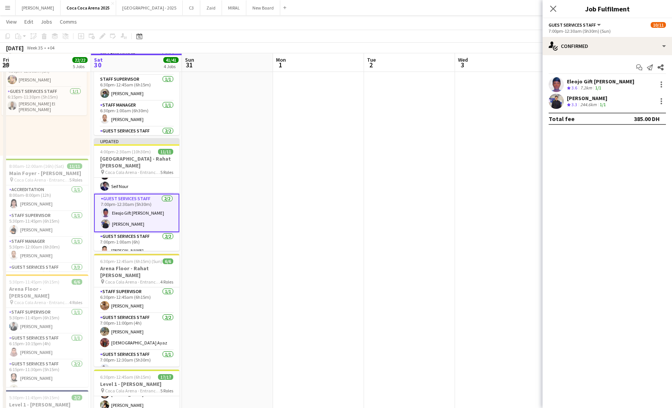
click at [534, 182] on app-date-cell at bounding box center [500, 316] width 91 height 594
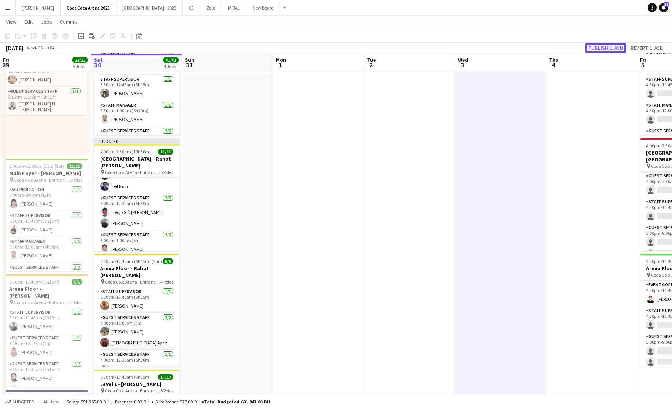
click at [613, 52] on button "Publish 1 job" at bounding box center [605, 48] width 41 height 10
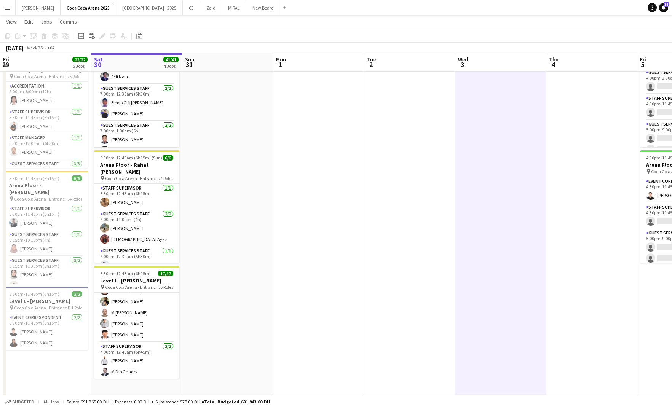
scroll to position [182, 0]
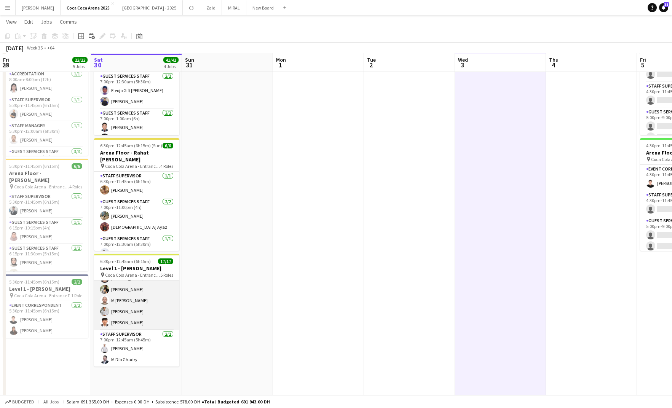
click at [126, 296] on app-card-role "Guest Services Staff 10/10 7:00pm-12:30am (5h30m) Menna Zayed Jood Stephenson R…" at bounding box center [136, 267] width 85 height 125
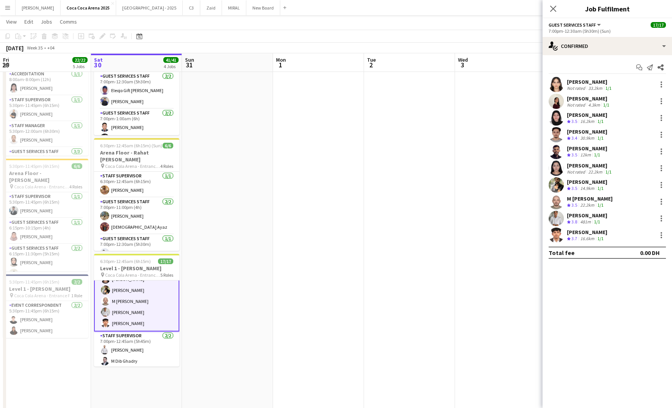
scroll to position [176, 0]
click at [585, 204] on div "22.2km" at bounding box center [586, 205] width 17 height 6
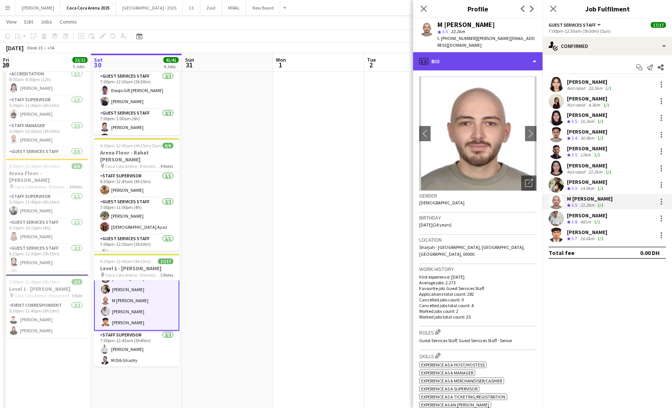
click at [488, 55] on div "profile Bio" at bounding box center [477, 61] width 129 height 18
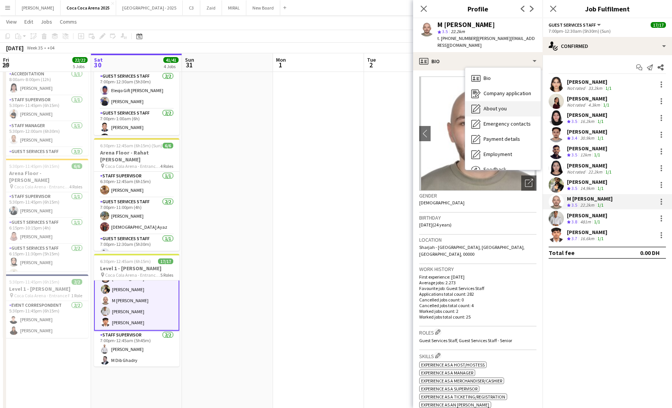
click at [495, 105] on span "About you" at bounding box center [494, 108] width 23 height 7
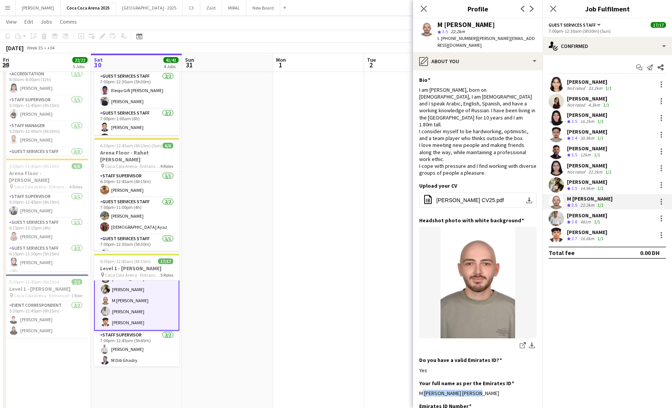
drag, startPoint x: 470, startPoint y: 370, endPoint x: 416, endPoint y: 371, distance: 54.0
click at [416, 371] on app-section-data-types "Bio Edit this field I am Besher Baroudi, born on 23rd of January, 2001, I am Sy…" at bounding box center [477, 239] width 129 height 338
copy div "M Besher Fathi Baroudi"
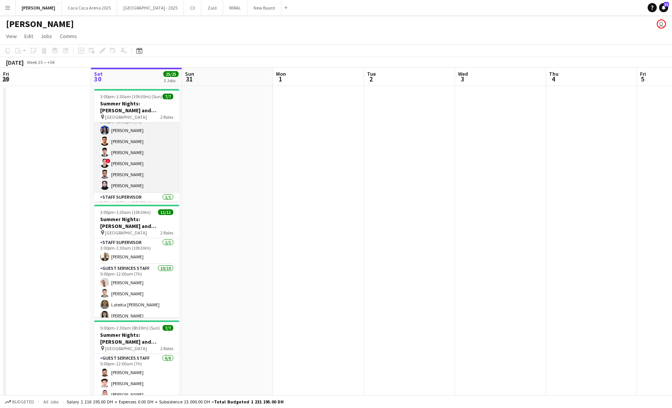
scroll to position [27, 0]
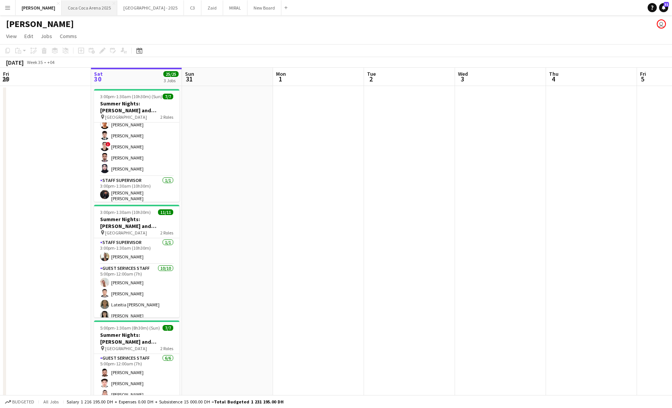
click at [69, 9] on button "[GEOGRAPHIC_DATA] 2025 Close" at bounding box center [90, 7] width 56 height 15
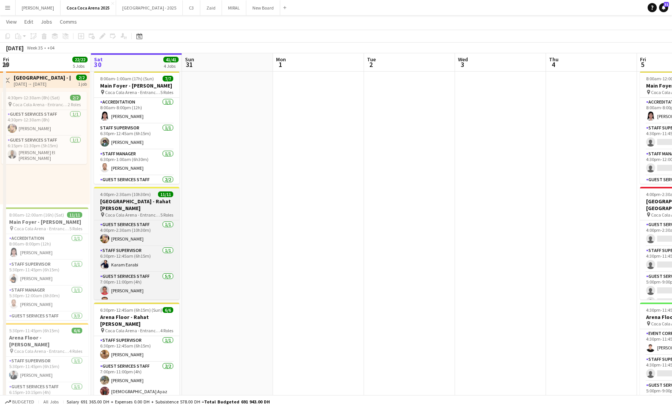
click at [115, 190] on app-job-card "4:00pm-2:30am (10h30m) (Sun) 11/[GEOGRAPHIC_DATA] - Rahat [PERSON_NAME] pin [GE…" at bounding box center [136, 243] width 85 height 113
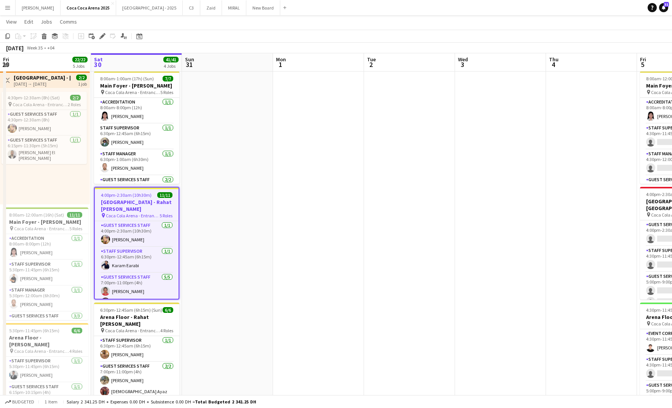
click at [116, 204] on h3 "[GEOGRAPHIC_DATA] - Rahat [PERSON_NAME]" at bounding box center [137, 206] width 84 height 14
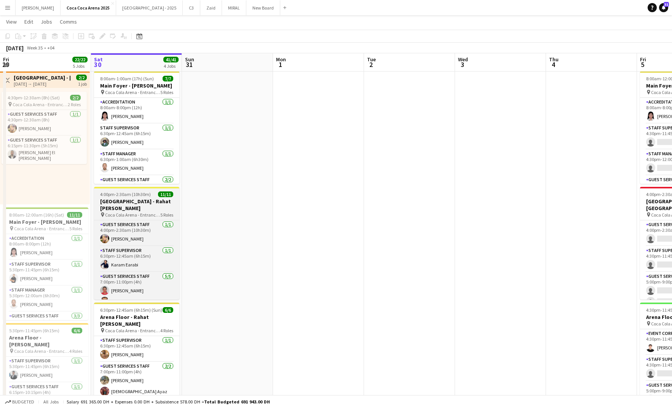
click at [114, 210] on h3 "[GEOGRAPHIC_DATA] - Rahat [PERSON_NAME]" at bounding box center [136, 205] width 85 height 14
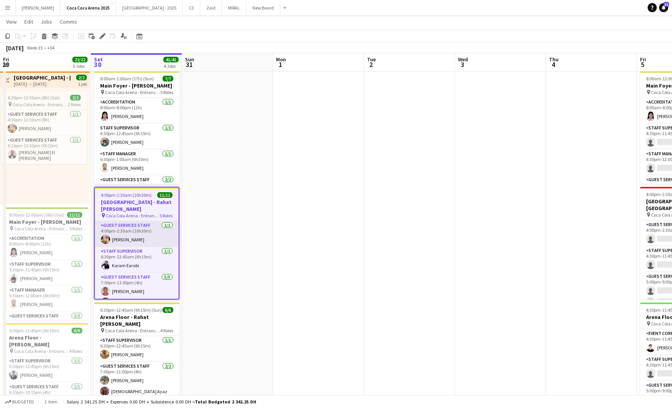
click at [121, 238] on app-card-role "Guest Services Staff [DATE] 4:00pm-2:30am (10h30m) [PERSON_NAME]" at bounding box center [137, 234] width 84 height 26
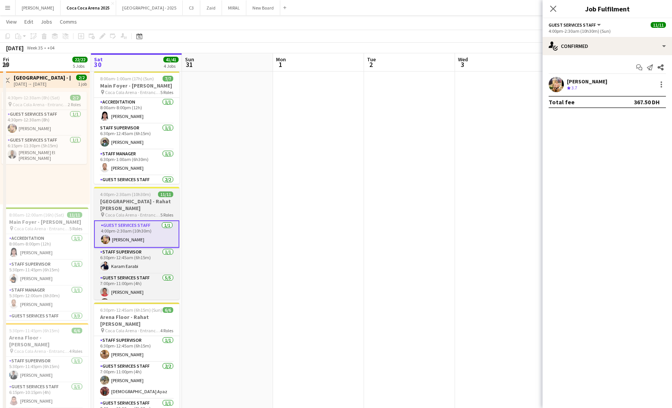
click at [124, 208] on h3 "[GEOGRAPHIC_DATA] - Rahat [PERSON_NAME]" at bounding box center [136, 205] width 85 height 14
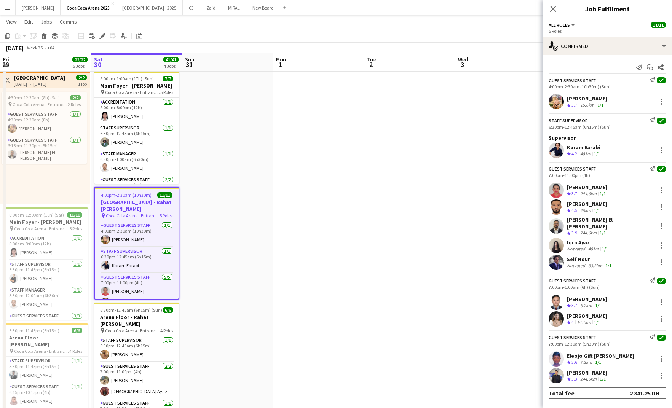
click at [598, 203] on div "[PERSON_NAME]" at bounding box center [587, 204] width 40 height 7
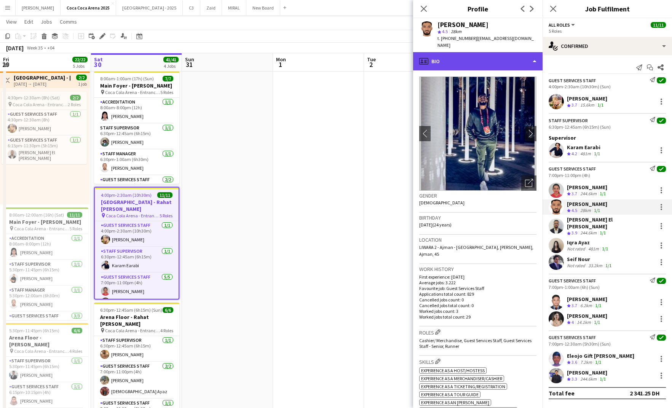
click at [452, 53] on div "profile Bio" at bounding box center [477, 61] width 129 height 18
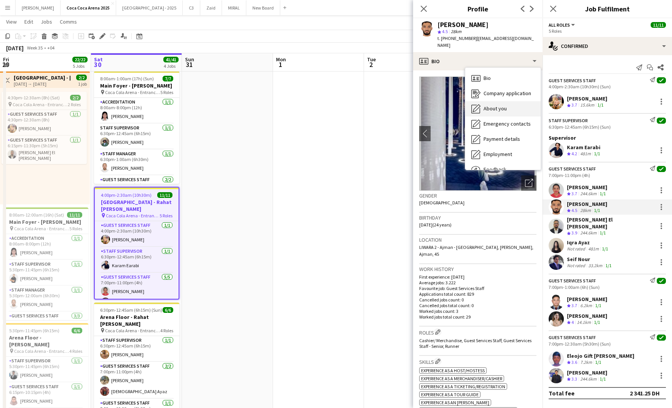
click at [487, 105] on span "About you" at bounding box center [494, 108] width 23 height 7
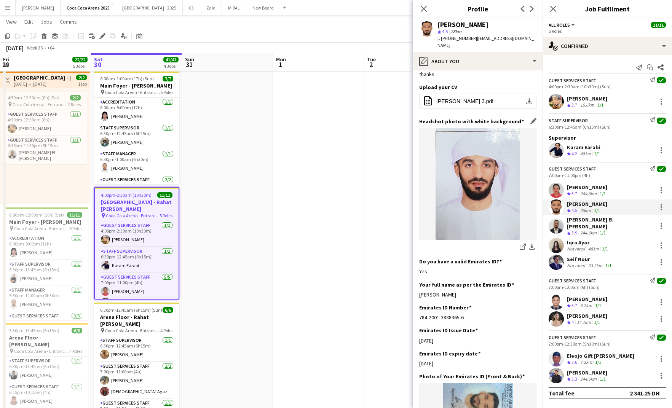
scroll to position [58, 0]
drag, startPoint x: 479, startPoint y: 274, endPoint x: 420, endPoint y: 274, distance: 59.0
click at [420, 290] on div "[PERSON_NAME]" at bounding box center [477, 293] width 117 height 7
copy div "[PERSON_NAME]"
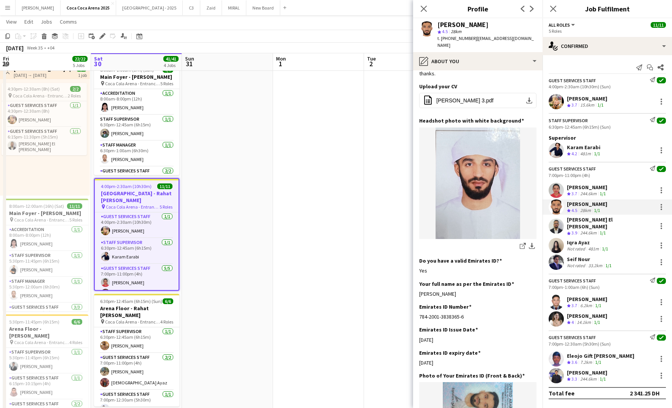
scroll to position [27, 0]
click at [582, 256] on div "Seif Nour" at bounding box center [590, 259] width 46 height 7
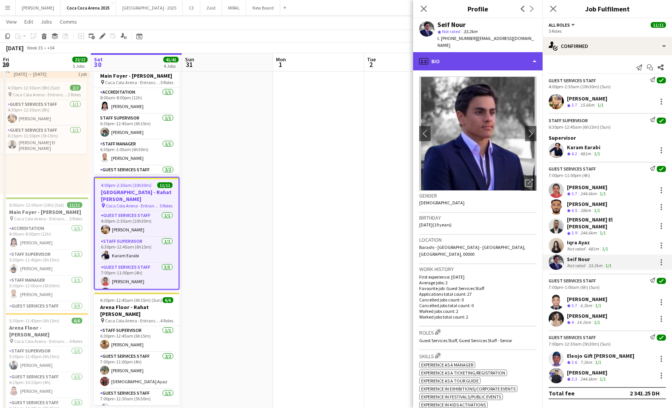
click at [472, 59] on div "profile Bio" at bounding box center [477, 61] width 129 height 18
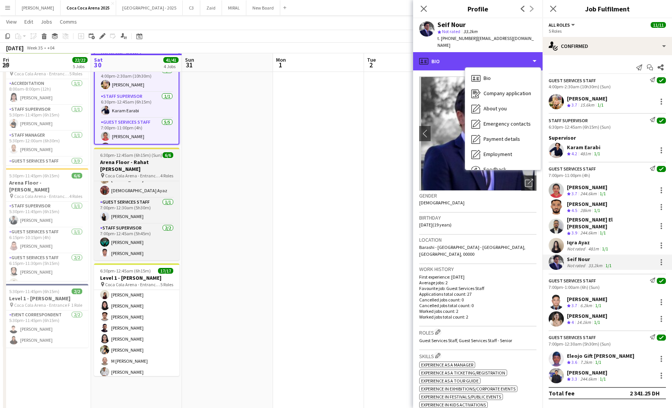
scroll to position [128, 0]
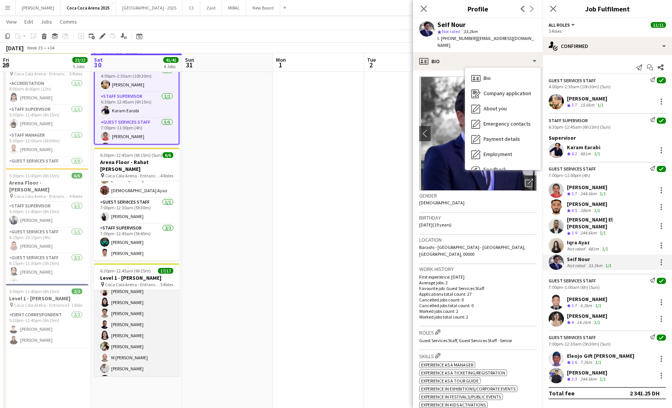
click at [127, 356] on app-card-role "Guest Services Staff 10/10 7:00pm-12:30am (5h30m) Menna Zayed Jood Stephenson R…" at bounding box center [136, 324] width 85 height 125
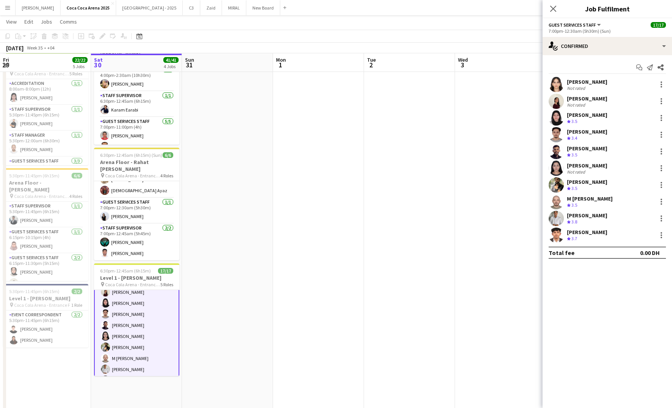
scroll to position [129, 0]
click at [594, 196] on div "M Besher Baroudi" at bounding box center [590, 198] width 46 height 7
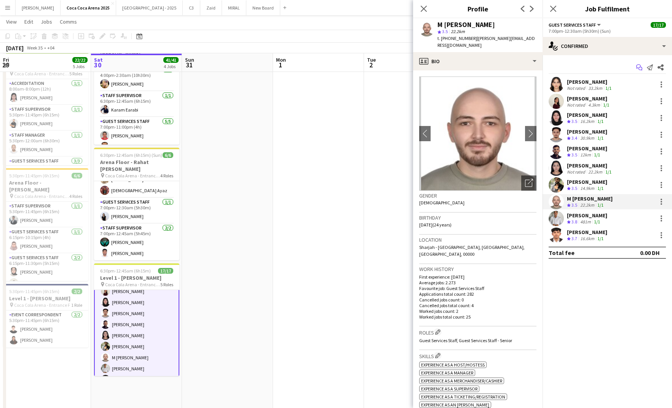
click at [639, 69] on icon "Start chat" at bounding box center [639, 67] width 6 height 6
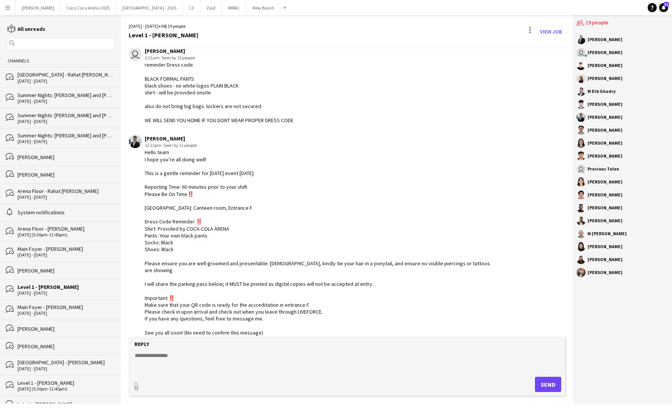
scroll to position [1026, 0]
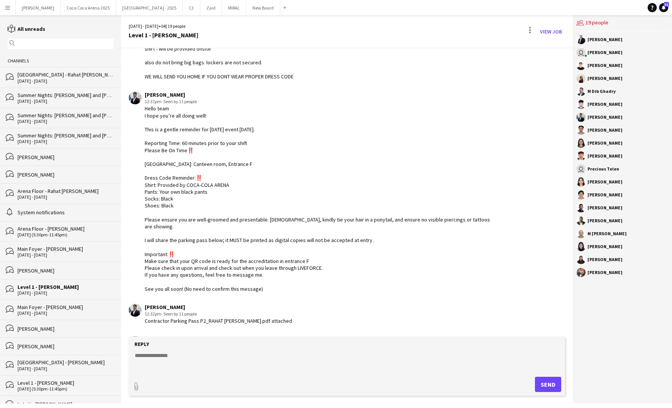
click at [173, 352] on textarea at bounding box center [348, 362] width 429 height 20
type textarea "**********"
click at [549, 386] on button "Send" at bounding box center [548, 384] width 26 height 15
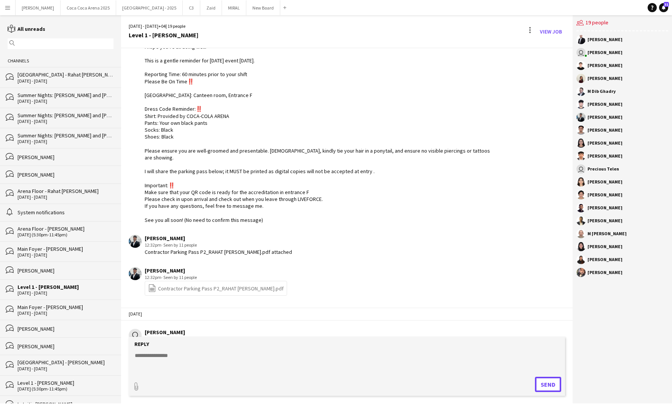
scroll to position [1134, 0]
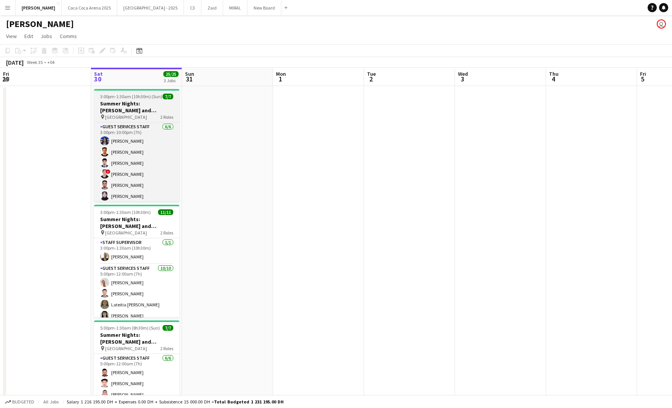
click at [133, 109] on h3 "Summer Nights: [PERSON_NAME] and [PERSON_NAME] - External" at bounding box center [136, 107] width 85 height 14
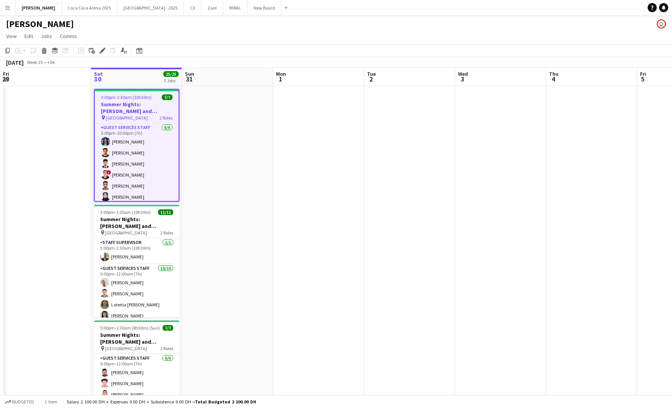
click at [167, 111] on h3 "Summer Nights: [PERSON_NAME] and [PERSON_NAME] - External" at bounding box center [137, 108] width 84 height 14
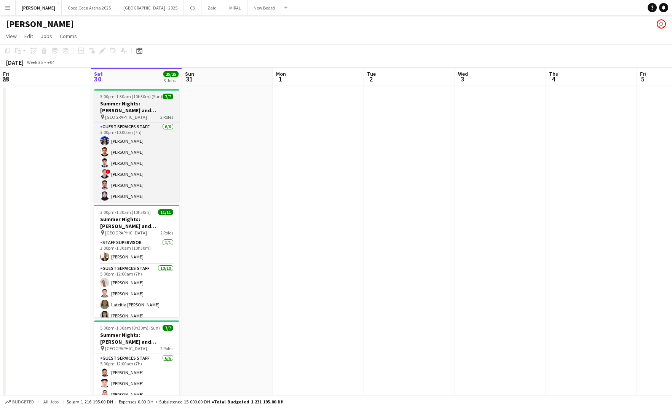
click at [166, 111] on h3 "Summer Nights: [PERSON_NAME] and [PERSON_NAME] - External" at bounding box center [136, 107] width 85 height 14
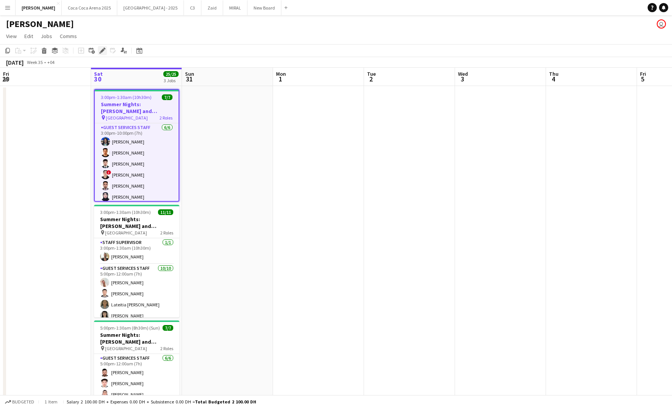
click at [100, 53] on icon "Edit" at bounding box center [102, 51] width 6 height 6
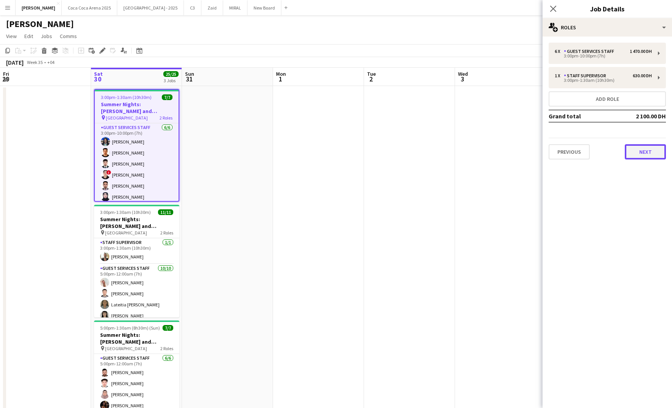
click at [645, 154] on button "Next" at bounding box center [645, 151] width 41 height 15
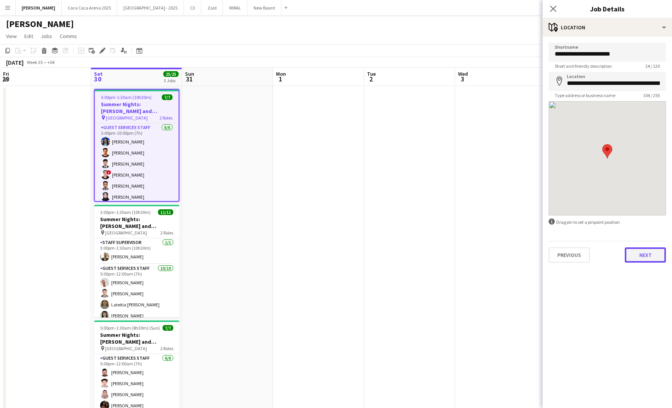
click at [634, 252] on button "Next" at bounding box center [645, 254] width 41 height 15
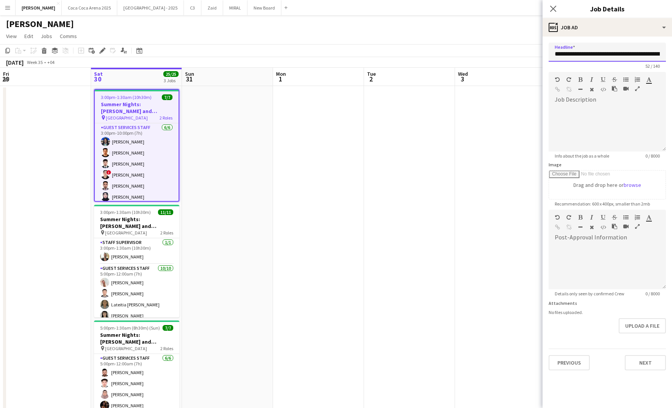
click at [592, 52] on input "**********" at bounding box center [606, 52] width 117 height 19
click at [478, 127] on app-date-cell at bounding box center [500, 267] width 91 height 362
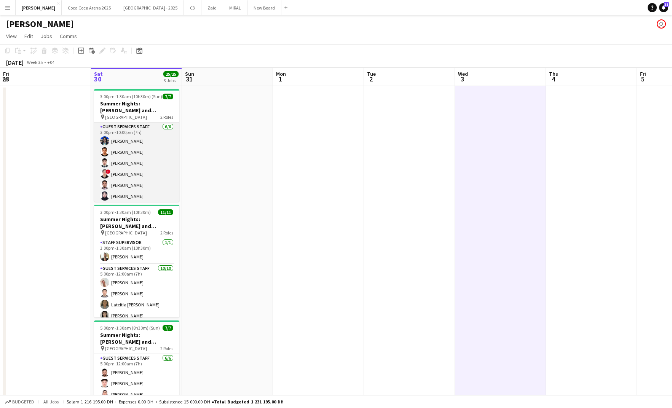
click at [132, 151] on app-card-role "Guest Services Staff [DATE] 3:00pm-10:00pm (7h) [PERSON_NAME] ! [PERSON_NAME] […" at bounding box center [136, 163] width 85 height 81
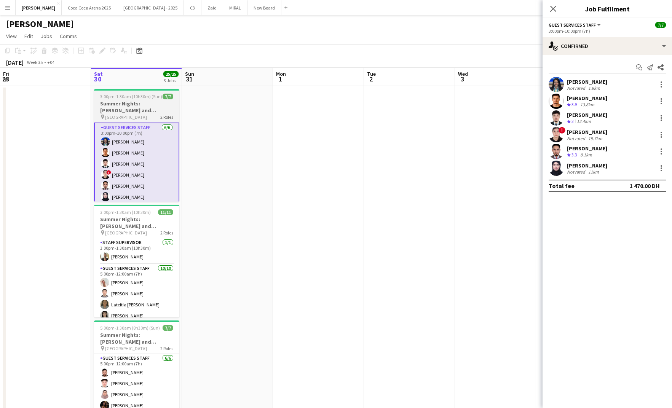
click at [121, 105] on h3 "Summer Nights: [PERSON_NAME] and [PERSON_NAME] - External" at bounding box center [136, 107] width 85 height 14
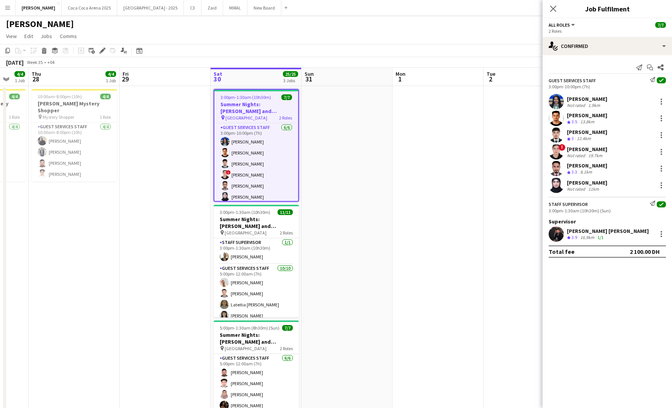
scroll to position [0, 225]
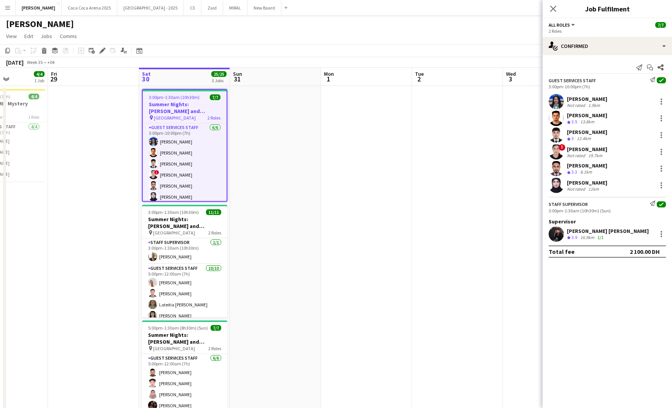
drag, startPoint x: 607, startPoint y: 228, endPoint x: 563, endPoint y: 228, distance: 43.4
click at [563, 228] on div "Hussain [PERSON_NAME] Crew rating 3.9 16.9km 1/1" at bounding box center [606, 233] width 129 height 15
copy div "[PERSON_NAME] [PERSON_NAME]"
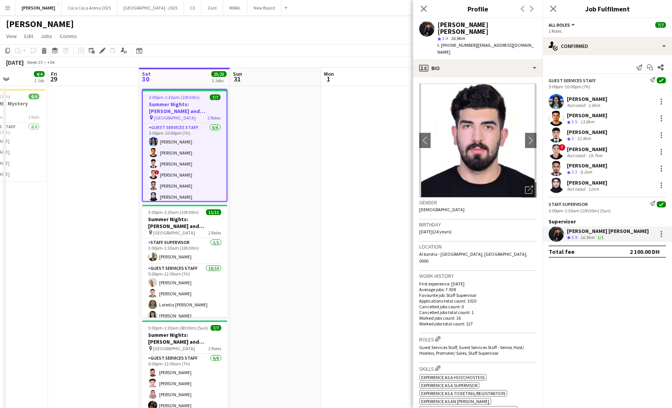
click at [594, 98] on div "[PERSON_NAME]" at bounding box center [587, 99] width 40 height 7
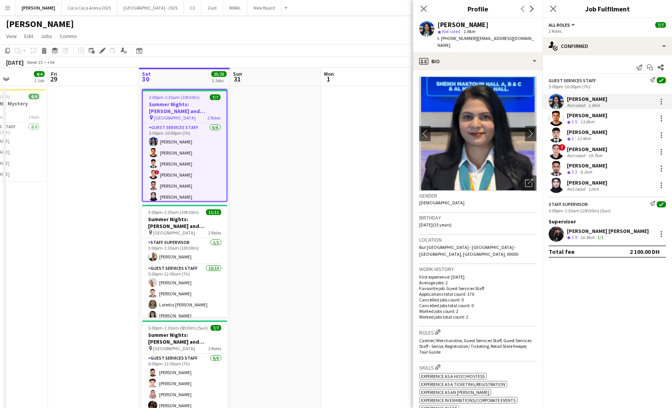
drag, startPoint x: 488, startPoint y: 23, endPoint x: 438, endPoint y: 24, distance: 49.1
click at [438, 24] on div "[PERSON_NAME]" at bounding box center [486, 24] width 99 height 7
copy div "[PERSON_NAME]"
drag, startPoint x: 606, startPoint y: 114, endPoint x: 565, endPoint y: 115, distance: 41.5
click at [565, 115] on div "[PERSON_NAME] Crew rating 3.5 13.8km" at bounding box center [606, 118] width 129 height 15
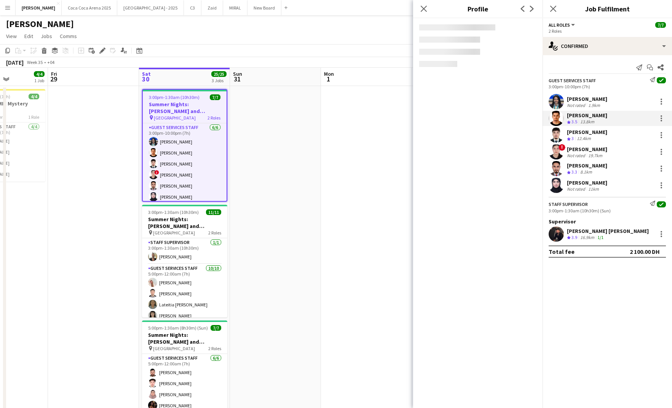
copy div "[PERSON_NAME]"
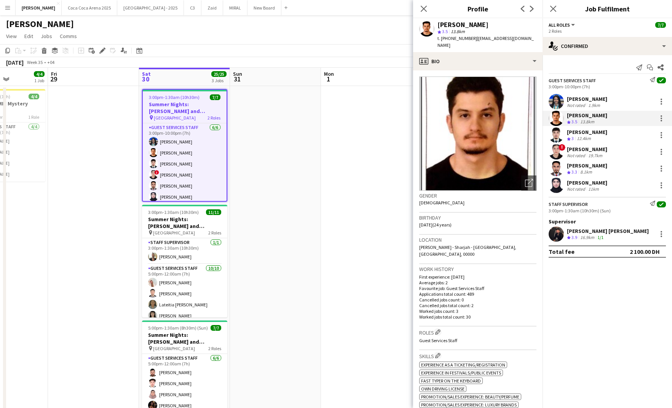
drag, startPoint x: 609, startPoint y: 130, endPoint x: 567, endPoint y: 132, distance: 42.3
click at [567, 132] on div "[PERSON_NAME] Crew rating 3 12.4km" at bounding box center [606, 134] width 129 height 15
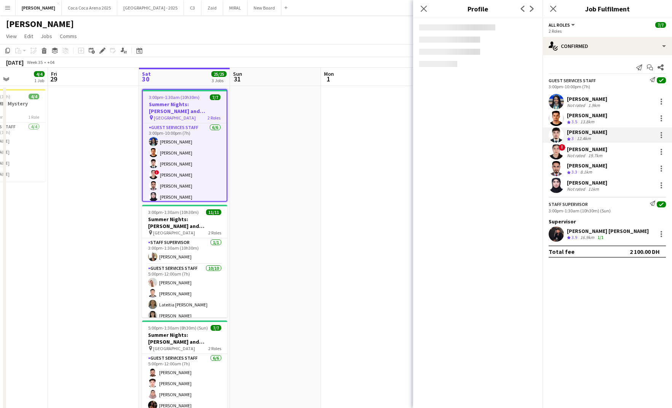
copy div "[PERSON_NAME]"
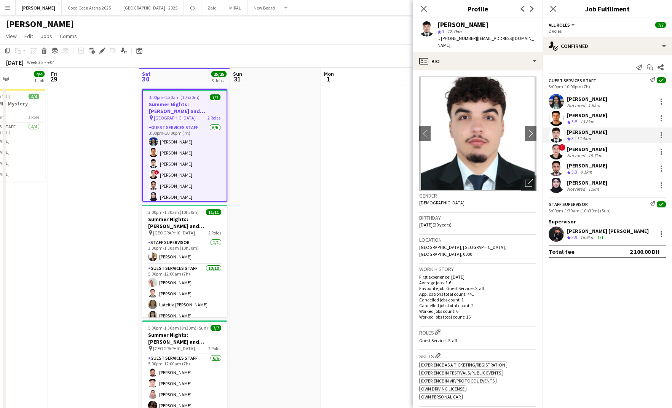
click at [577, 146] on div "[PERSON_NAME]" at bounding box center [587, 149] width 40 height 7
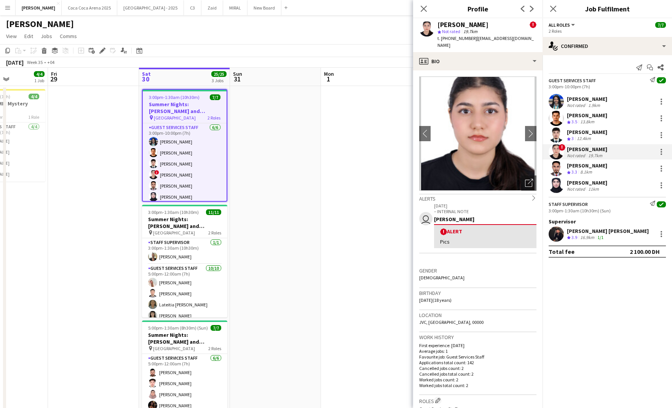
drag, startPoint x: 491, startPoint y: 26, endPoint x: 438, endPoint y: 27, distance: 52.5
click at [438, 27] on div "[PERSON_NAME] !" at bounding box center [486, 24] width 99 height 7
copy div "[PERSON_NAME]"
click at [593, 166] on div "[PERSON_NAME]" at bounding box center [587, 165] width 40 height 7
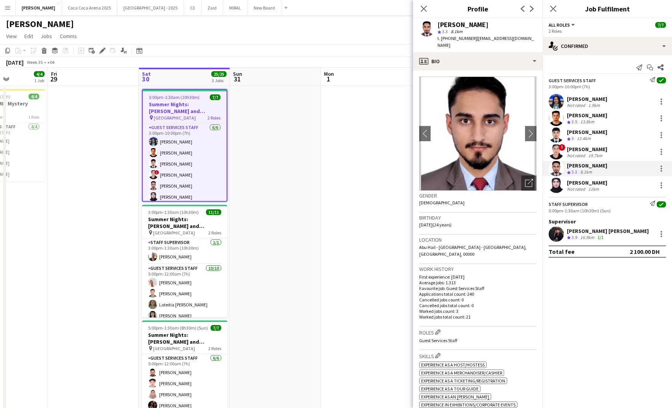
drag, startPoint x: 484, startPoint y: 22, endPoint x: 437, endPoint y: 26, distance: 47.3
click at [437, 26] on div "[PERSON_NAME]" at bounding box center [486, 24] width 99 height 7
copy div "[PERSON_NAME]"
click at [579, 180] on div "[PERSON_NAME]" at bounding box center [587, 182] width 40 height 7
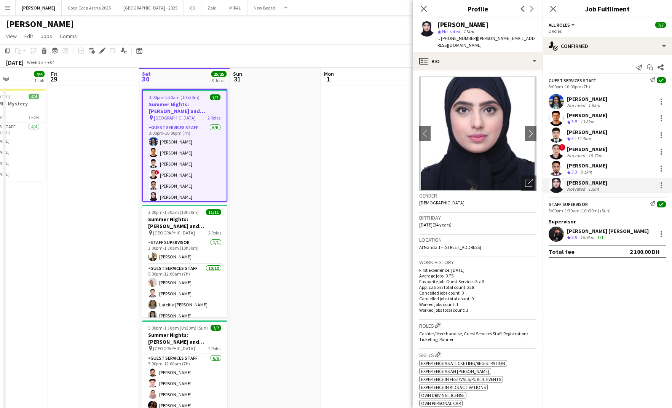
drag, startPoint x: 513, startPoint y: 24, endPoint x: 433, endPoint y: 25, distance: 80.3
click at [433, 25] on div "[PERSON_NAME] star Not rated 11km t. [PHONE_NUMBER] | [PERSON_NAME][EMAIL_ADDRE…" at bounding box center [477, 35] width 129 height 34
copy div "[PERSON_NAME]"
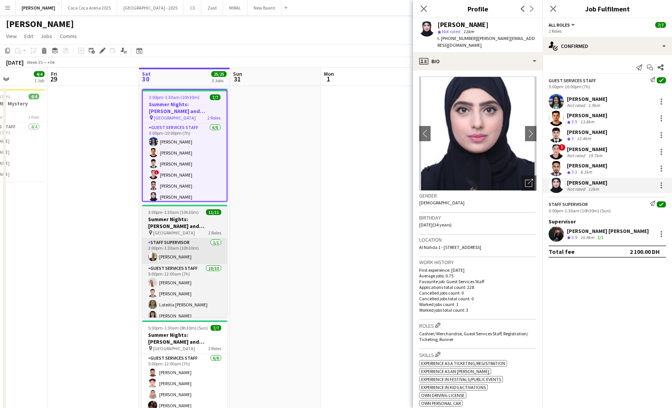
click at [172, 238] on div "Staff Supervisor [DATE] 3:00pm-1:30am (10h30m) [PERSON_NAME] Guest Services Sta…" at bounding box center [184, 278] width 85 height 80
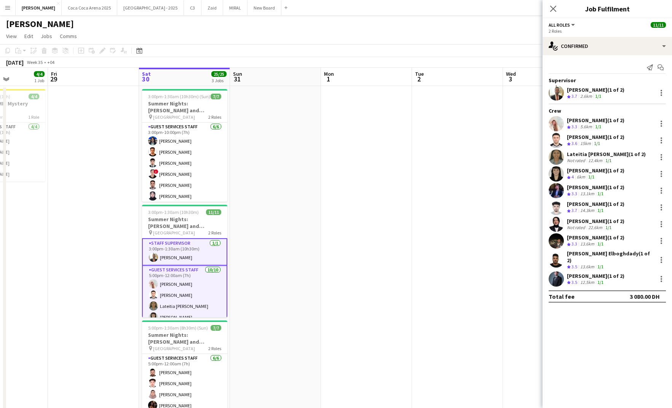
drag, startPoint x: 604, startPoint y: 89, endPoint x: 567, endPoint y: 91, distance: 36.2
click at [567, 91] on div "[PERSON_NAME] (1 of 2)" at bounding box center [595, 89] width 57 height 7
copy div "[PERSON_NAME]"
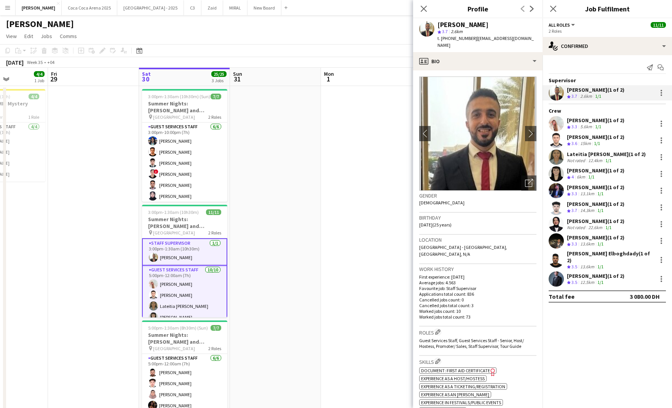
drag, startPoint x: 601, startPoint y: 121, endPoint x: 566, endPoint y: 122, distance: 35.0
click at [567, 122] on div "[PERSON_NAME] (1 of 2)" at bounding box center [595, 120] width 57 height 7
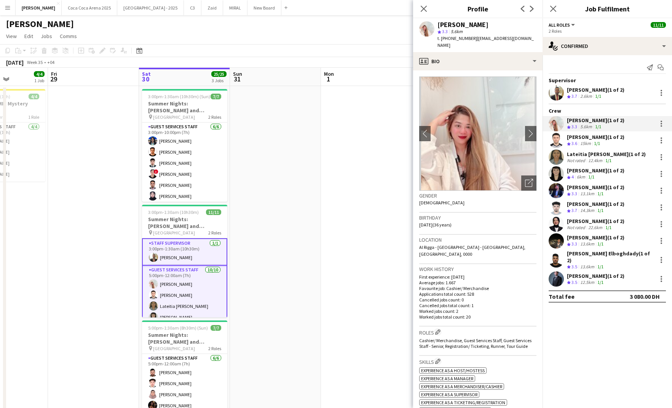
copy div "[PERSON_NAME]"
drag, startPoint x: 611, startPoint y: 139, endPoint x: 567, endPoint y: 140, distance: 44.2
click at [567, 140] on div "[PERSON_NAME] (1 of 2)" at bounding box center [595, 137] width 57 height 7
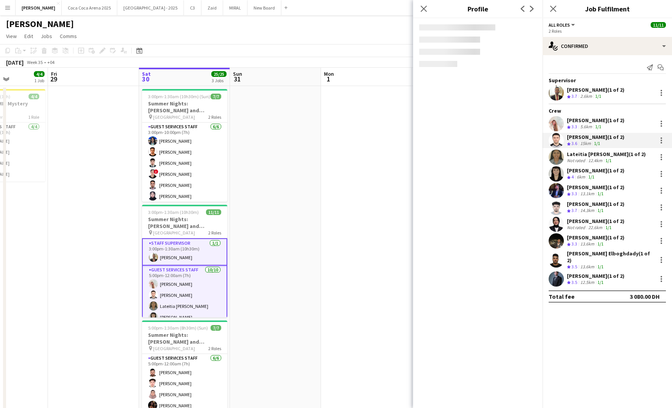
copy div "[PERSON_NAME]"
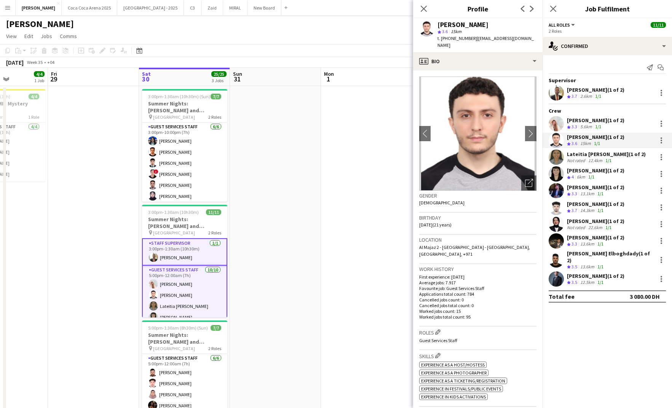
drag, startPoint x: 602, startPoint y: 155, endPoint x: 566, endPoint y: 156, distance: 36.2
click at [566, 156] on div "Lateitia [PERSON_NAME] (1 of 2) Not rated 12.4km 1/1" at bounding box center [606, 157] width 129 height 15
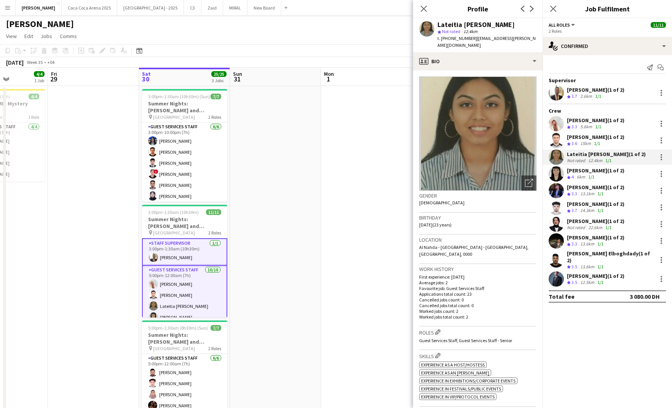
click at [578, 172] on div "[PERSON_NAME] (1 of 2)" at bounding box center [595, 170] width 57 height 7
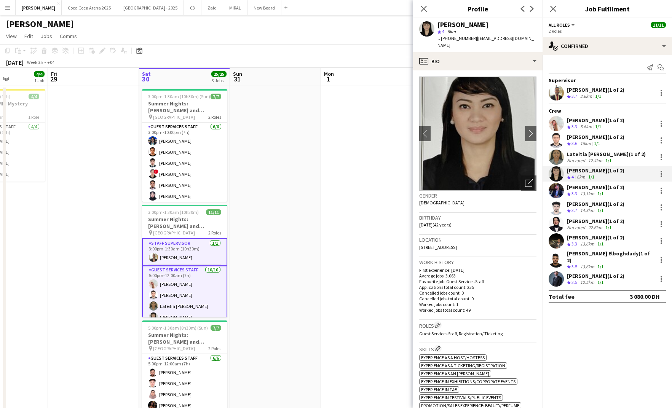
drag, startPoint x: 494, startPoint y: 24, endPoint x: 439, endPoint y: 25, distance: 55.2
click at [438, 25] on div "[PERSON_NAME]" at bounding box center [486, 24] width 99 height 7
drag, startPoint x: 599, startPoint y: 187, endPoint x: 564, endPoint y: 190, distance: 34.8
click at [564, 190] on div "[PERSON_NAME] (1 of 2) Crew rating 3.3 13.1km 1/1" at bounding box center [606, 190] width 129 height 15
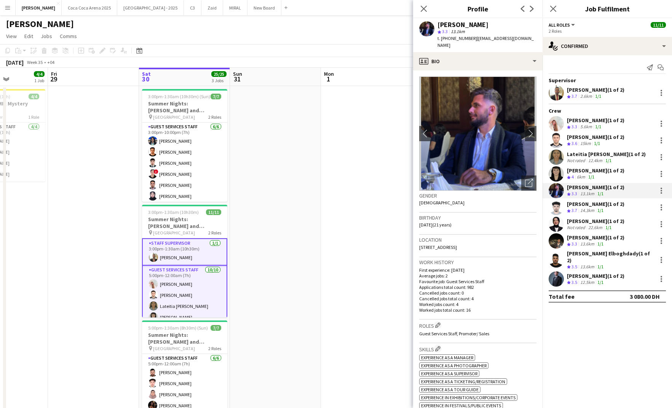
drag, startPoint x: 599, startPoint y: 201, endPoint x: 567, endPoint y: 204, distance: 32.5
click at [567, 204] on div "[PERSON_NAME] (1 of 2)" at bounding box center [595, 204] width 57 height 7
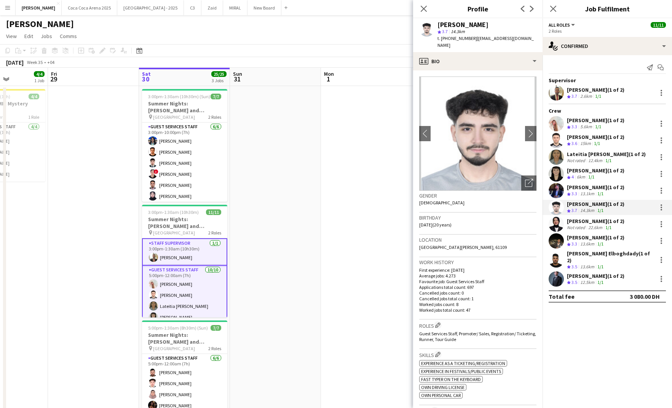
drag, startPoint x: 605, startPoint y: 222, endPoint x: 567, endPoint y: 223, distance: 38.1
click at [567, 223] on div "[PERSON_NAME] (1 of 2)" at bounding box center [595, 221] width 57 height 7
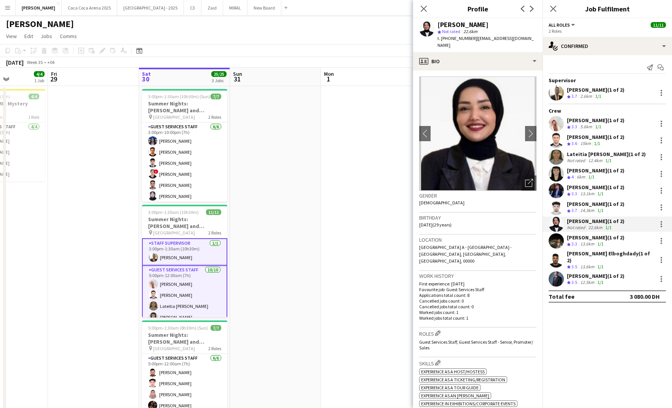
drag, startPoint x: 610, startPoint y: 237, endPoint x: 562, endPoint y: 239, distance: 48.0
click at [562, 239] on div "[PERSON_NAME] (1 of 2) Crew rating 3.3 13.6km 1/1" at bounding box center [606, 240] width 129 height 15
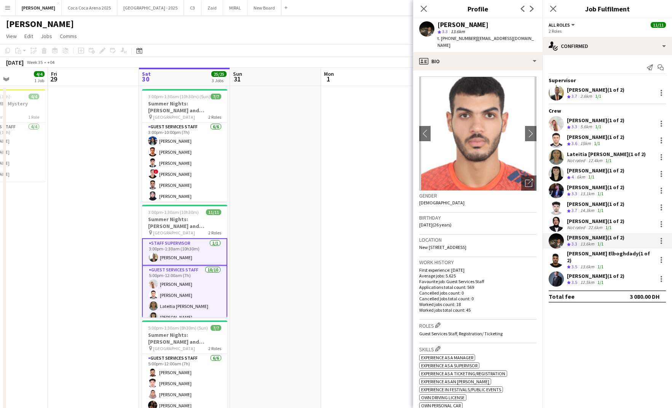
drag, startPoint x: 609, startPoint y: 252, endPoint x: 566, endPoint y: 255, distance: 43.1
click at [566, 255] on div "[PERSON_NAME] Elboghdady (1 of 2) Crew rating 3.5 13.6km 1/1" at bounding box center [606, 260] width 129 height 20
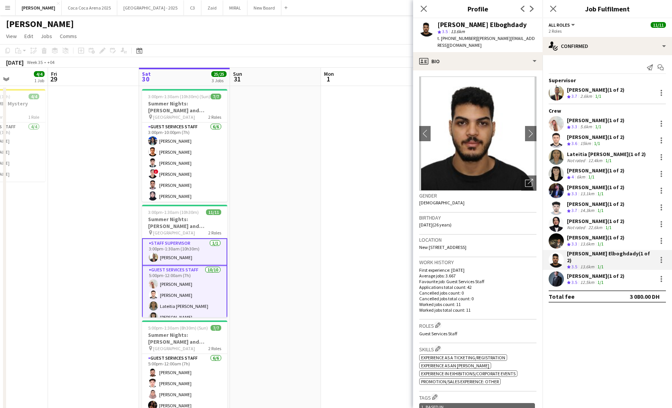
drag, startPoint x: 611, startPoint y: 271, endPoint x: 567, endPoint y: 272, distance: 43.8
click at [567, 272] on div "[PERSON_NAME] (1 of 2)" at bounding box center [595, 275] width 57 height 7
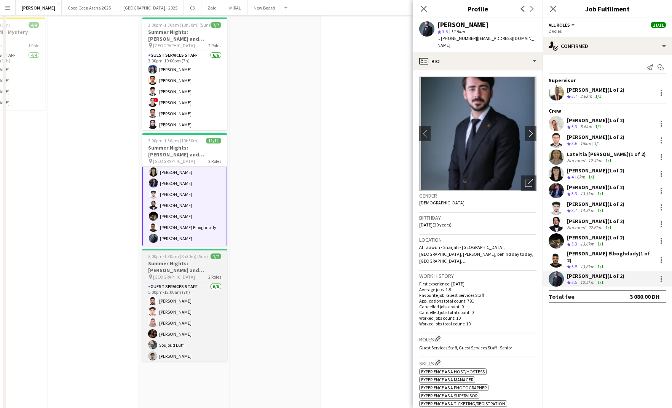
scroll to position [86, 0]
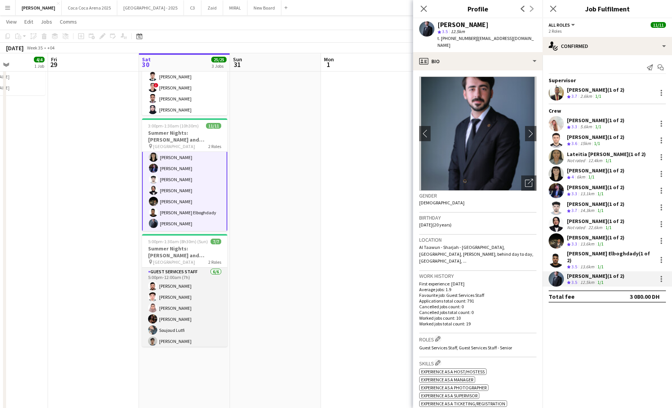
click at [184, 306] on app-card-role "Guest Services Staff [DATE] 5:00pm-12:00am (7h) [PERSON_NAME] [PERSON_NAME] [PE…" at bounding box center [184, 308] width 85 height 81
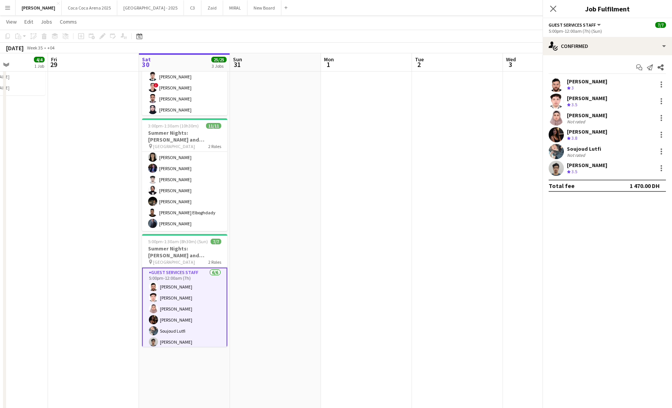
scroll to position [72, 0]
click at [187, 250] on h3 "Summer Nights: [PERSON_NAME] and [PERSON_NAME] - Internal" at bounding box center [184, 252] width 85 height 14
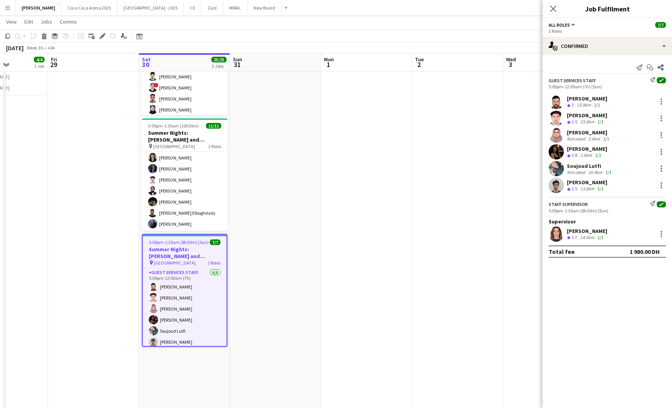
drag, startPoint x: 596, startPoint y: 232, endPoint x: 565, endPoint y: 233, distance: 31.2
click at [565, 233] on div "[PERSON_NAME] Crew rating 3.7 14.6km 1/1" at bounding box center [606, 233] width 129 height 15
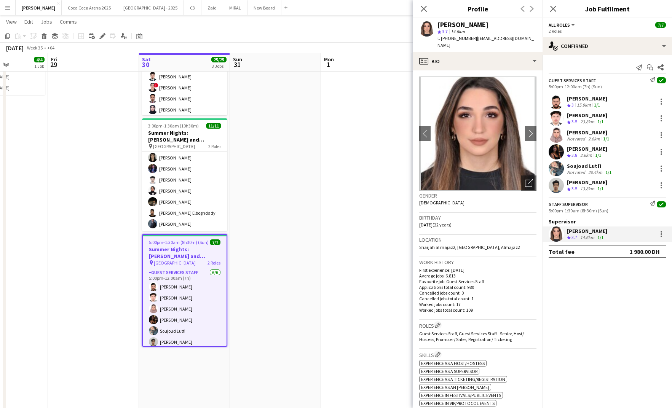
click at [592, 99] on div "[PERSON_NAME]" at bounding box center [587, 98] width 40 height 7
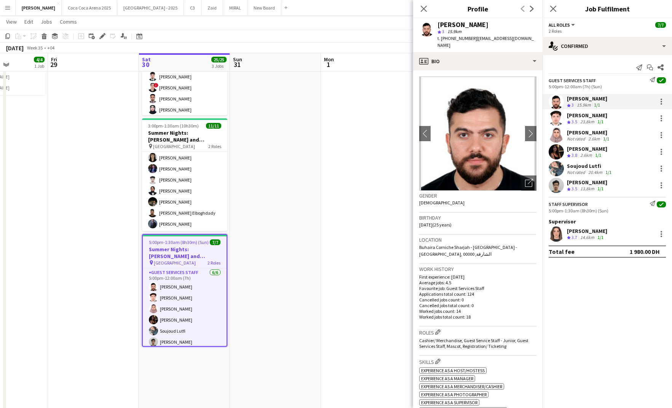
drag, startPoint x: 609, startPoint y: 98, endPoint x: 567, endPoint y: 99, distance: 41.5
click at [567, 99] on div "[PERSON_NAME] Crew rating 3 15.9km 1/1" at bounding box center [606, 101] width 129 height 15
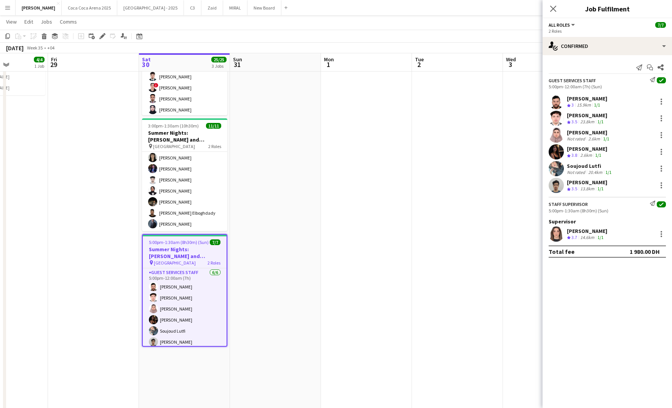
click at [592, 113] on div "[PERSON_NAME]" at bounding box center [587, 115] width 40 height 7
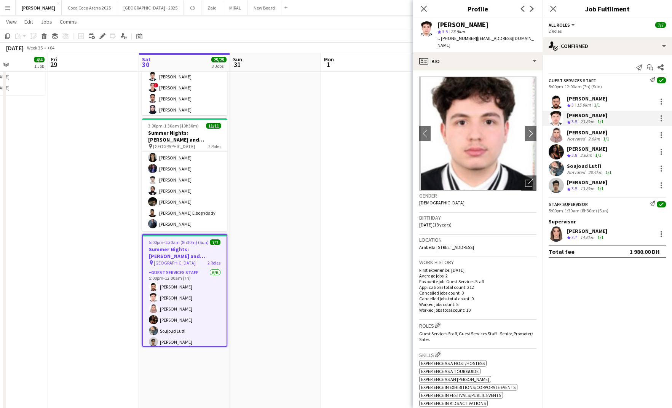
drag, startPoint x: 567, startPoint y: 131, endPoint x: 593, endPoint y: 133, distance: 25.5
click at [593, 133] on div "[PERSON_NAME]" at bounding box center [589, 132] width 44 height 7
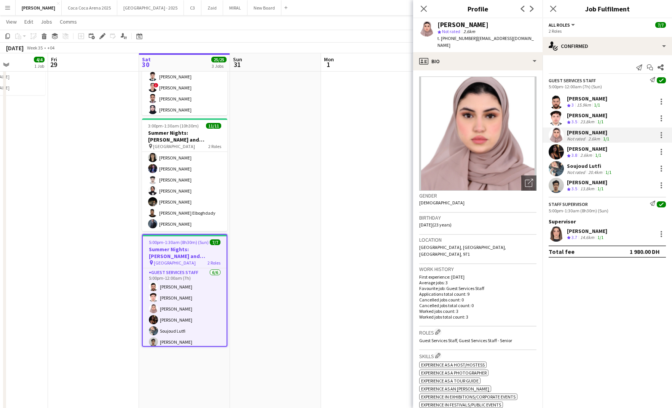
drag, startPoint x: 566, startPoint y: 148, endPoint x: 591, endPoint y: 148, distance: 25.5
click at [591, 148] on div "[PERSON_NAME] Crew rating 3.8 2.6km 1/1" at bounding box center [606, 151] width 129 height 15
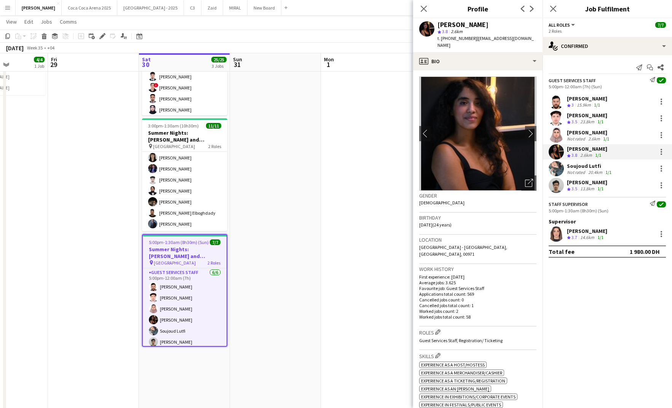
drag, startPoint x: 566, startPoint y: 166, endPoint x: 603, endPoint y: 167, distance: 37.3
click at [603, 167] on div "Soujoud Lutfi Not rated 20.4km 1/1" at bounding box center [606, 168] width 129 height 15
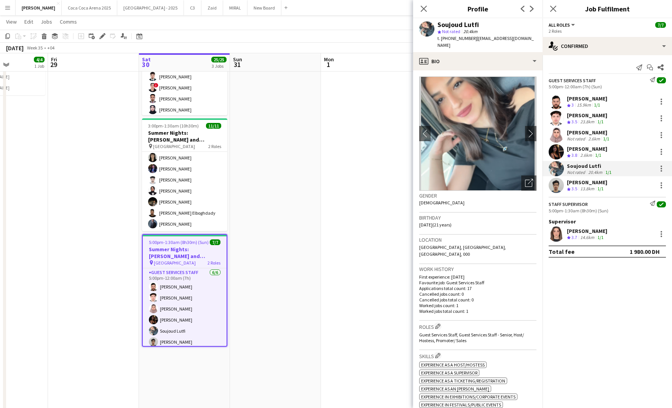
drag, startPoint x: 568, startPoint y: 182, endPoint x: 612, endPoint y: 185, distance: 44.3
click at [613, 185] on div "[PERSON_NAME] Crew rating 3.5 13.8km 1/1" at bounding box center [606, 185] width 129 height 15
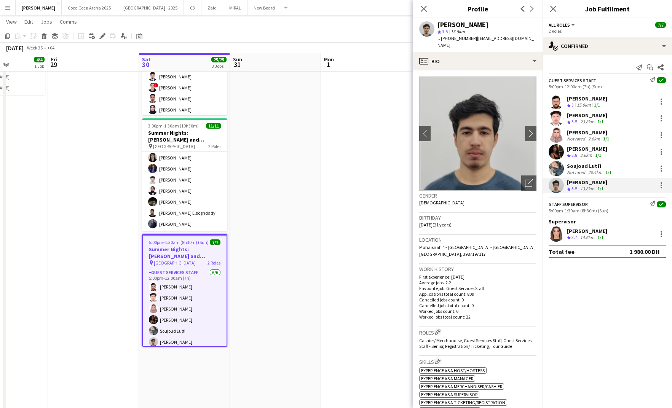
drag, startPoint x: 613, startPoint y: 184, endPoint x: 567, endPoint y: 184, distance: 46.4
click at [567, 184] on div "[PERSON_NAME] Crew rating 3.5 13.8km 1/1" at bounding box center [606, 185] width 129 height 15
